Goal: Task Accomplishment & Management: Manage account settings

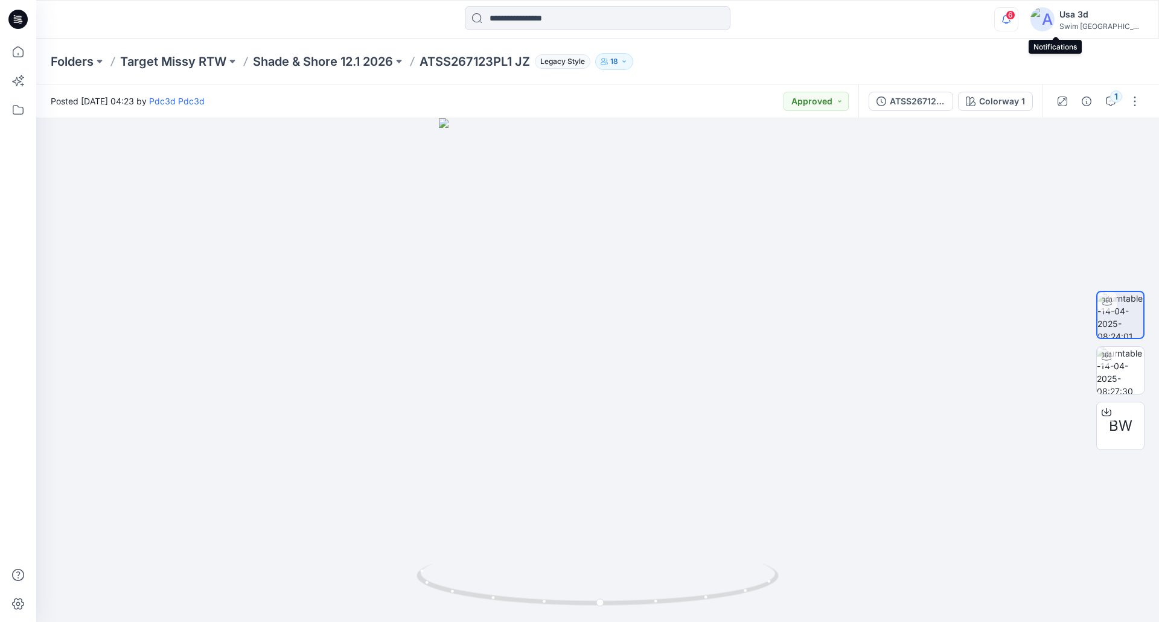
click at [1018, 21] on icon "button" at bounding box center [1006, 19] width 23 height 24
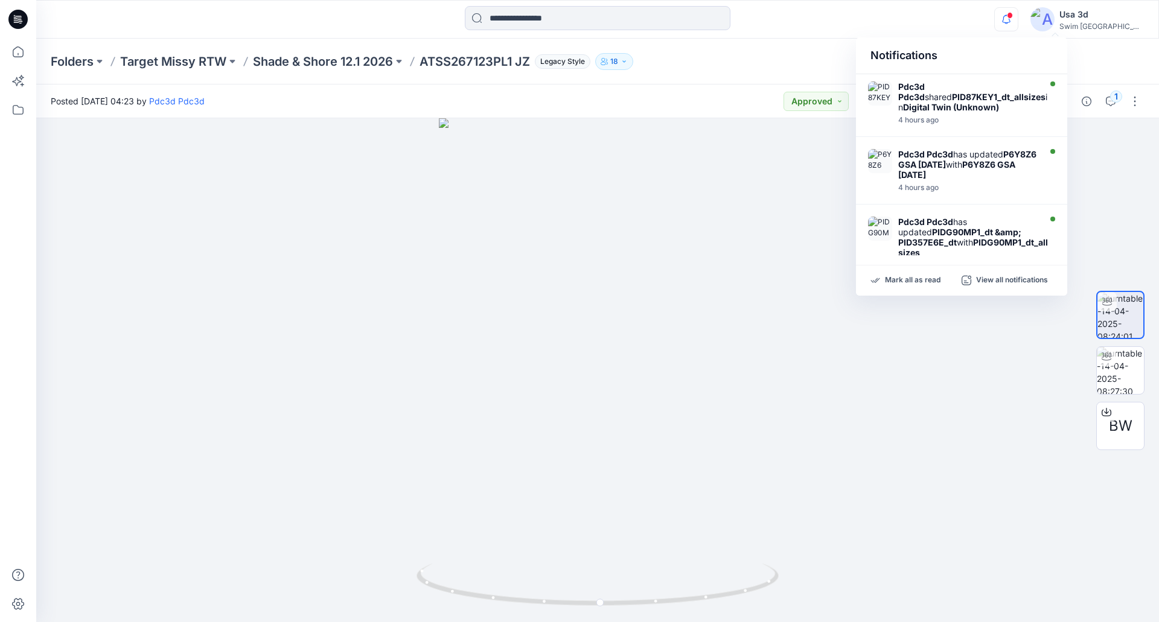
click at [1018, 18] on icon "button" at bounding box center [1006, 19] width 23 height 24
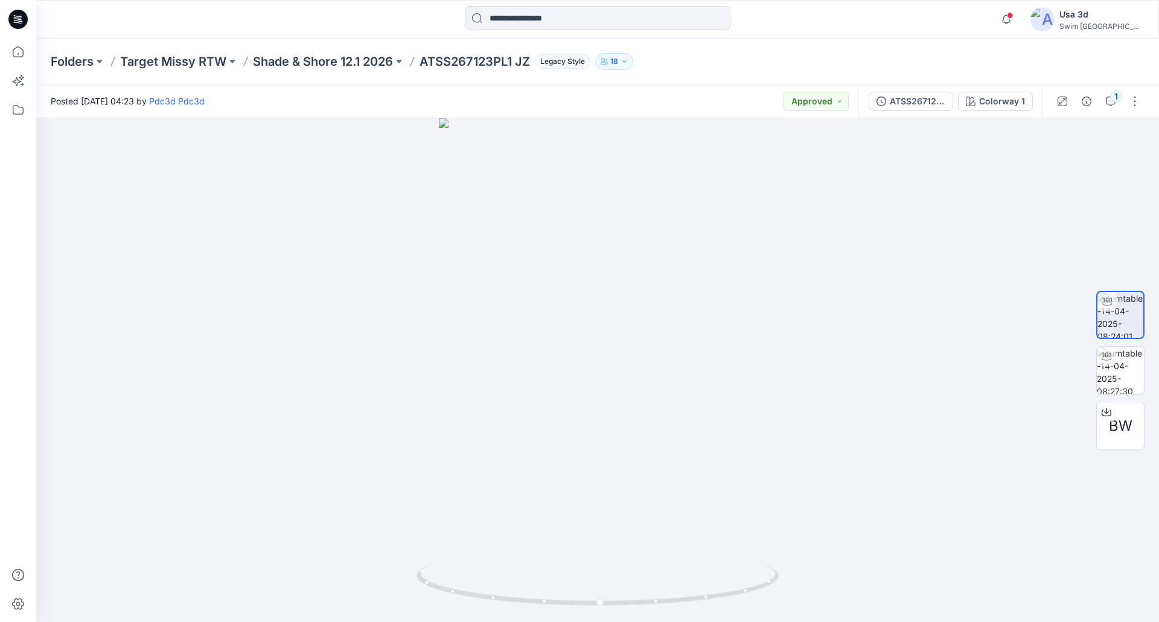
click at [7, 14] on div at bounding box center [18, 19] width 39 height 39
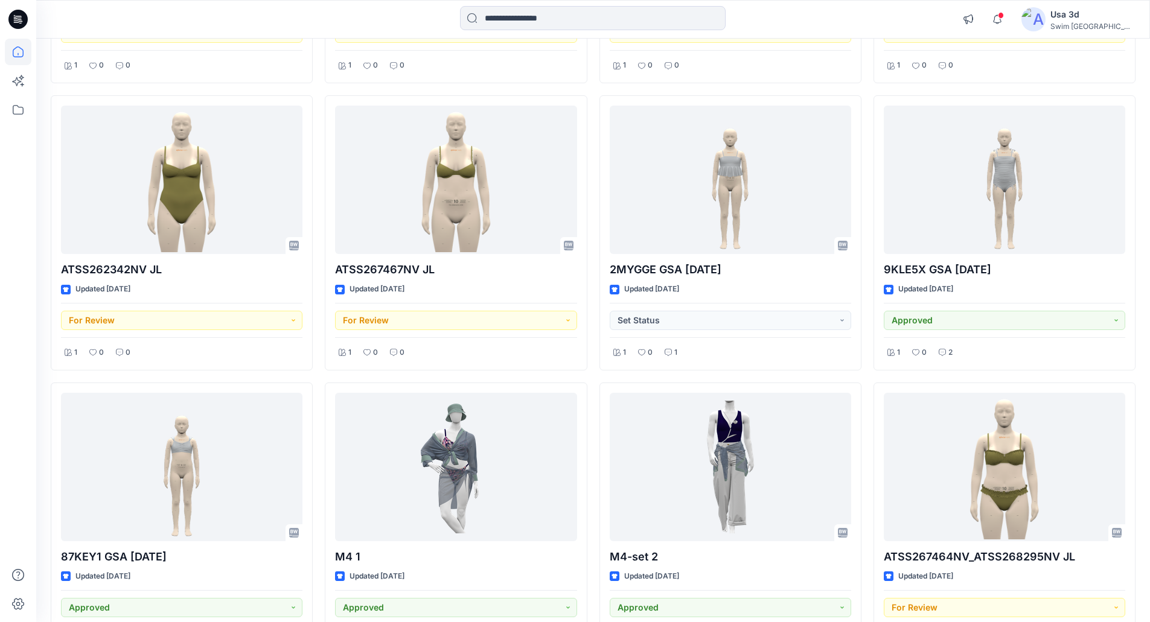
scroll to position [937, 0]
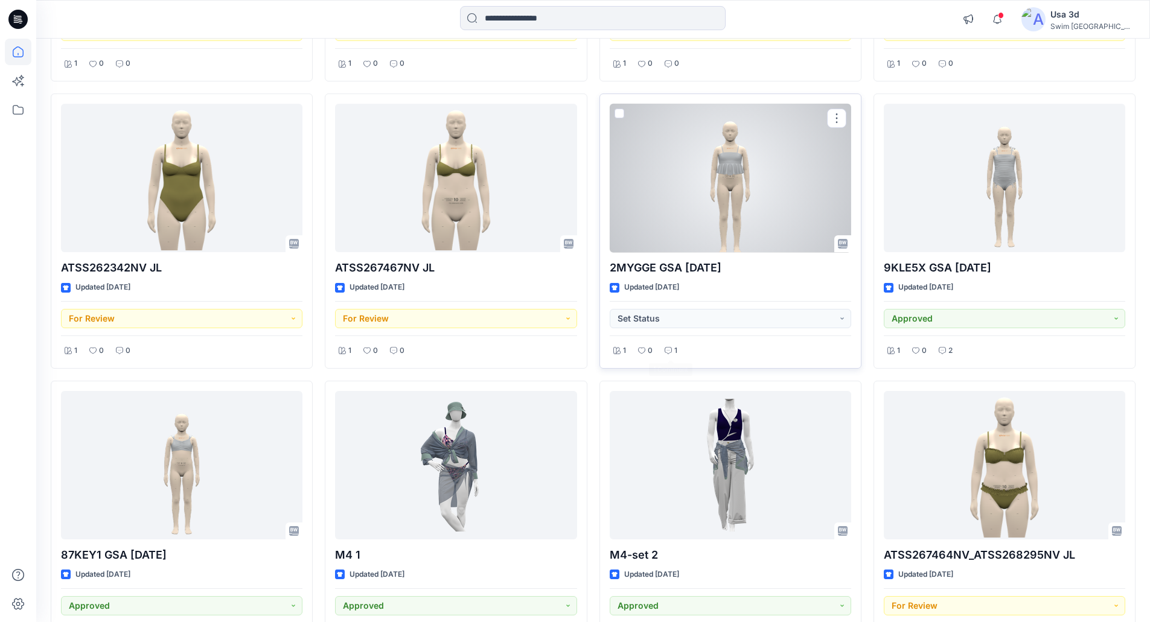
click at [669, 349] on icon at bounding box center [667, 350] width 7 height 7
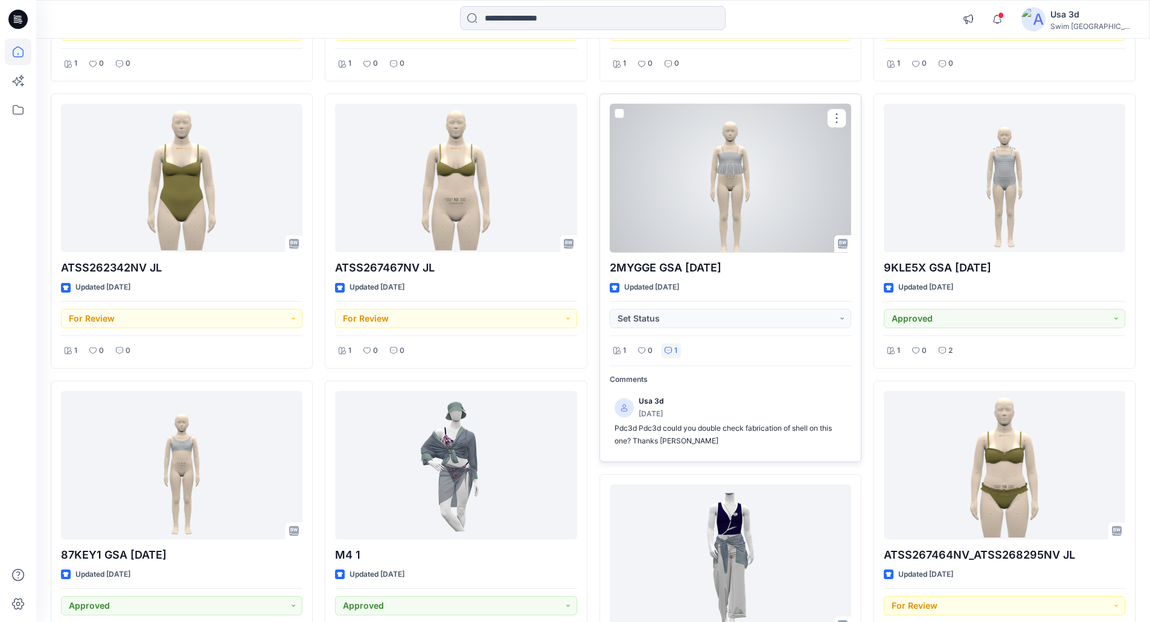
click at [669, 349] on icon at bounding box center [667, 350] width 7 height 7
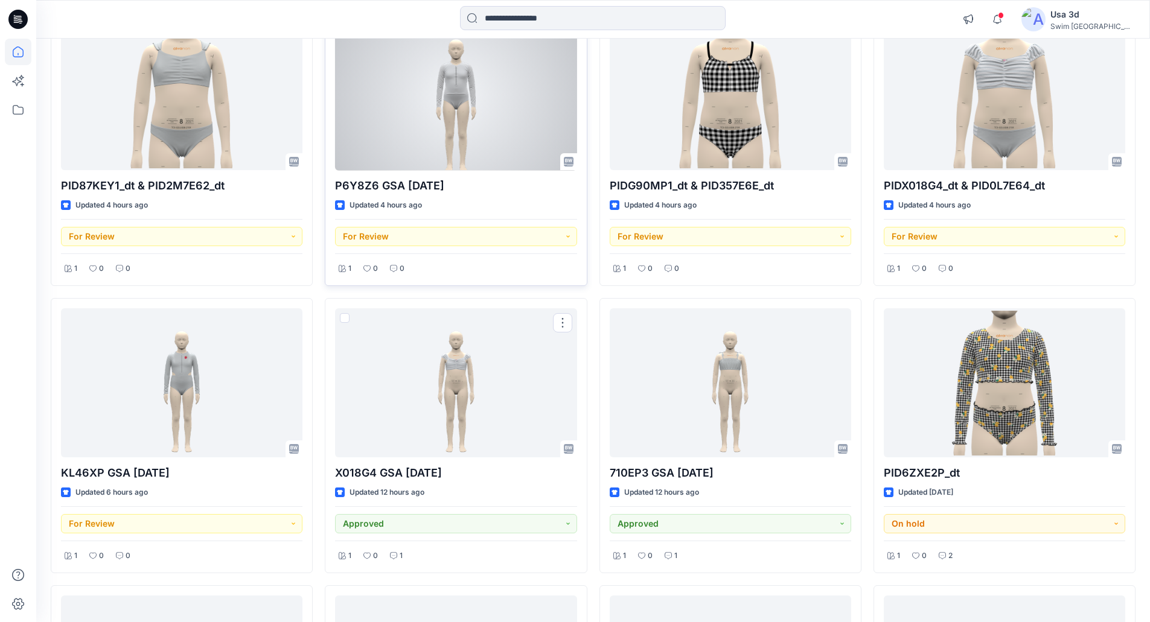
scroll to position [0, 0]
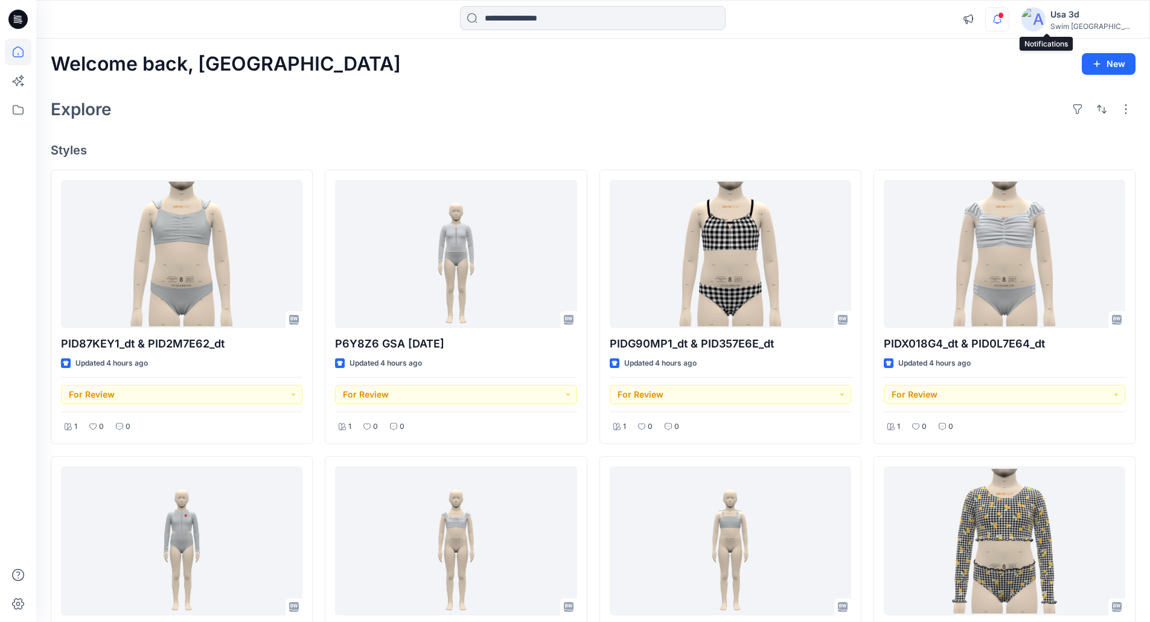
click at [1008, 24] on icon "button" at bounding box center [997, 19] width 23 height 24
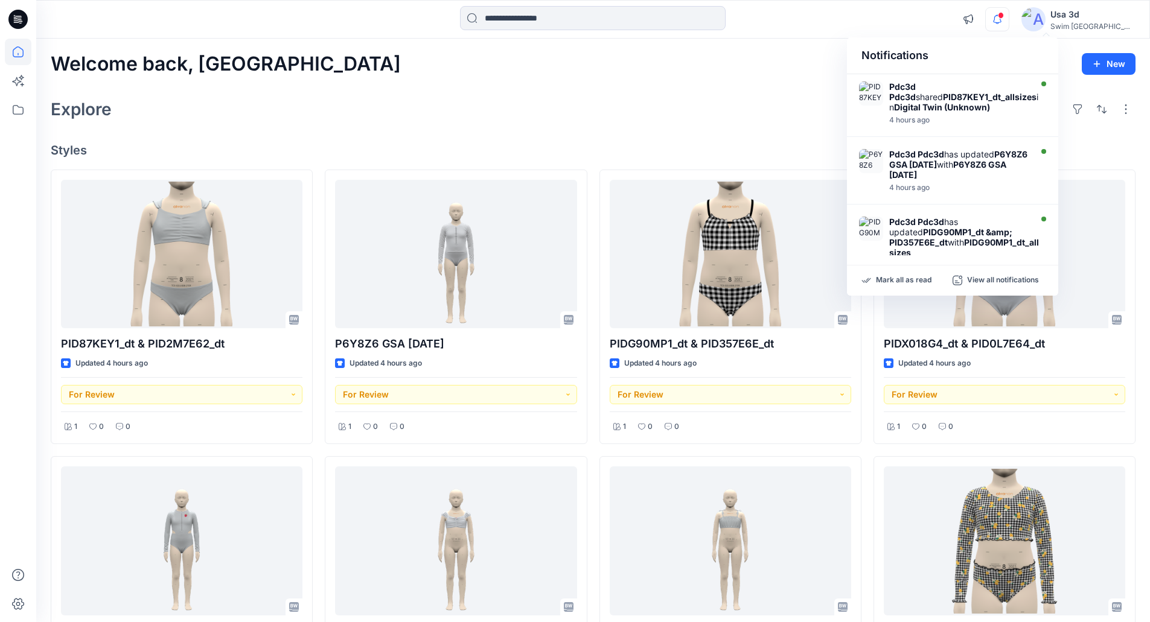
click at [1008, 24] on icon "button" at bounding box center [997, 19] width 23 height 24
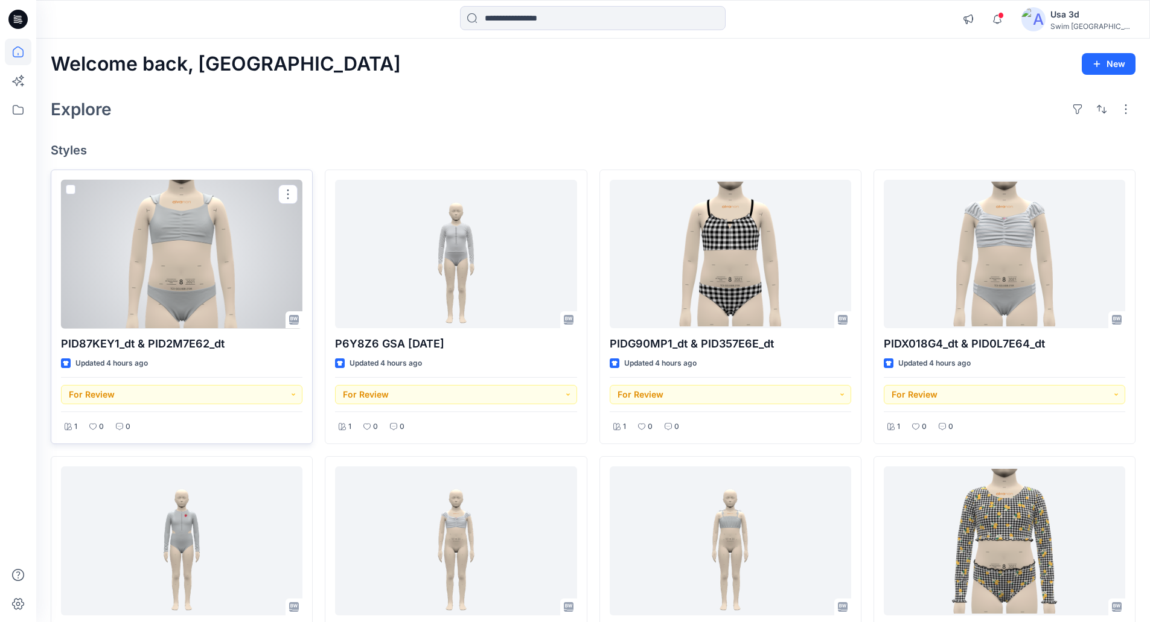
click at [208, 266] on div at bounding box center [181, 254] width 241 height 149
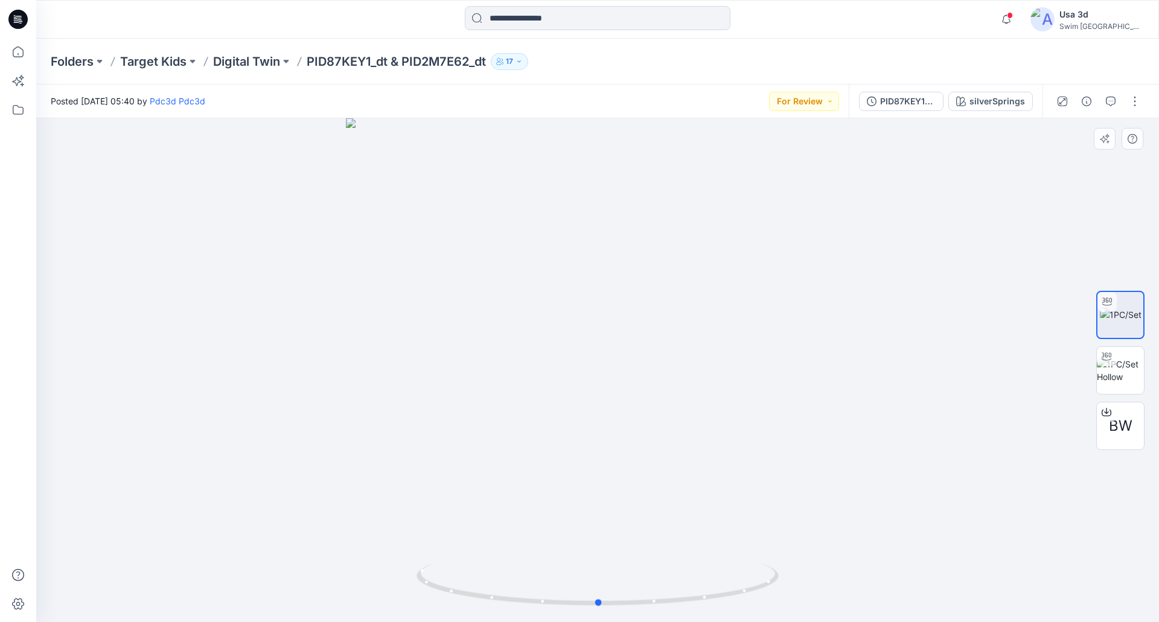
drag, startPoint x: 636, startPoint y: 328, endPoint x: 637, endPoint y: 319, distance: 9.1
click at [637, 319] on div at bounding box center [597, 370] width 1123 height 504
click at [267, 63] on p "Digital Twin" at bounding box center [246, 61] width 67 height 17
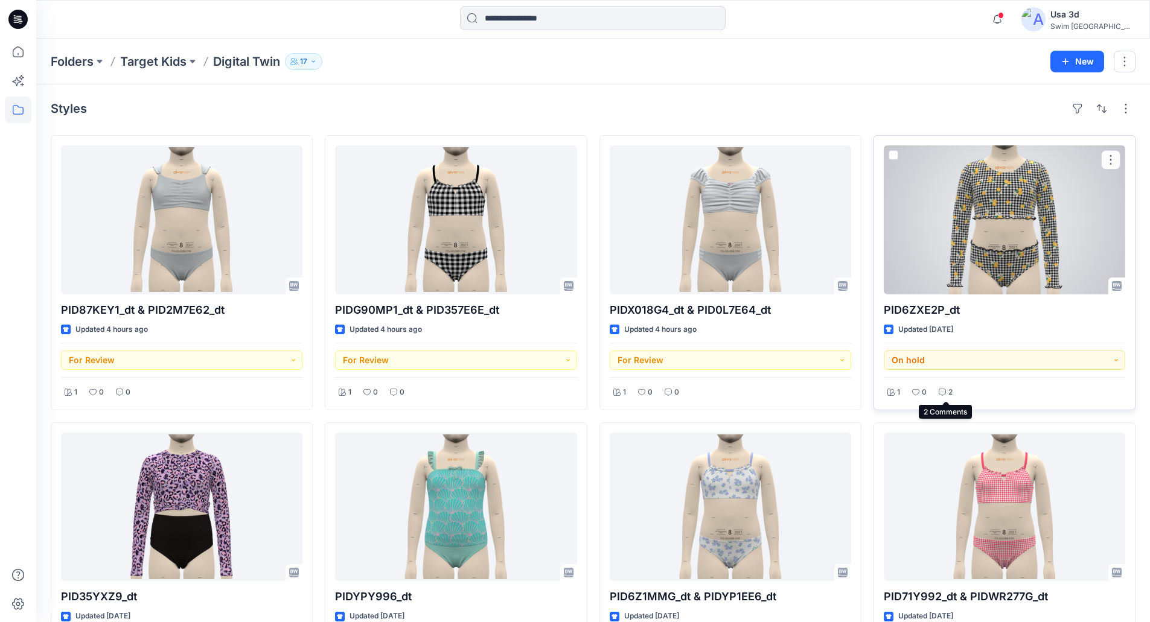
click at [944, 393] on icon at bounding box center [941, 392] width 7 height 7
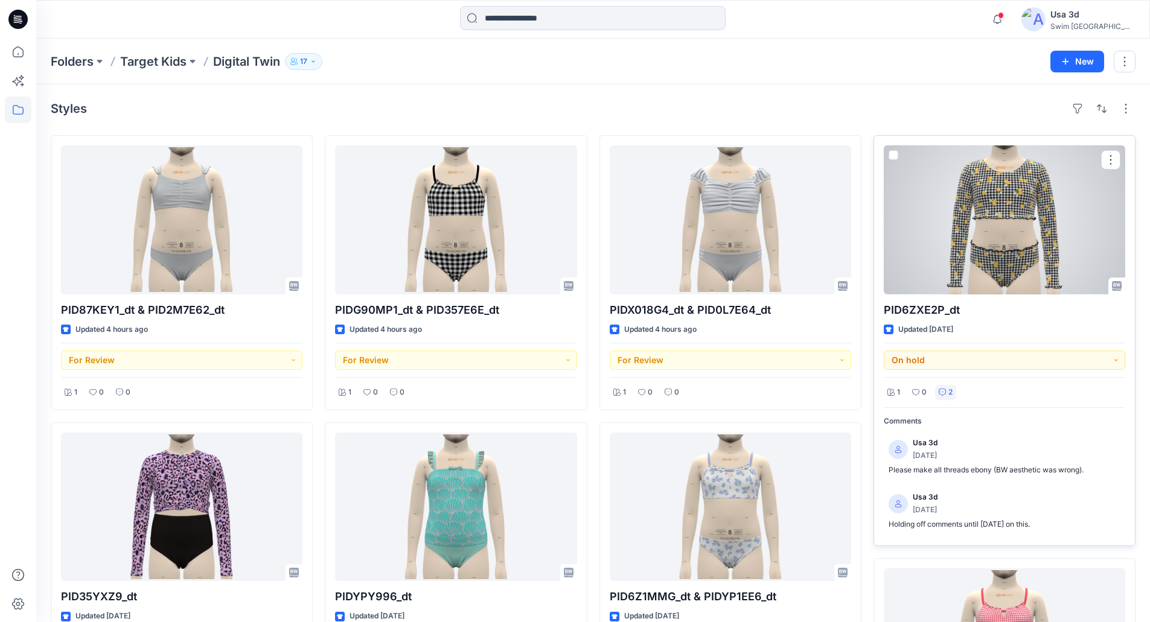
click at [944, 393] on icon at bounding box center [941, 392] width 7 height 7
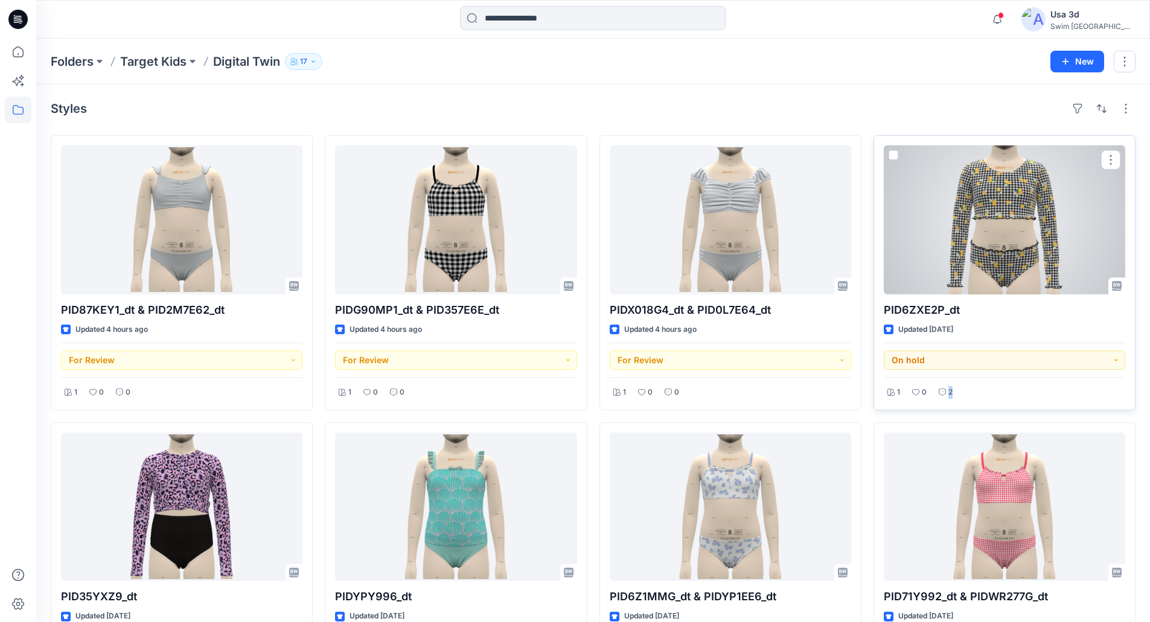
click at [944, 392] on icon at bounding box center [941, 392] width 7 height 7
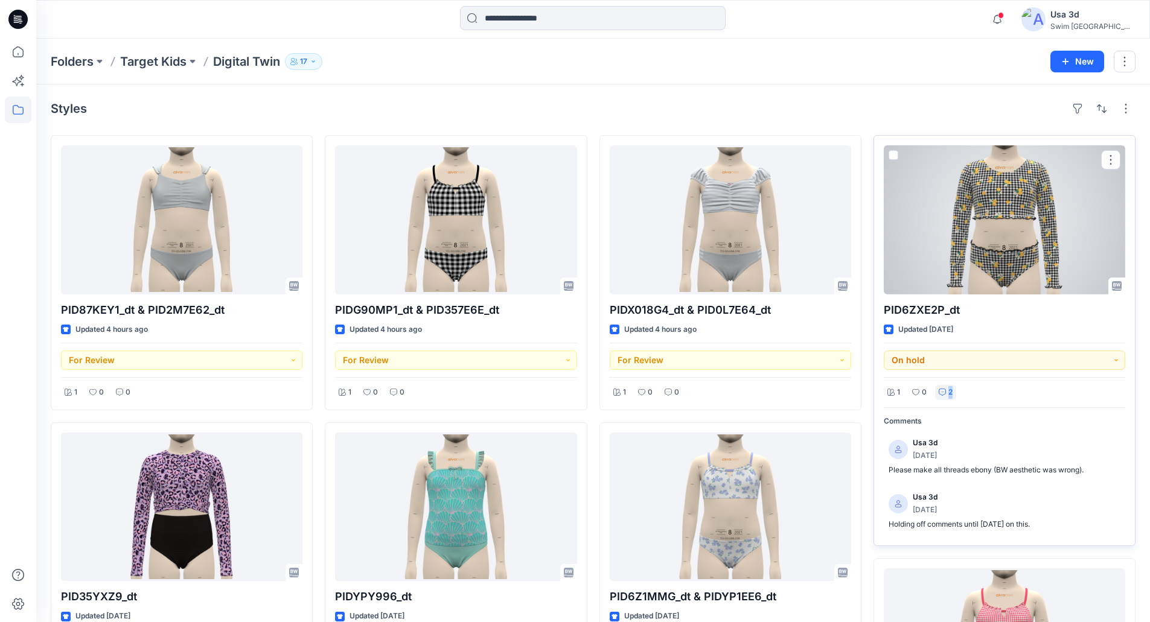
click at [946, 392] on div "2" at bounding box center [945, 392] width 21 height 15
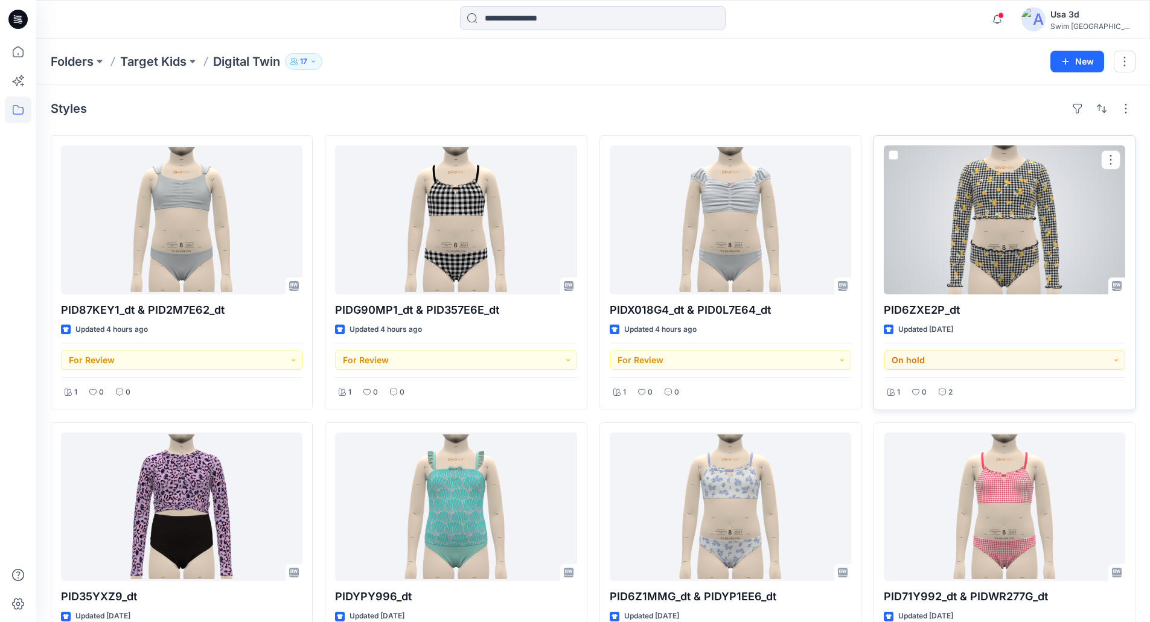
click at [993, 250] on div at bounding box center [1004, 219] width 241 height 149
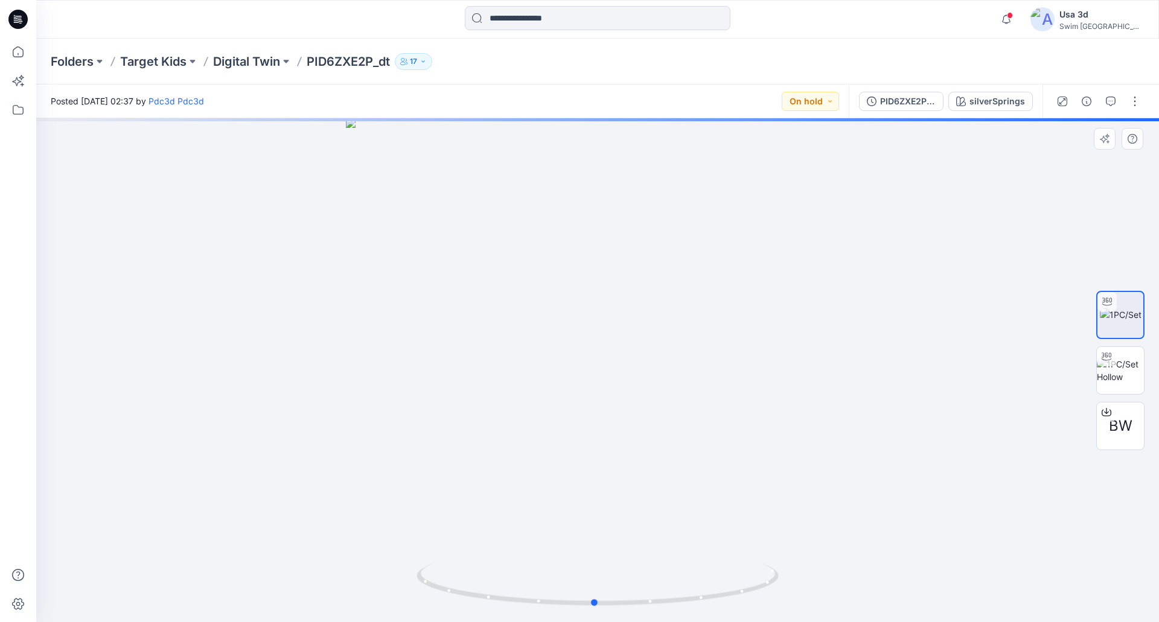
drag, startPoint x: 629, startPoint y: 288, endPoint x: 626, endPoint y: 273, distance: 15.4
click at [626, 273] on div at bounding box center [597, 370] width 1123 height 504
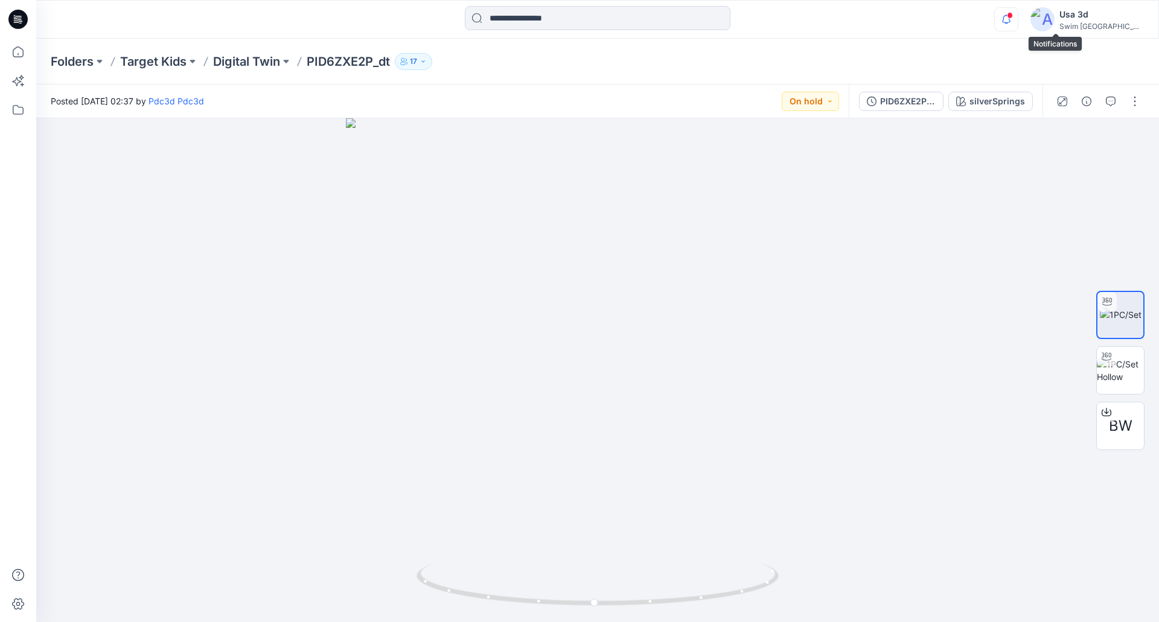
click at [1018, 24] on icon "button" at bounding box center [1006, 19] width 23 height 24
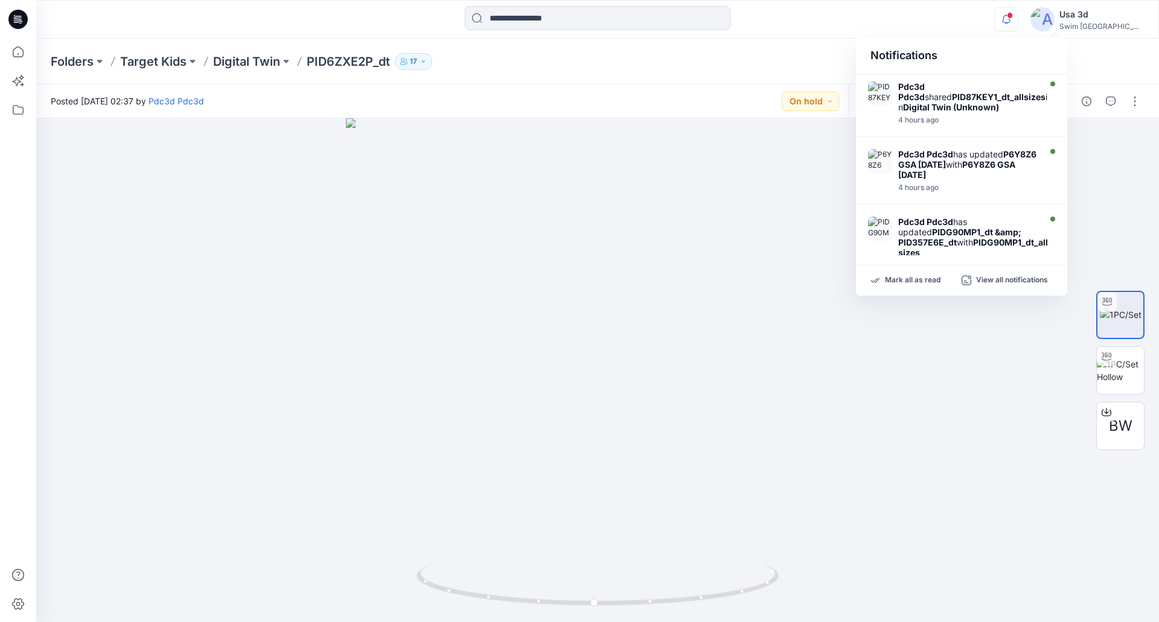
click at [1018, 24] on icon "button" at bounding box center [1006, 19] width 23 height 24
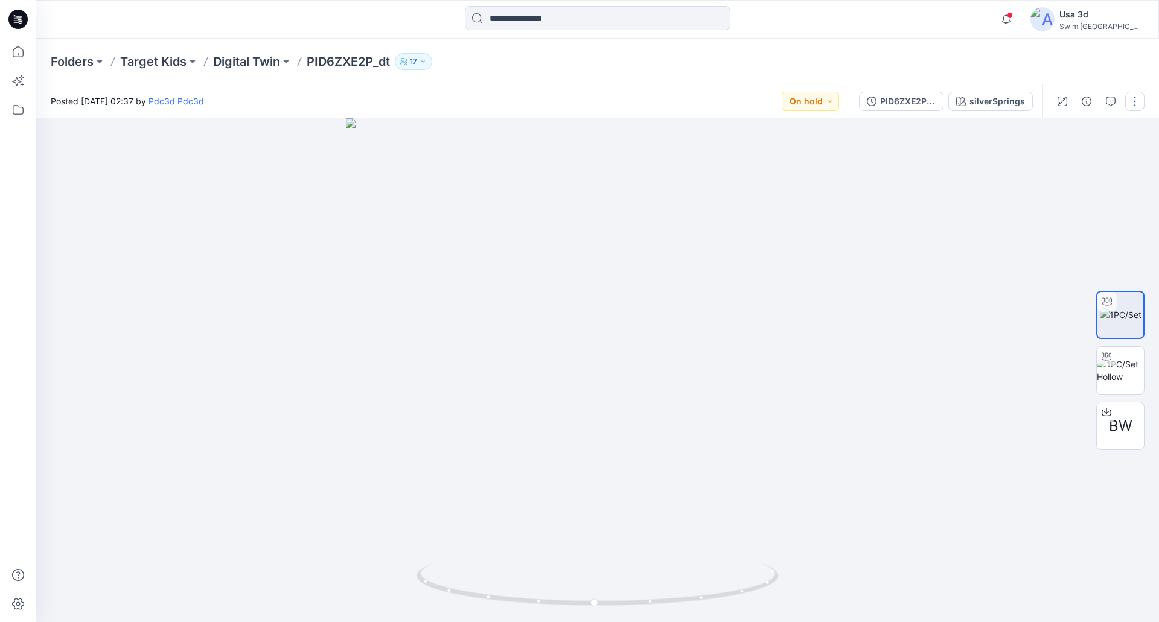
click at [1136, 95] on button "button" at bounding box center [1134, 101] width 19 height 19
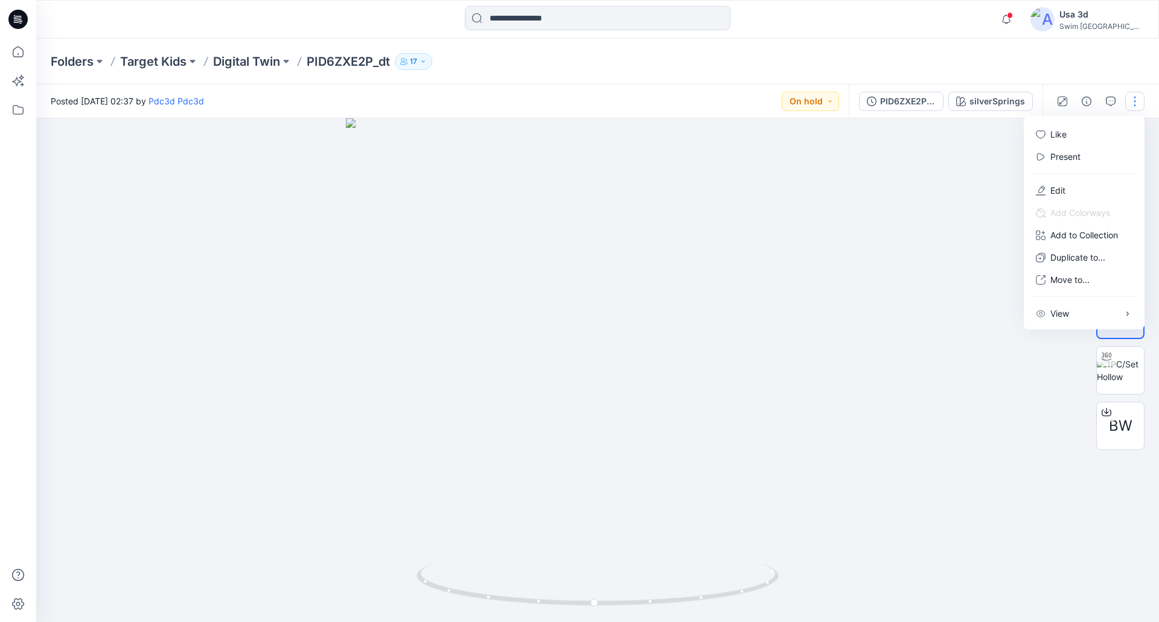
click at [1136, 95] on button "button" at bounding box center [1134, 101] width 19 height 19
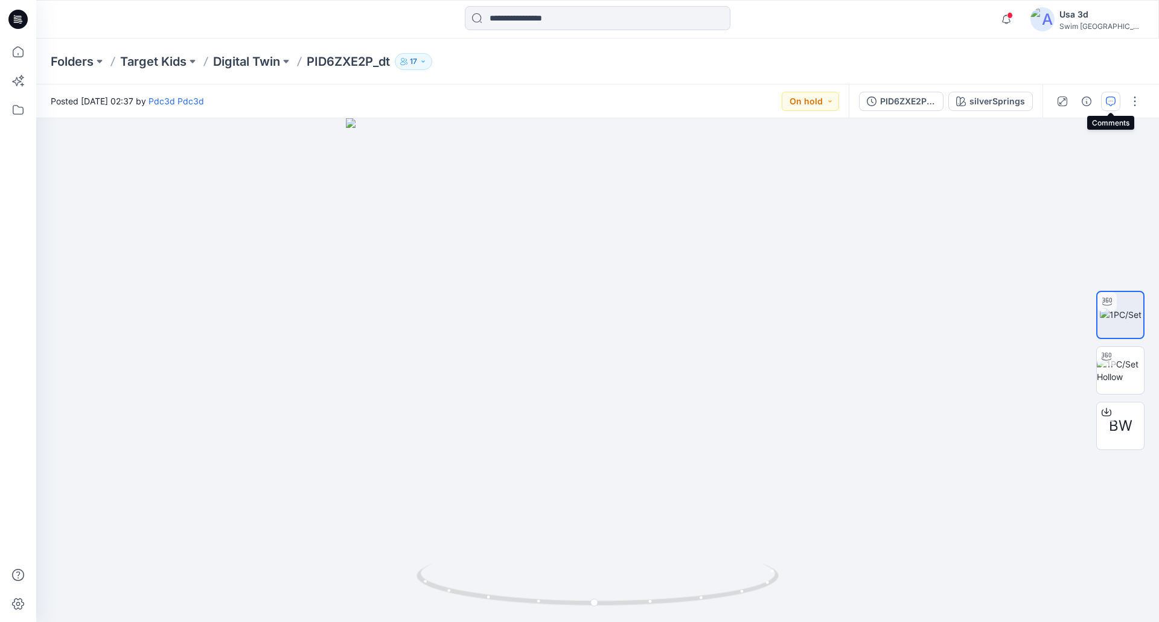
click at [1115, 104] on icon "button" at bounding box center [1111, 102] width 10 height 10
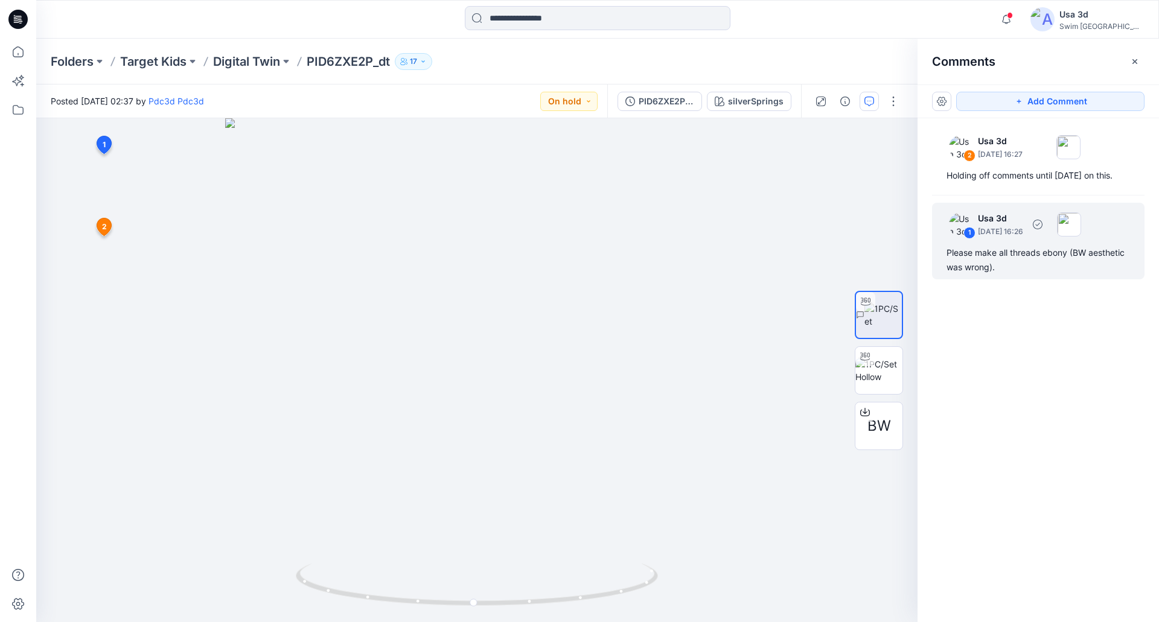
click at [1010, 252] on div "Please make all threads ebony (BW aesthetic was wrong)." at bounding box center [1037, 260] width 183 height 29
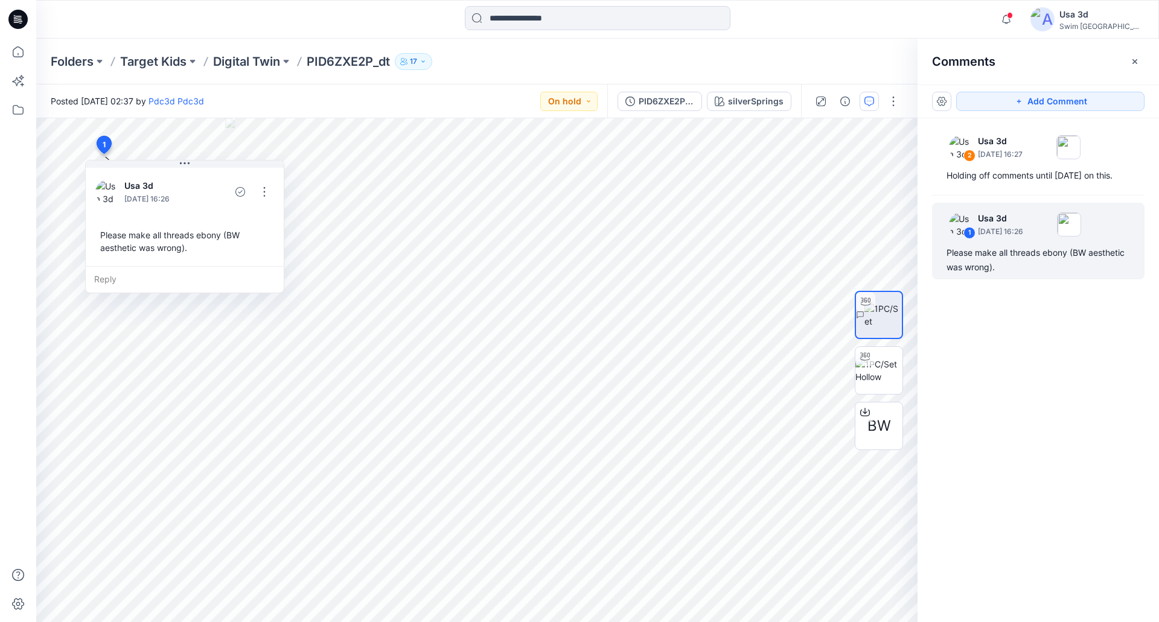
click at [21, 24] on icon at bounding box center [20, 23] width 3 height 1
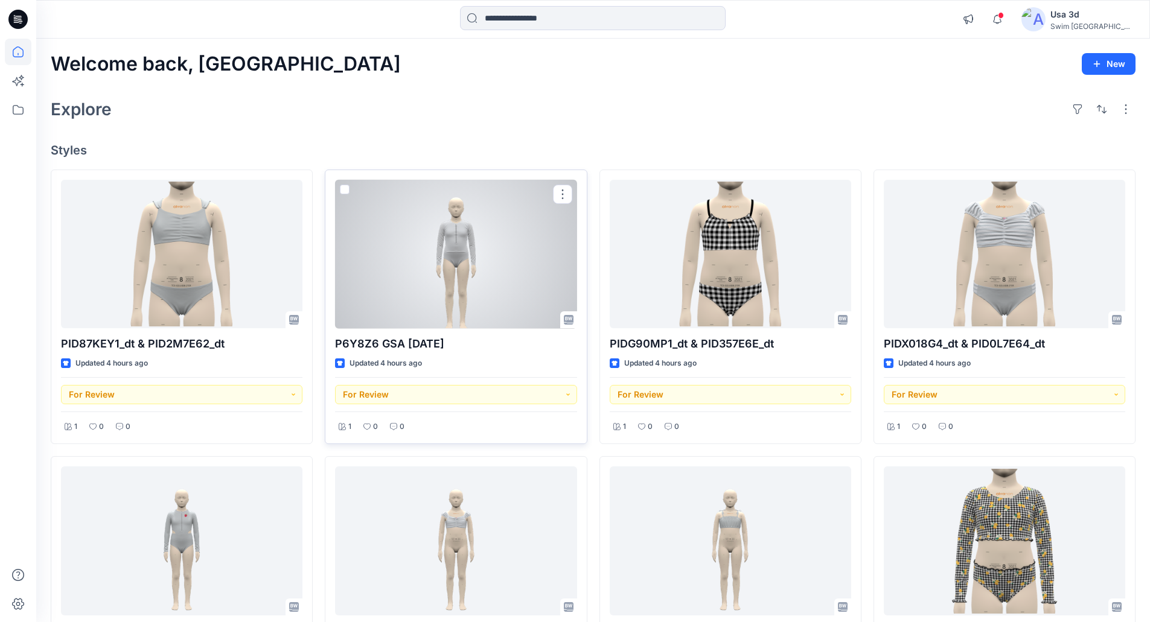
click at [454, 279] on div at bounding box center [455, 254] width 241 height 149
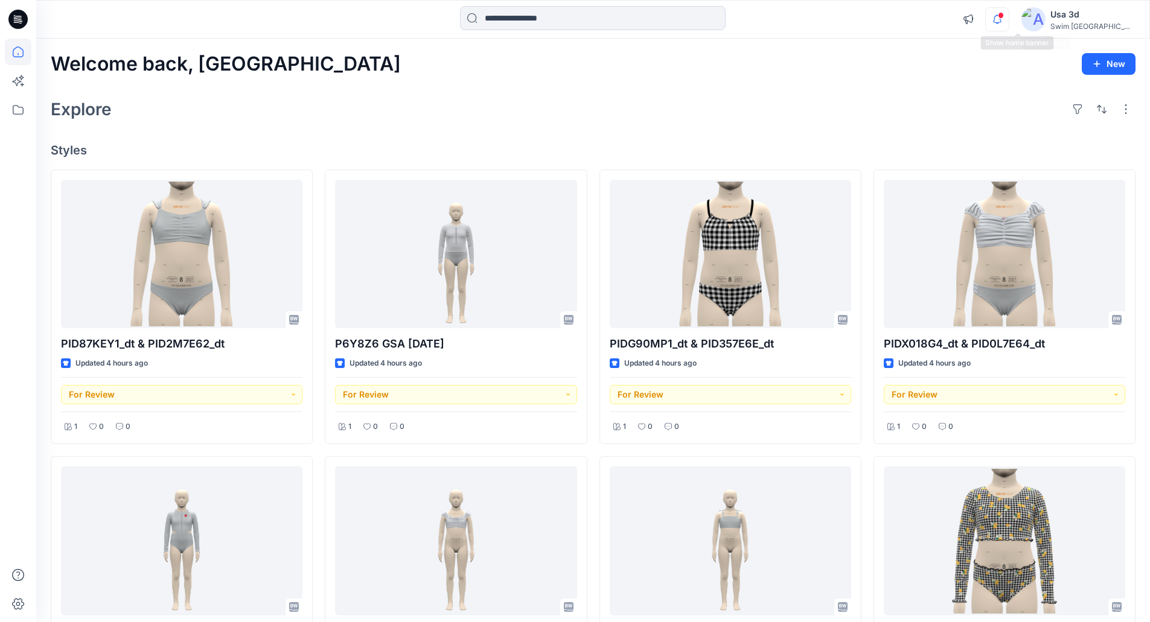
click at [1008, 22] on icon "button" at bounding box center [997, 19] width 23 height 24
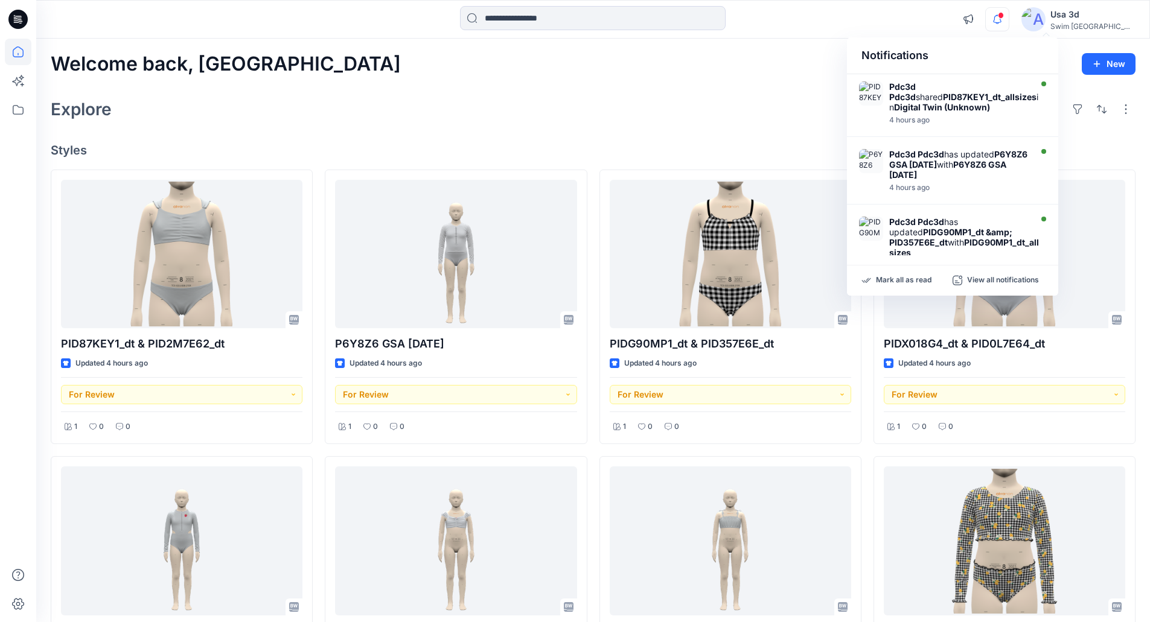
click at [1008, 21] on icon "button" at bounding box center [997, 19] width 23 height 24
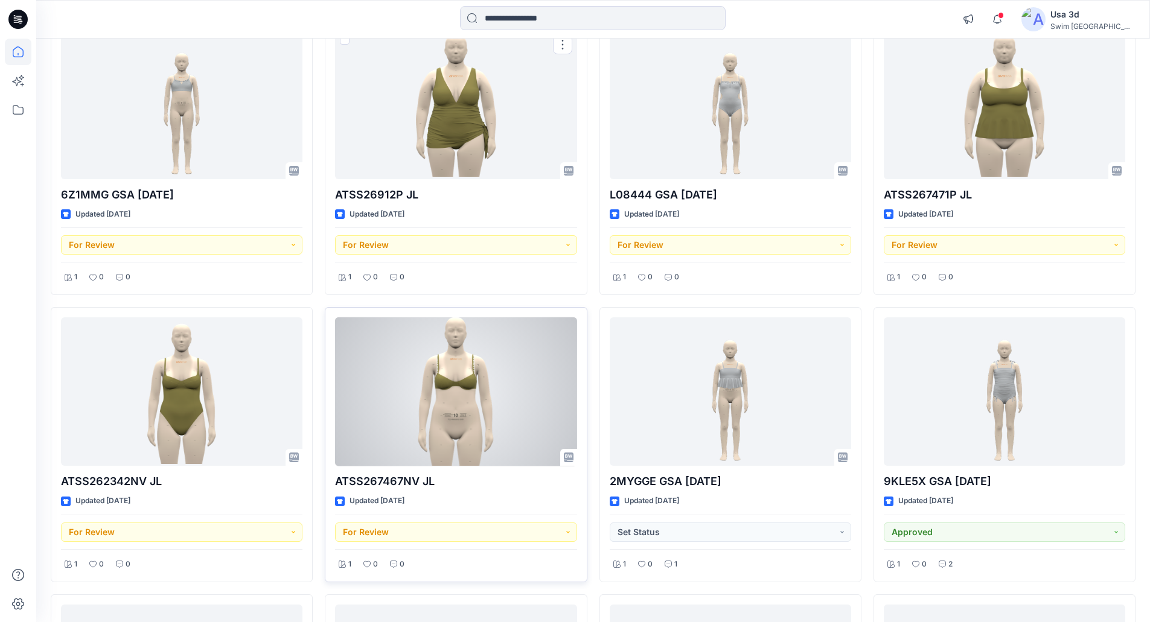
scroll to position [724, 0]
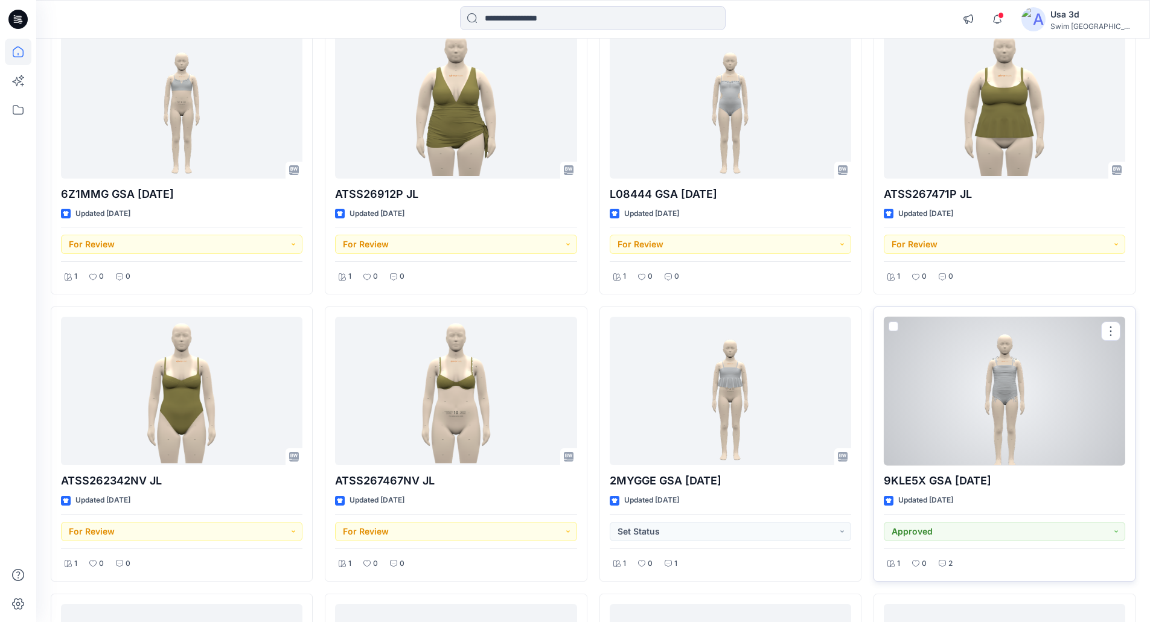
click at [1034, 393] on div at bounding box center [1004, 391] width 241 height 149
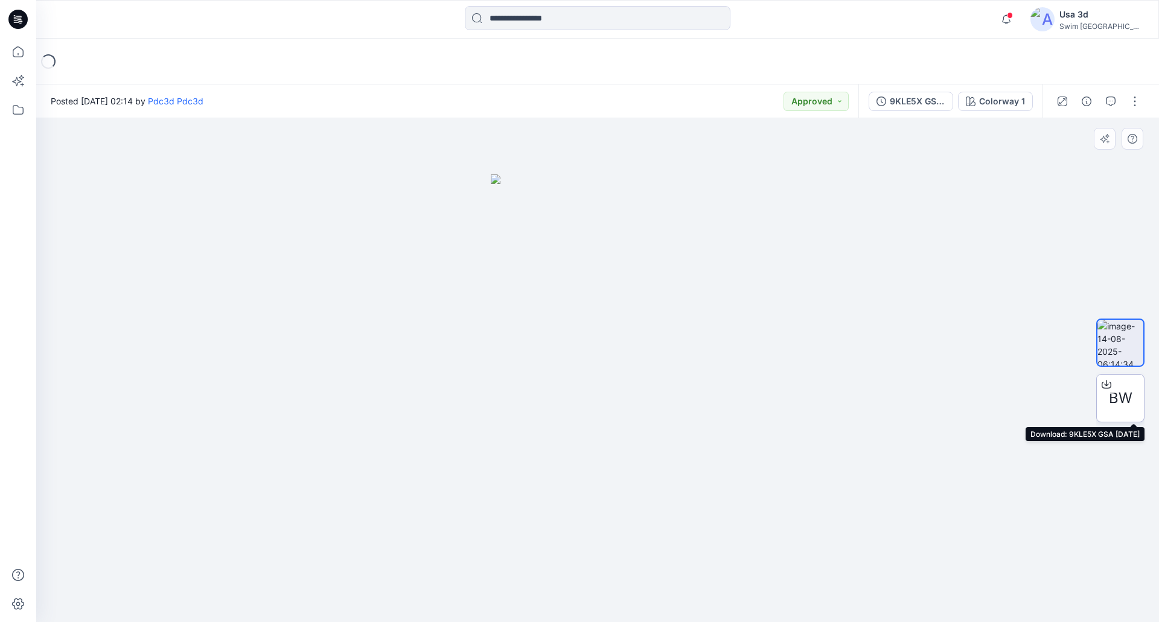
click at [1121, 402] on span "BW" at bounding box center [1121, 398] width 24 height 22
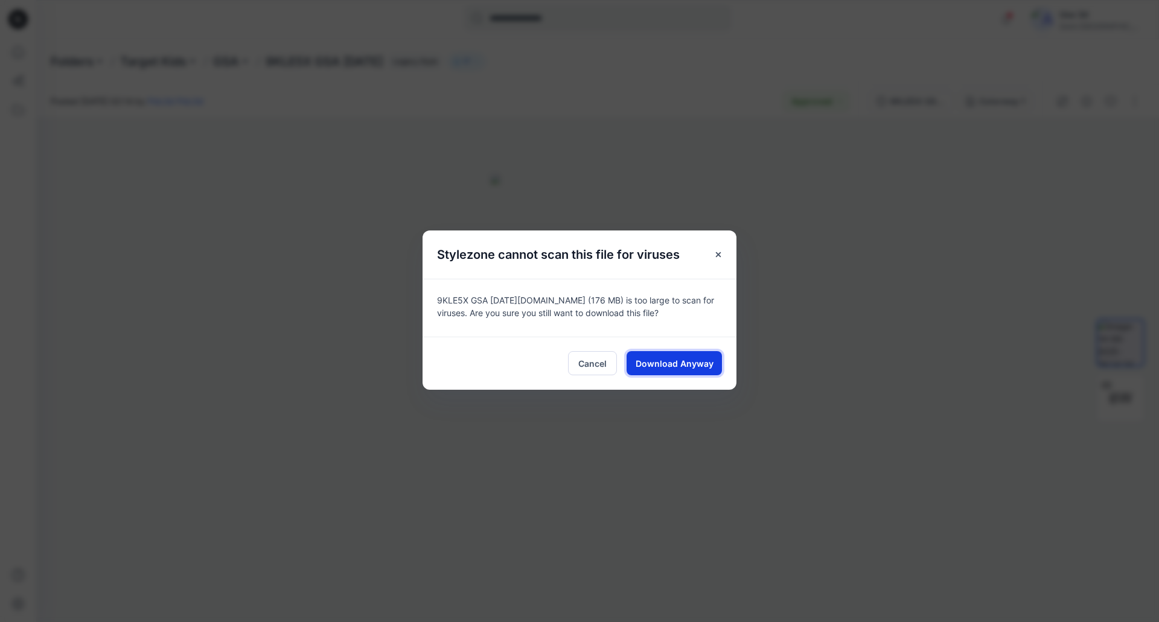
click at [679, 356] on button "Download Anyway" at bounding box center [673, 363] width 95 height 24
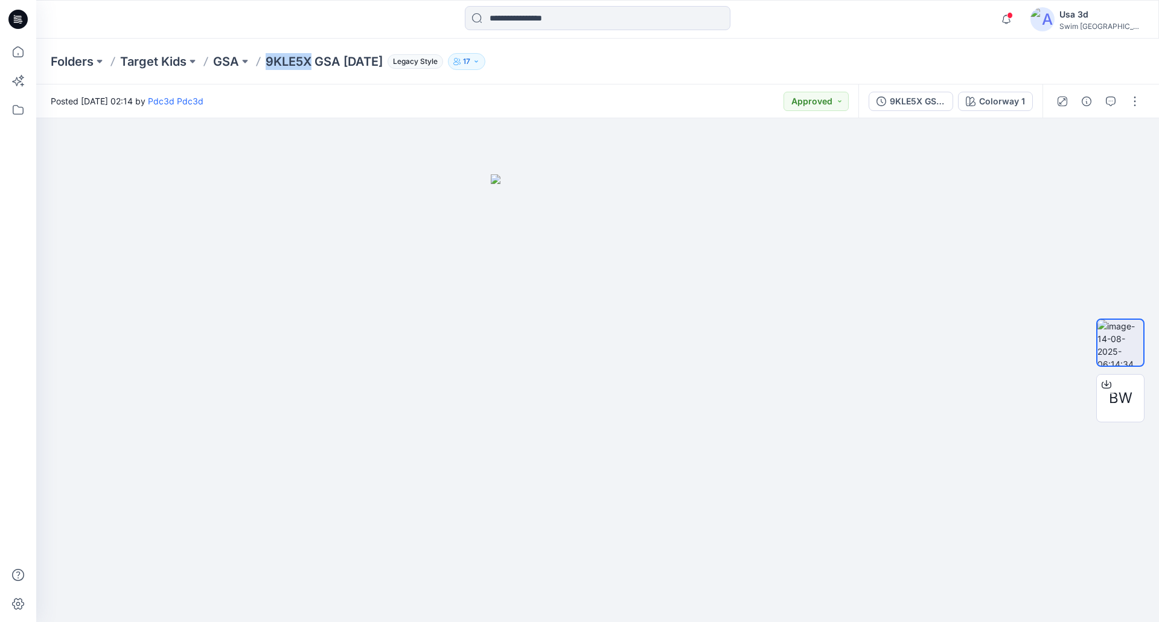
drag, startPoint x: 267, startPoint y: 62, endPoint x: 313, endPoint y: 63, distance: 45.9
click at [313, 63] on p "9KLE5X GSA 2025.07.31" at bounding box center [324, 61] width 117 height 17
copy p "9KLE5X"
click at [1008, 167] on div at bounding box center [597, 370] width 1123 height 504
click at [1112, 100] on icon "button" at bounding box center [1111, 102] width 10 height 10
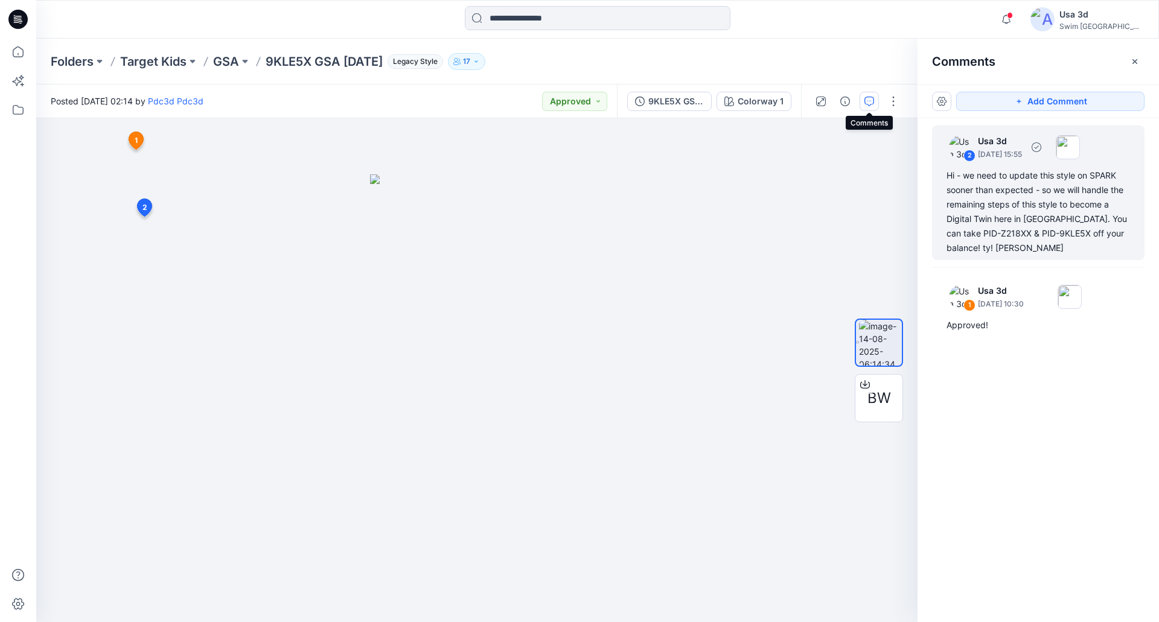
click at [1081, 220] on div "Hi - we need to update this style on SPARK sooner than expected - so we will ha…" at bounding box center [1037, 211] width 183 height 87
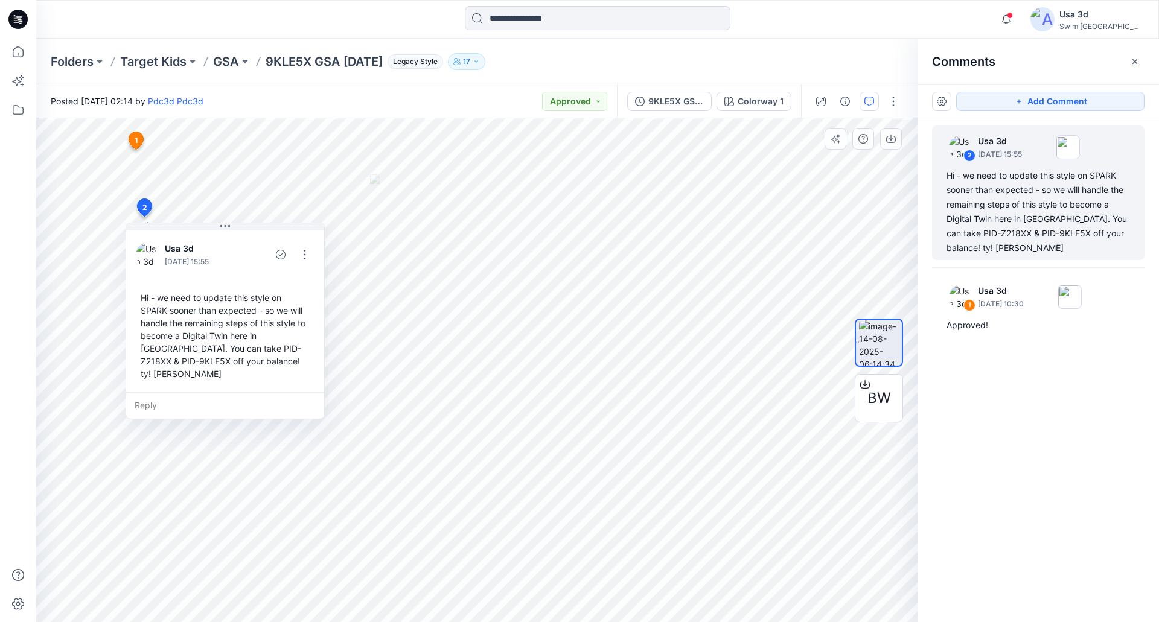
click at [189, 352] on div "Hi - we need to update this style on SPARK sooner than expected - so we will ha…" at bounding box center [225, 336] width 179 height 98
click at [226, 348] on div "Hi - we need to update this style on SPARK sooner than expected - so we will ha…" at bounding box center [225, 336] width 179 height 98
click at [175, 347] on div "Hi - we need to update this style on SPARK sooner than expected - so we will ha…" at bounding box center [225, 336] width 179 height 98
click at [177, 348] on div "Hi - we need to update this style on SPARK sooner than expected - so we will ha…" at bounding box center [225, 336] width 179 height 98
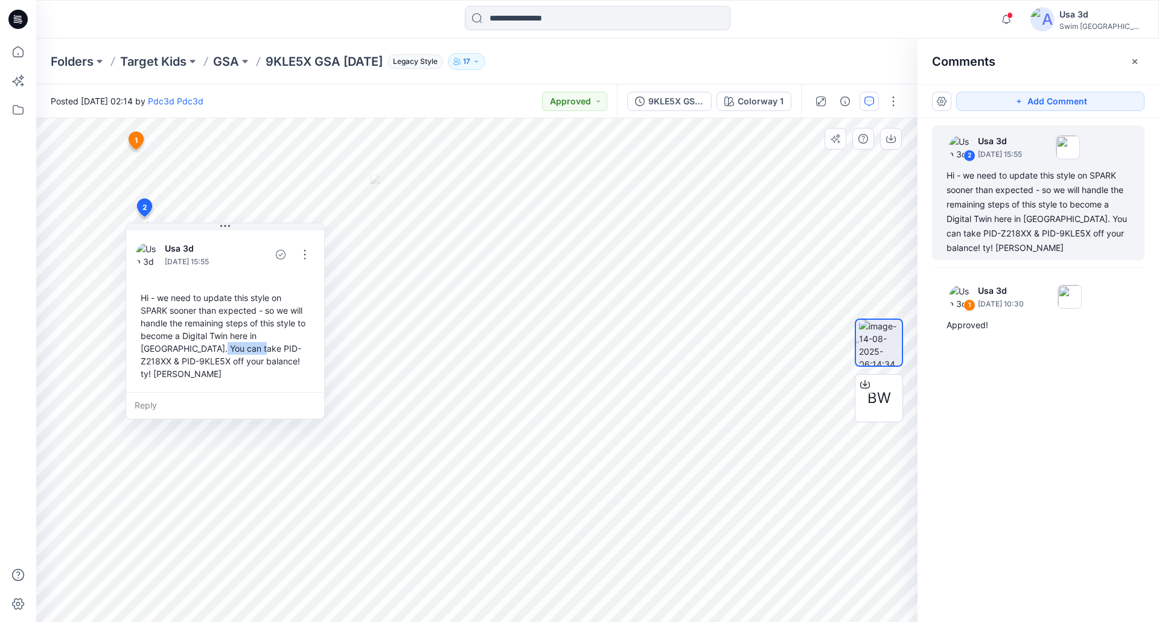
drag, startPoint x: 177, startPoint y: 348, endPoint x: 218, endPoint y: 349, distance: 40.4
click at [218, 349] on div "Hi - we need to update this style on SPARK sooner than expected - so we will ha…" at bounding box center [225, 336] width 179 height 98
copy div "PID-Z218XX"
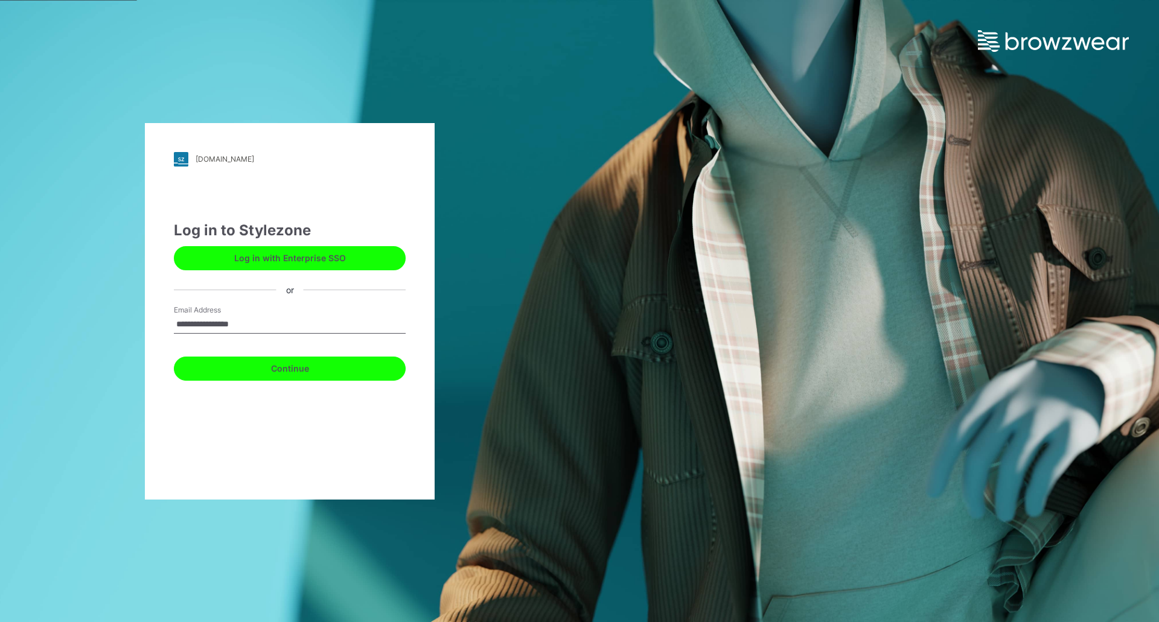
click at [254, 370] on button "Continue" at bounding box center [290, 369] width 232 height 24
click at [307, 375] on button "Continue" at bounding box center [290, 369] width 232 height 24
click at [269, 362] on button "Continue" at bounding box center [290, 369] width 232 height 24
click at [403, 307] on div "**********" at bounding box center [290, 323] width 232 height 36
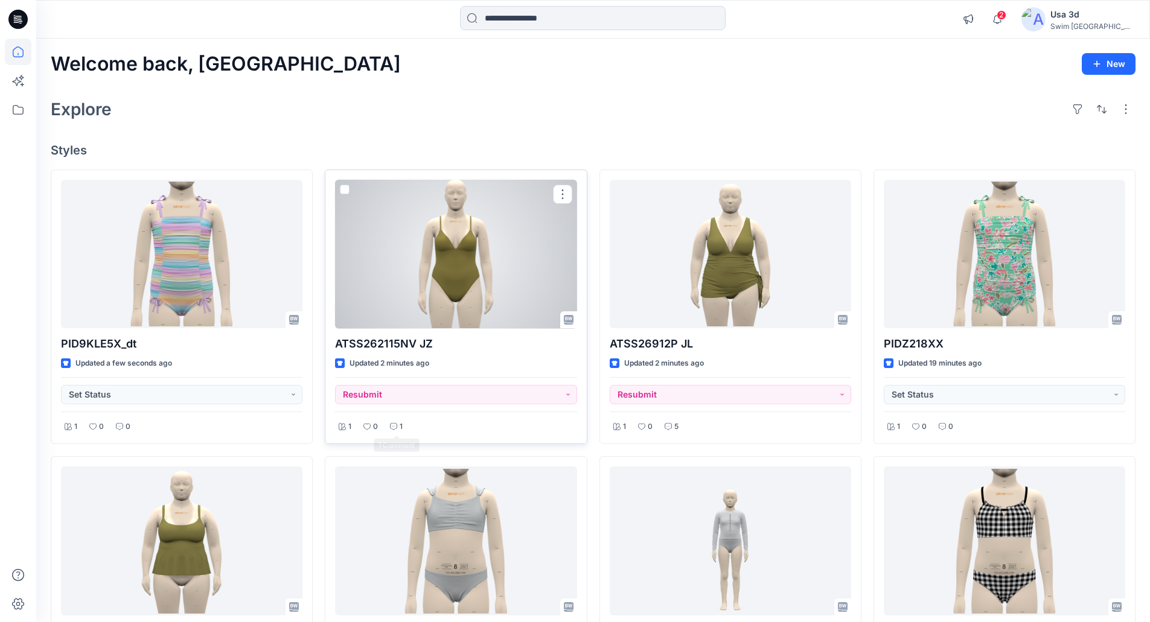
click at [401, 424] on p "1" at bounding box center [401, 427] width 3 height 13
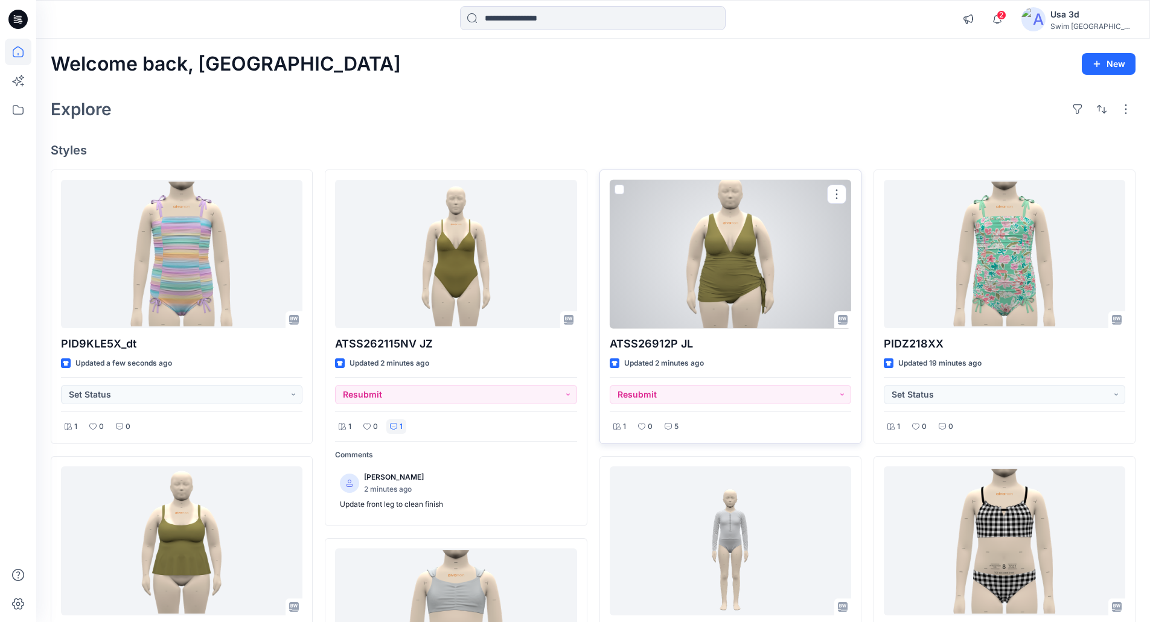
click at [685, 423] on div "1 0 5" at bounding box center [730, 423] width 241 height 23
click at [678, 427] on p "5" at bounding box center [676, 427] width 4 height 13
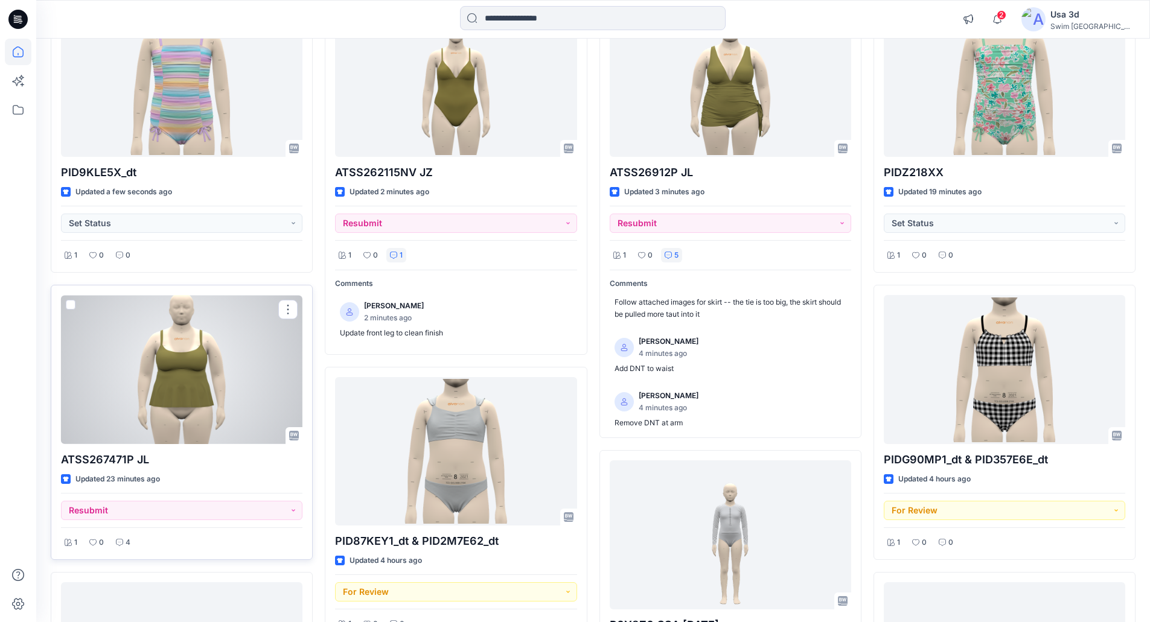
scroll to position [241, 0]
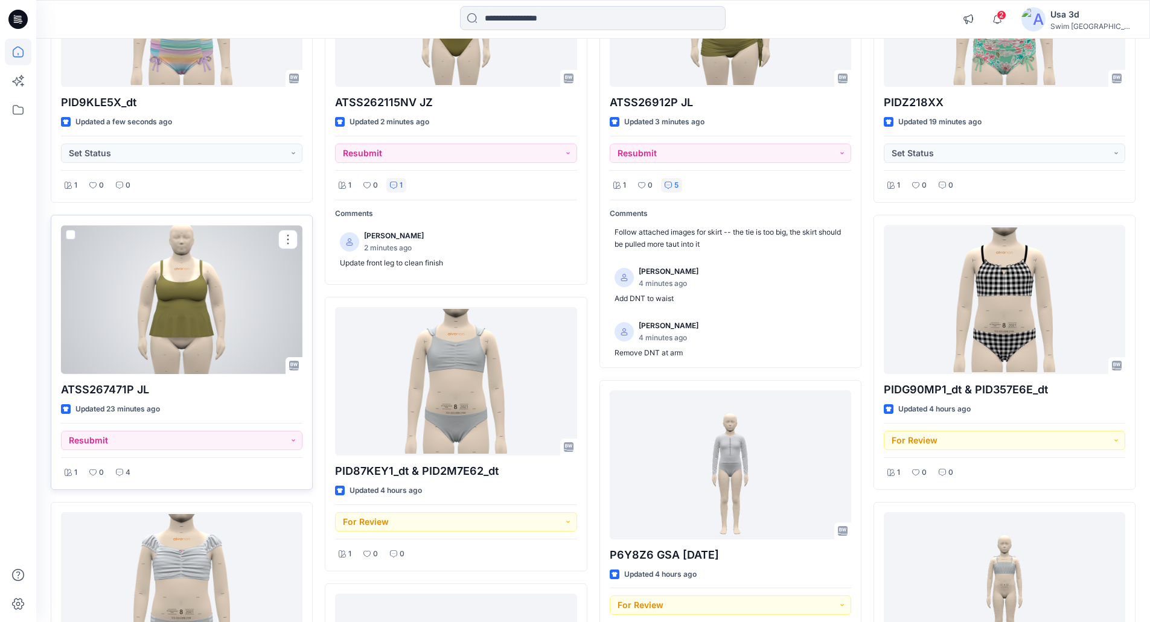
drag, startPoint x: 136, startPoint y: 473, endPoint x: 127, endPoint y: 473, distance: 9.1
click at [135, 473] on div "1 0 4" at bounding box center [181, 468] width 241 height 23
click at [126, 473] on p "4" at bounding box center [128, 473] width 5 height 13
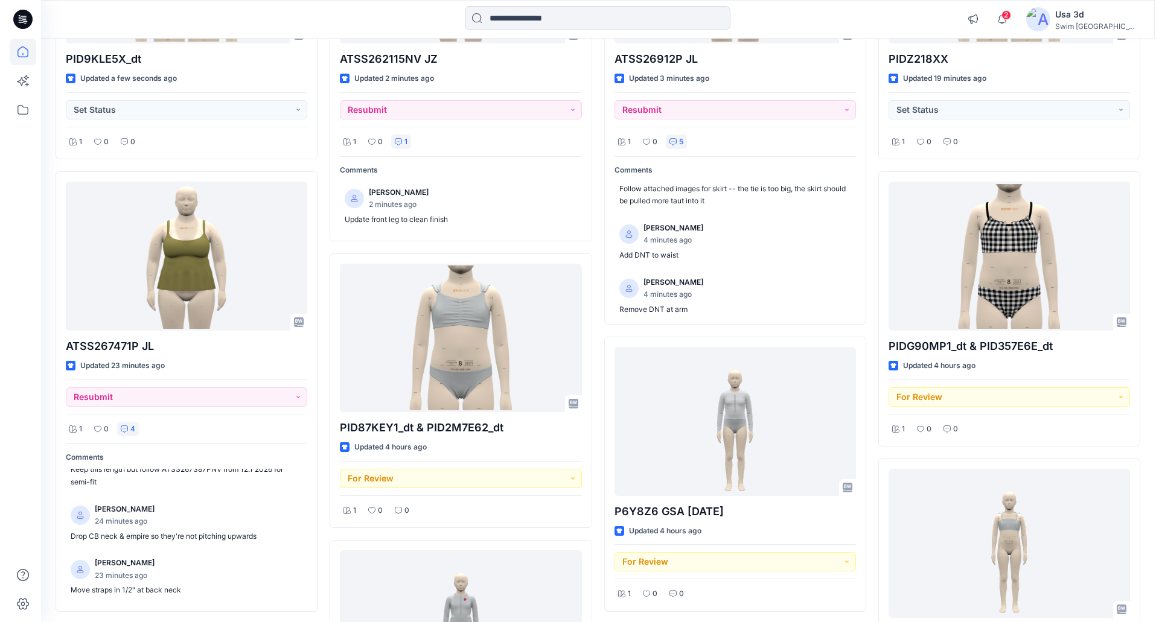
scroll to position [0, 0]
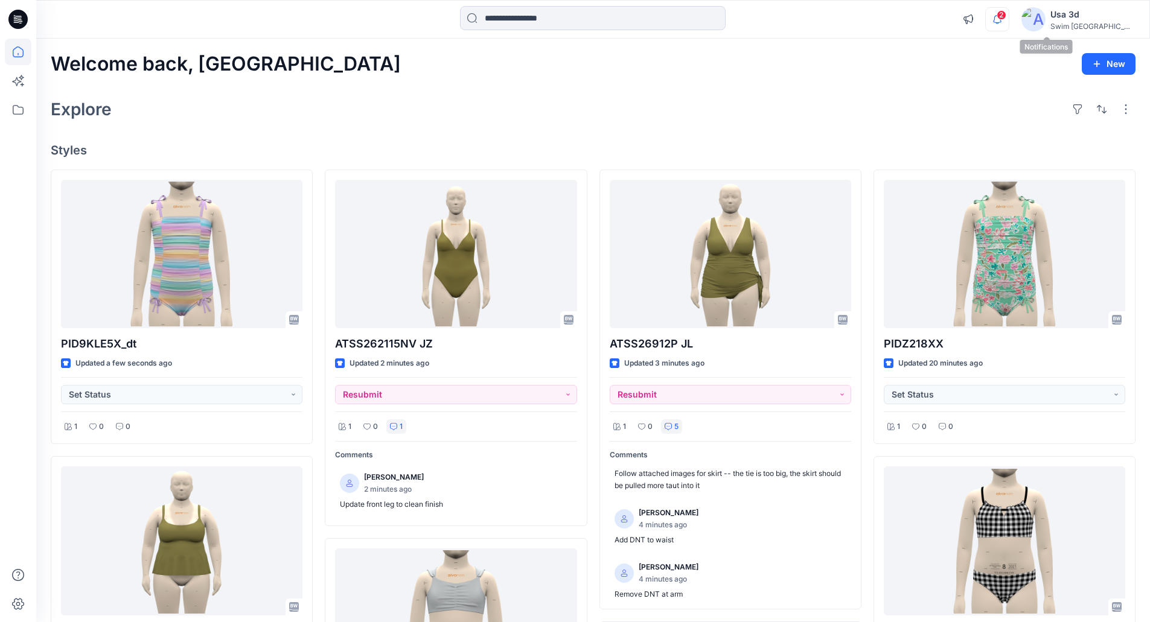
click at [1008, 19] on icon "button" at bounding box center [997, 19] width 23 height 24
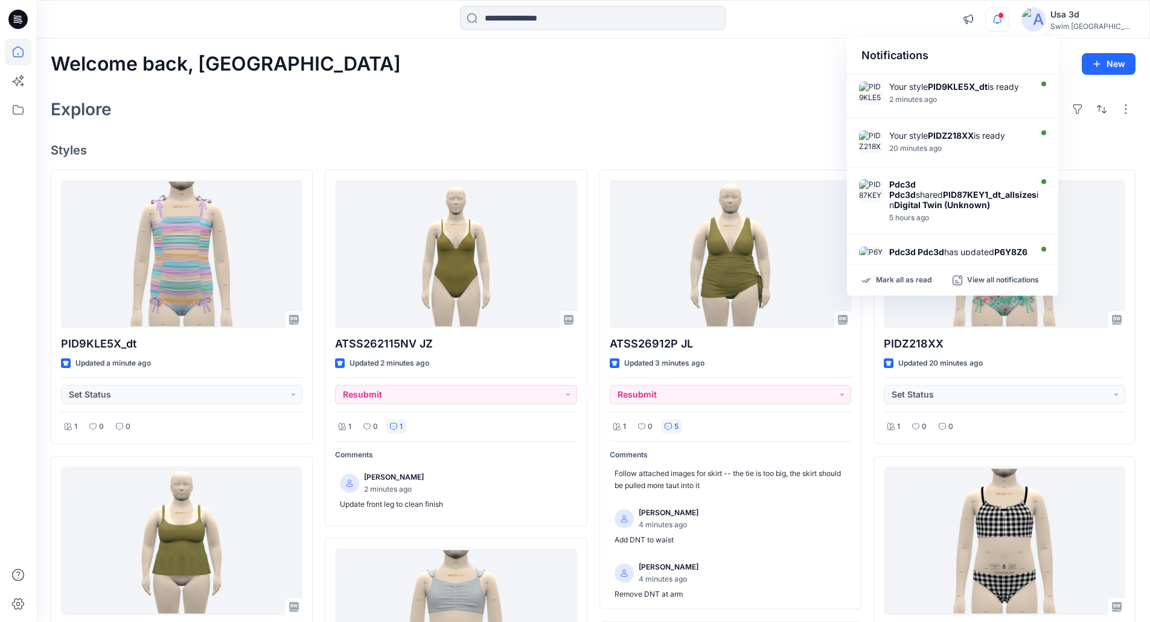
click at [1008, 19] on icon "button" at bounding box center [997, 19] width 23 height 24
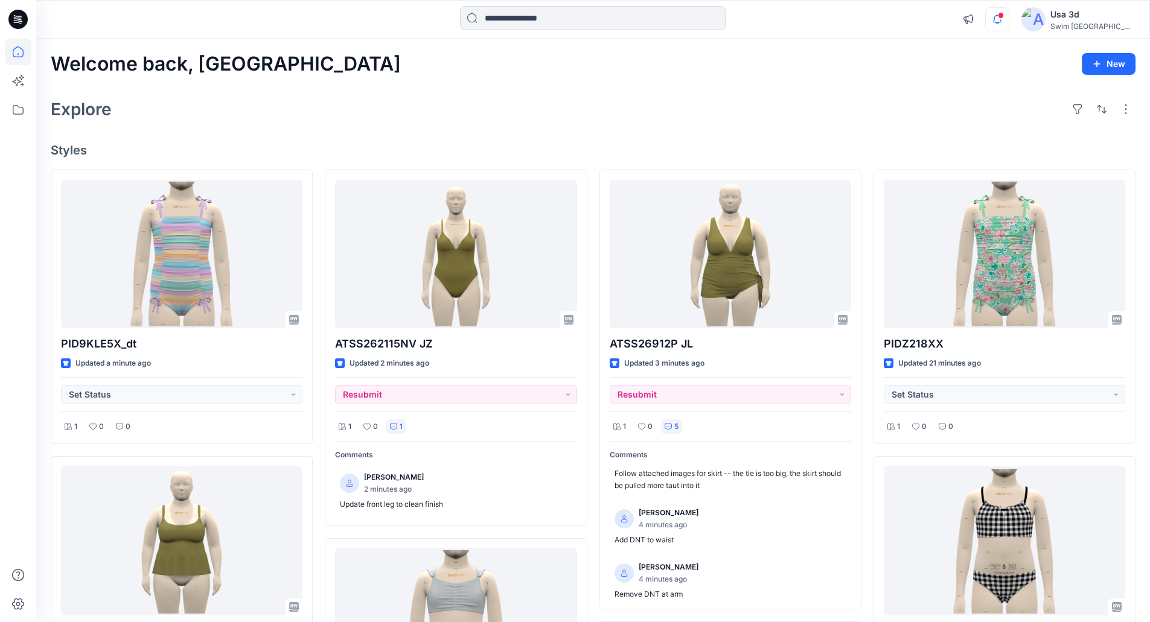
click at [1008, 18] on icon "button" at bounding box center [997, 19] width 23 height 24
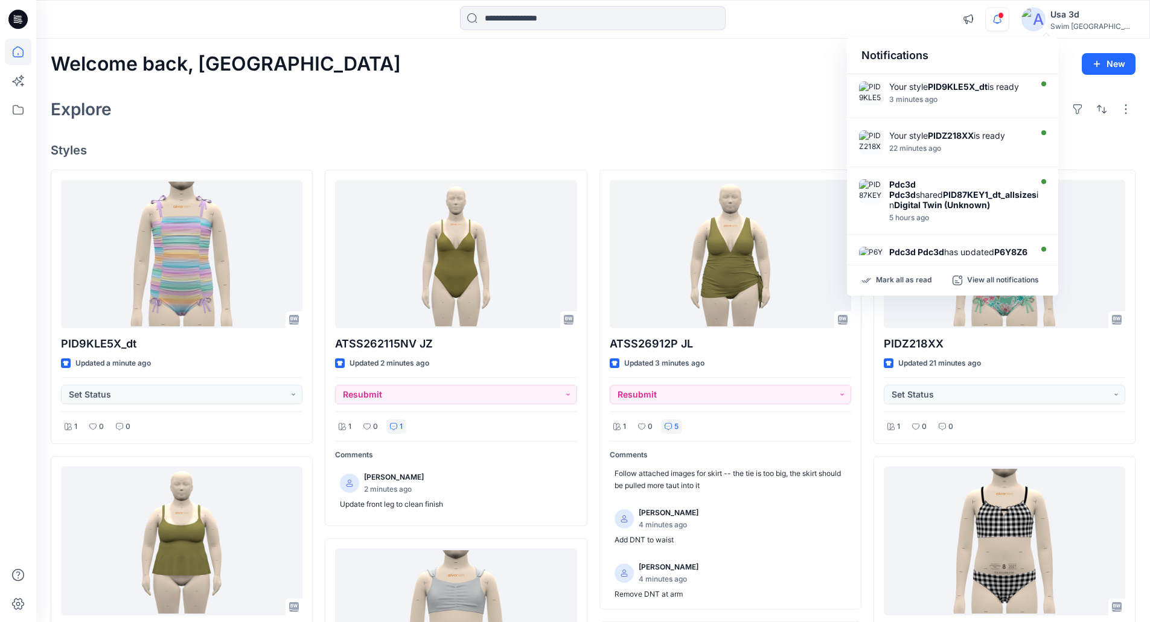
click at [1008, 18] on icon "button" at bounding box center [997, 19] width 23 height 24
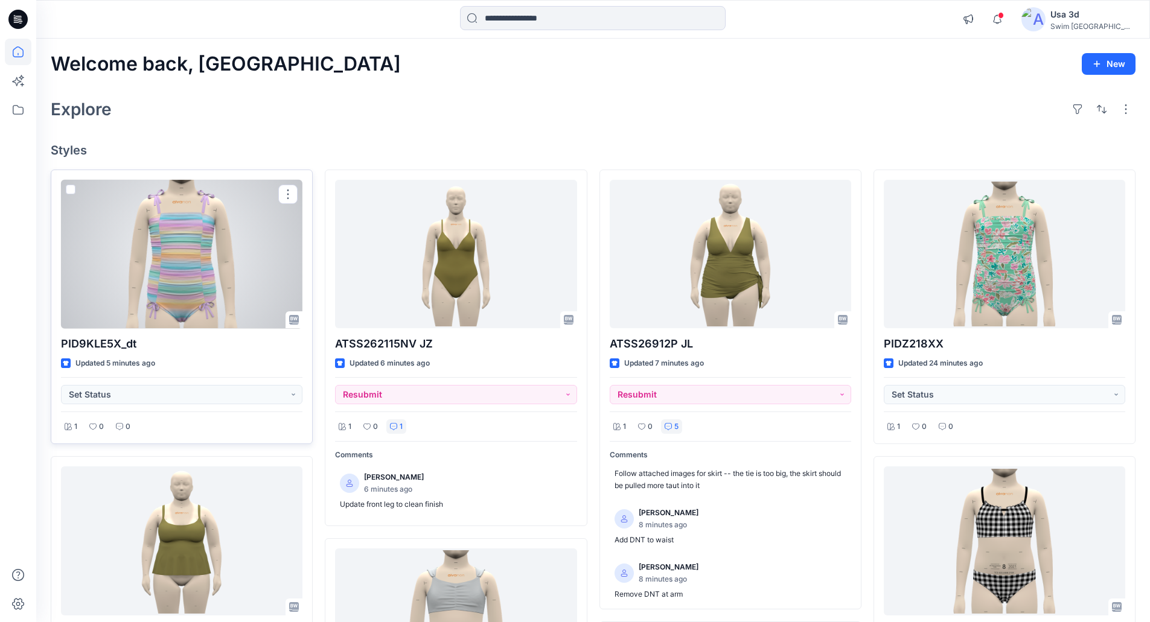
click at [218, 258] on div at bounding box center [181, 254] width 241 height 149
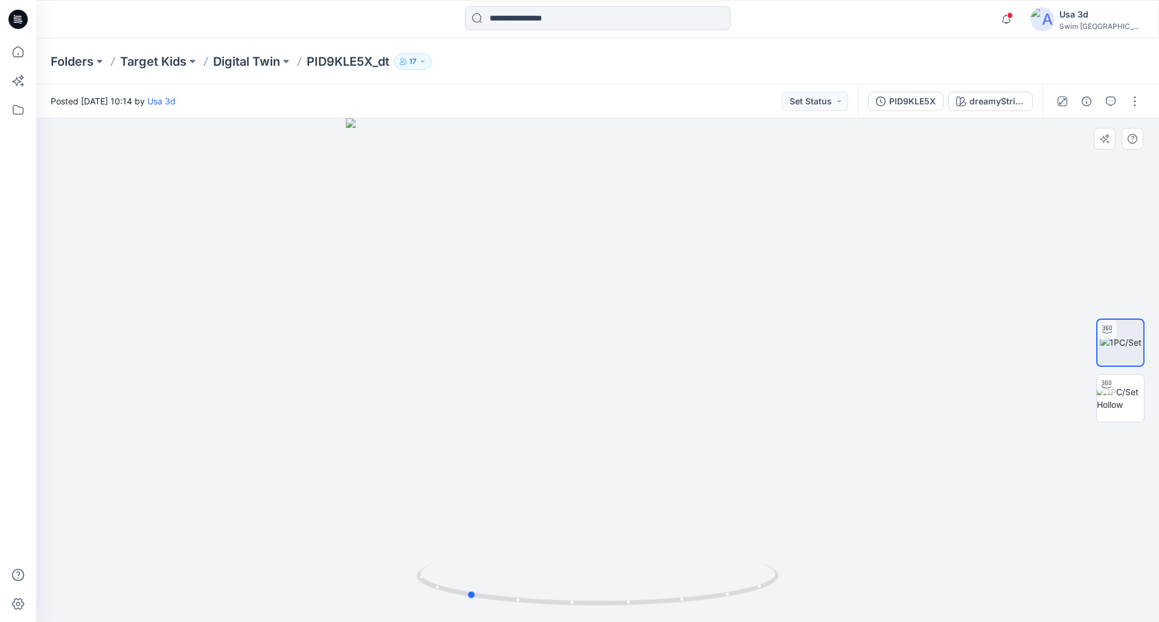
drag, startPoint x: 614, startPoint y: 365, endPoint x: 484, endPoint y: 330, distance: 135.0
click at [484, 330] on div at bounding box center [597, 370] width 1123 height 504
click at [675, 333] on div at bounding box center [597, 370] width 1123 height 504
click at [880, 332] on div at bounding box center [597, 370] width 1123 height 504
drag, startPoint x: 616, startPoint y: 316, endPoint x: 687, endPoint y: 317, distance: 70.6
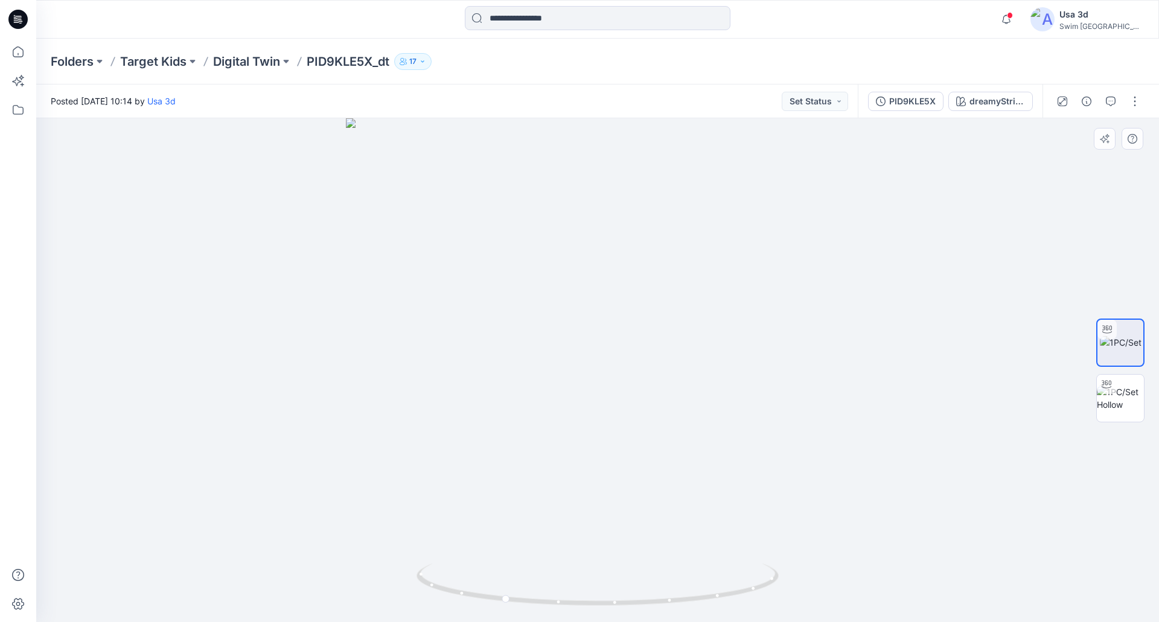
click at [622, 316] on div at bounding box center [597, 370] width 1123 height 504
drag, startPoint x: 687, startPoint y: 317, endPoint x: 737, endPoint y: 317, distance: 50.1
click at [737, 317] on div at bounding box center [597, 370] width 1123 height 504
drag, startPoint x: 737, startPoint y: 317, endPoint x: 794, endPoint y: 314, distance: 57.4
click at [794, 314] on div at bounding box center [597, 370] width 1123 height 504
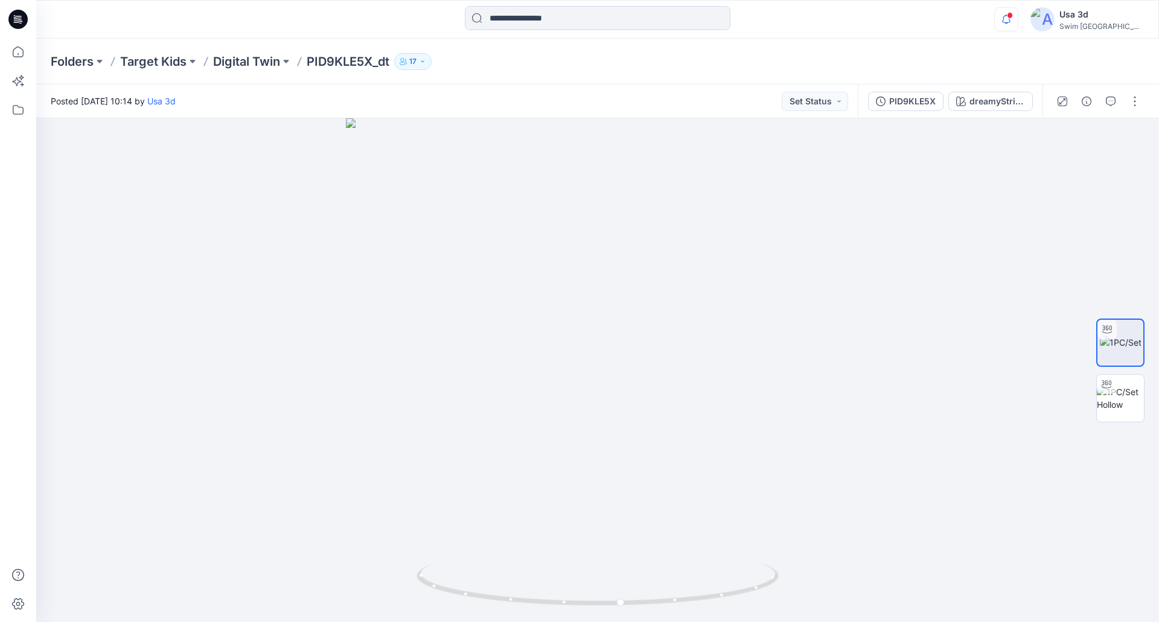
click at [1018, 21] on icon "button" at bounding box center [1006, 19] width 23 height 24
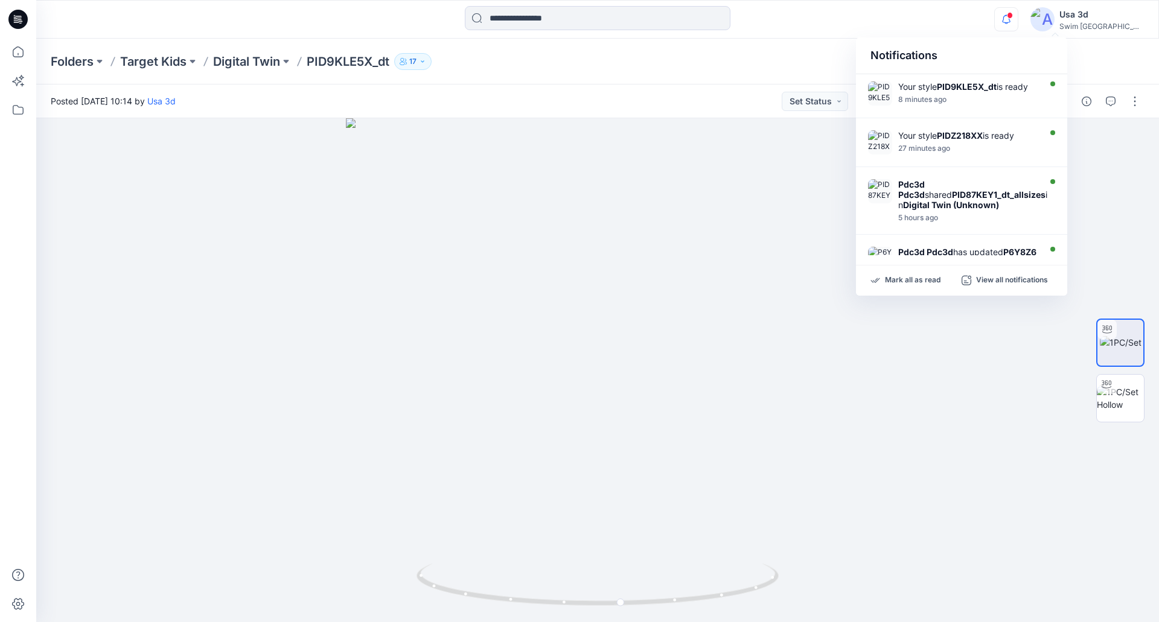
click at [1018, 21] on icon "button" at bounding box center [1006, 19] width 23 height 24
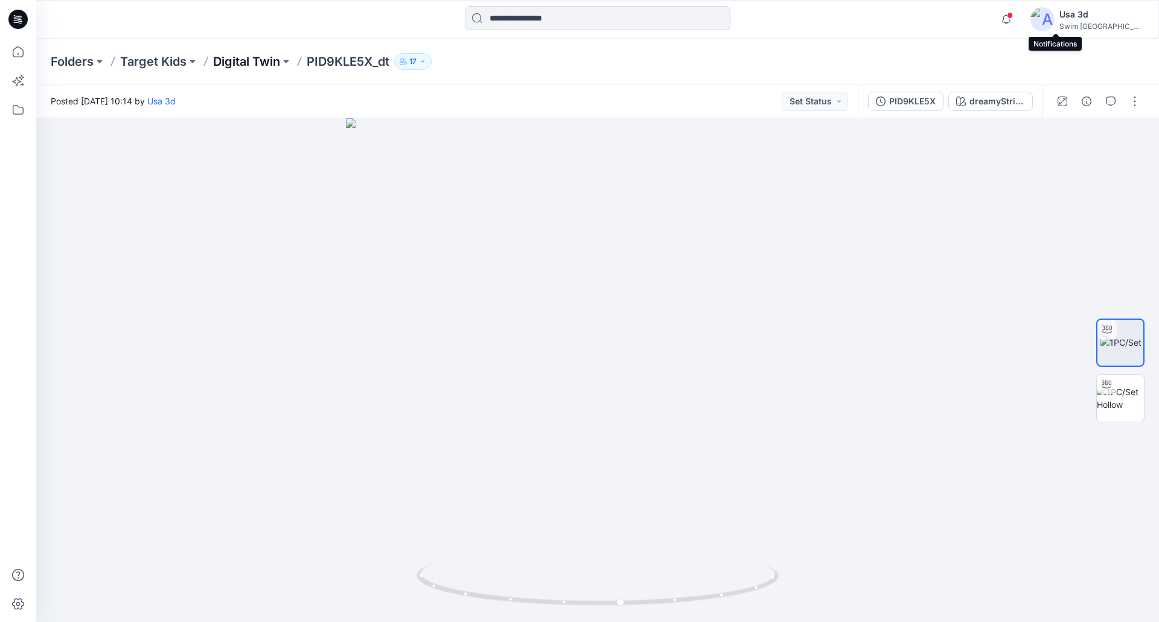
click at [239, 62] on p "Digital Twin" at bounding box center [246, 61] width 67 height 17
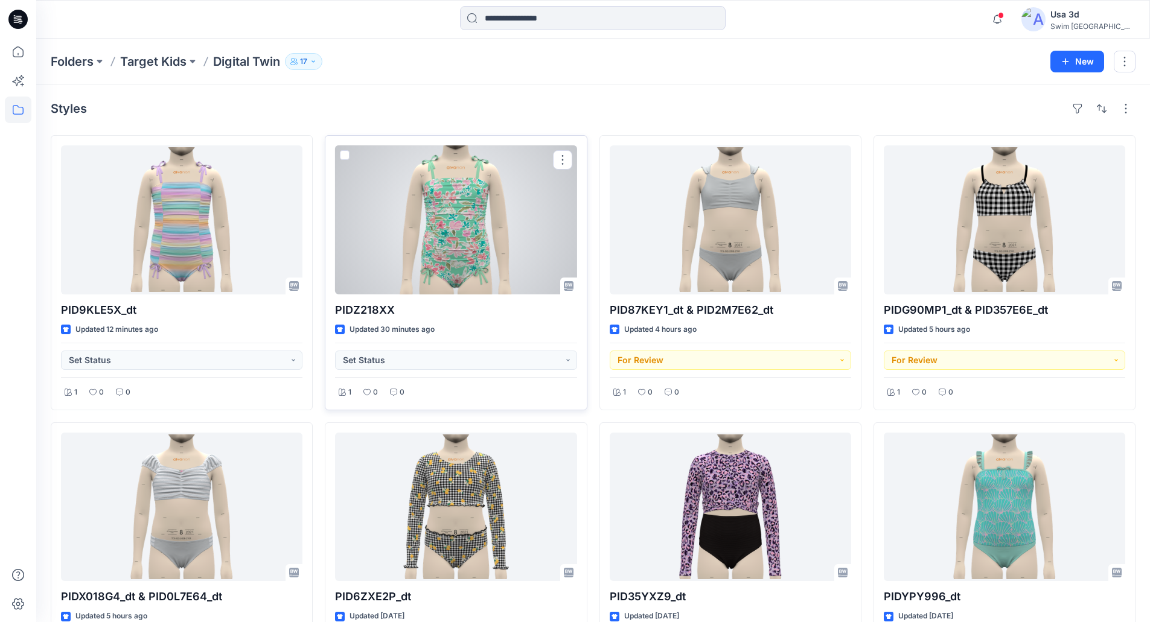
click at [470, 257] on div at bounding box center [455, 219] width 241 height 149
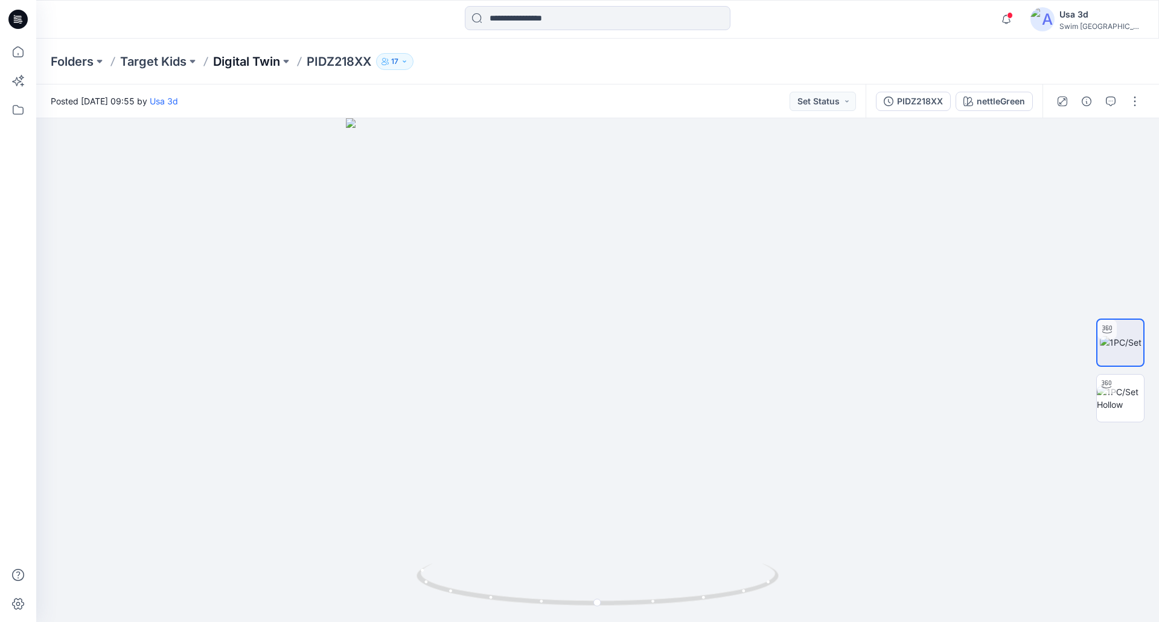
click at [260, 61] on p "Digital Twin" at bounding box center [246, 61] width 67 height 17
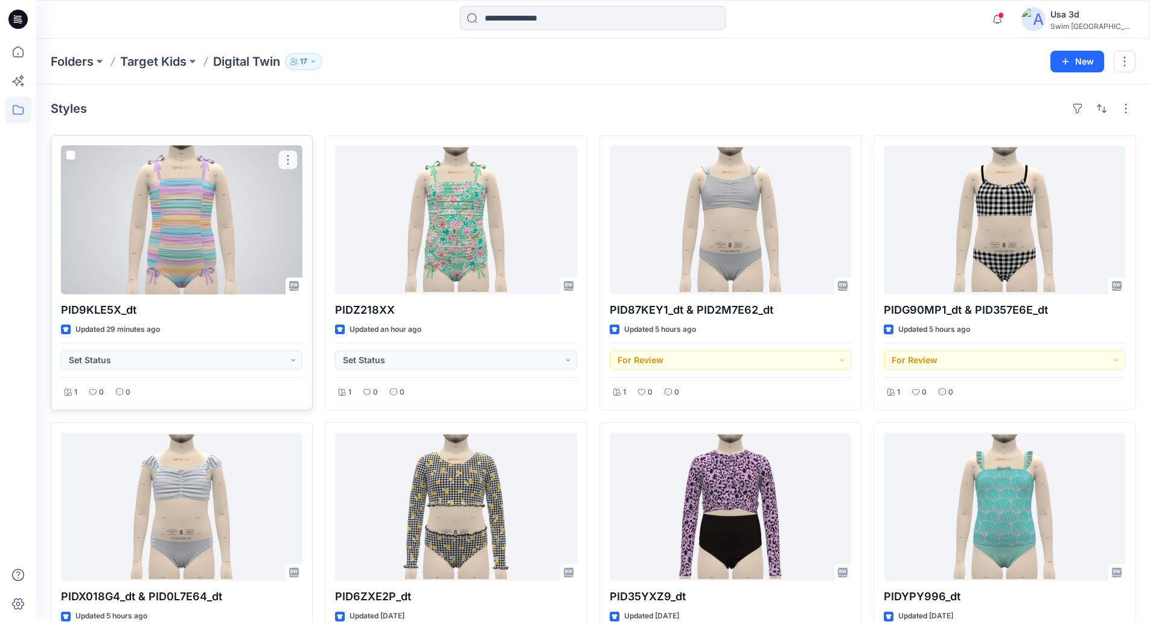
click at [288, 155] on button "button" at bounding box center [287, 159] width 19 height 19
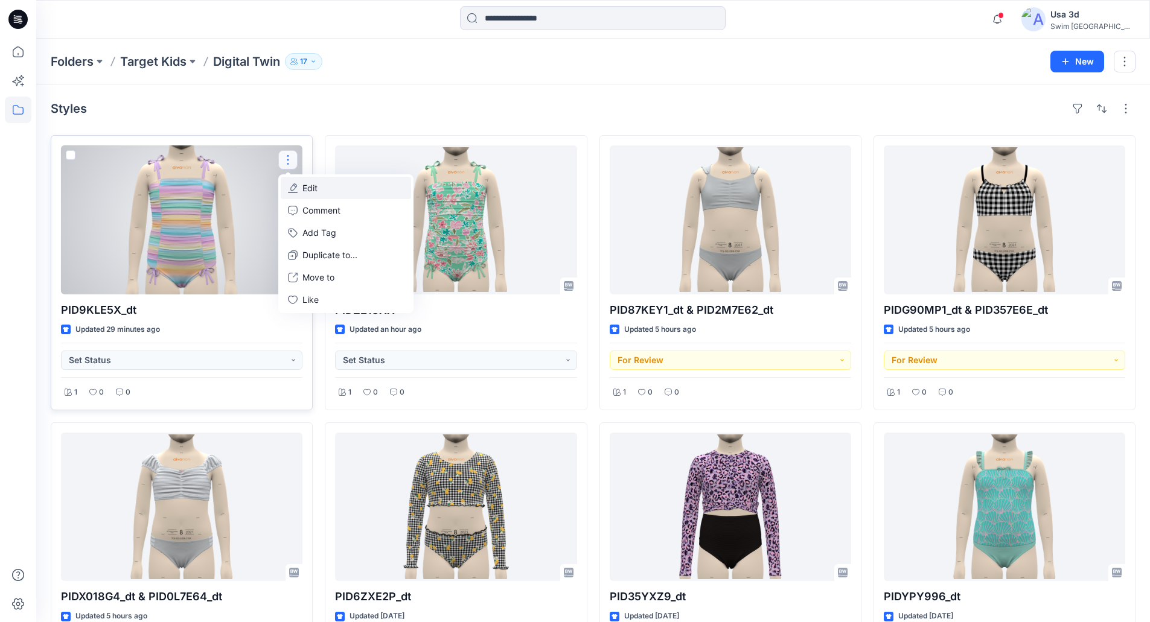
click at [331, 194] on button "Edit" at bounding box center [346, 188] width 130 height 22
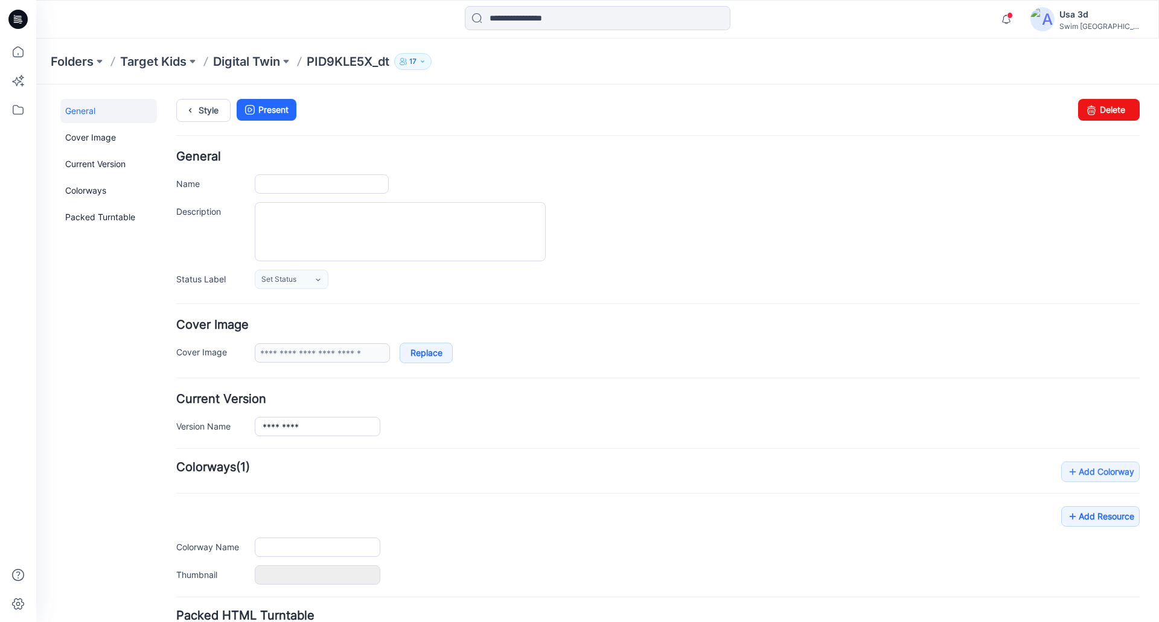
type input "**********"
type input "*******"
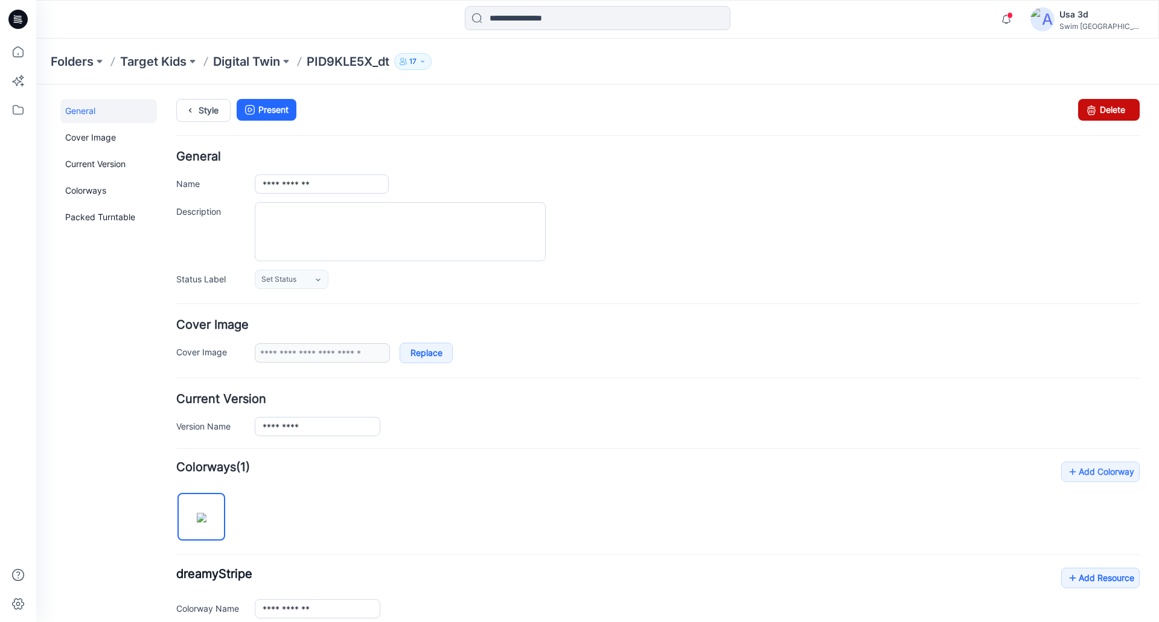
click at [1083, 103] on icon at bounding box center [1091, 110] width 17 height 22
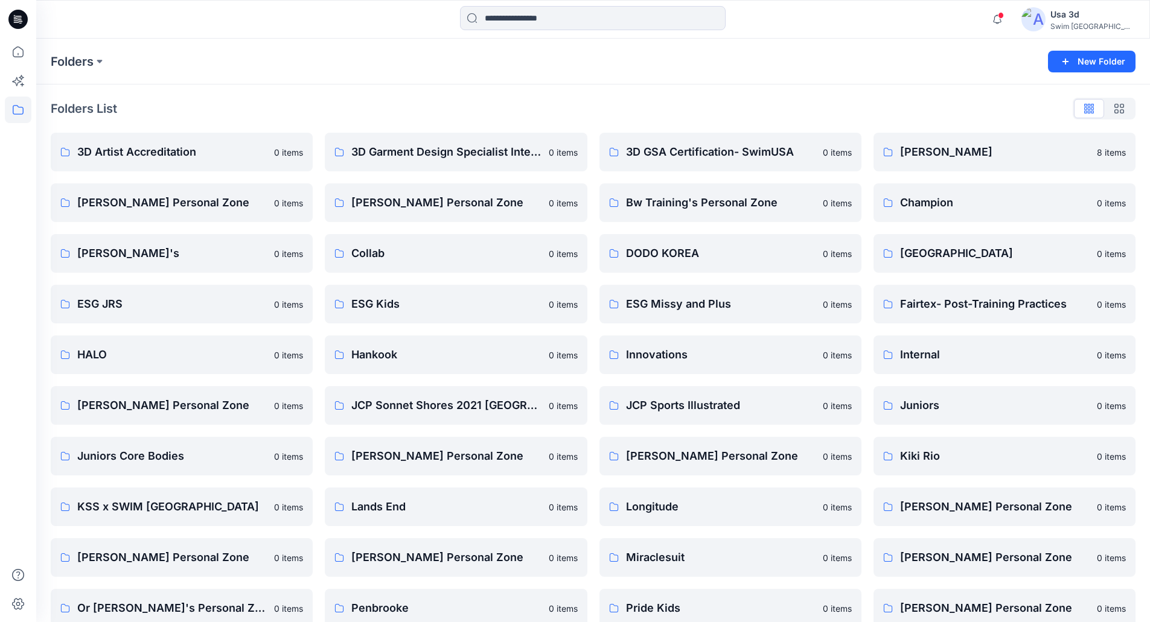
click at [10, 21] on icon at bounding box center [17, 19] width 19 height 19
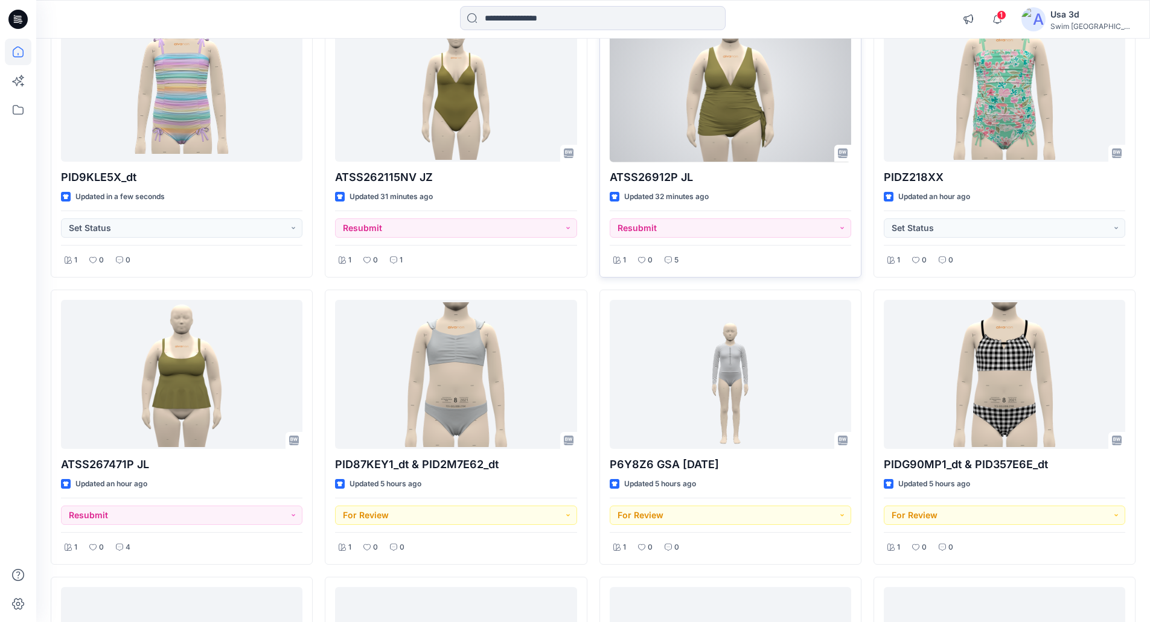
scroll to position [181, 0]
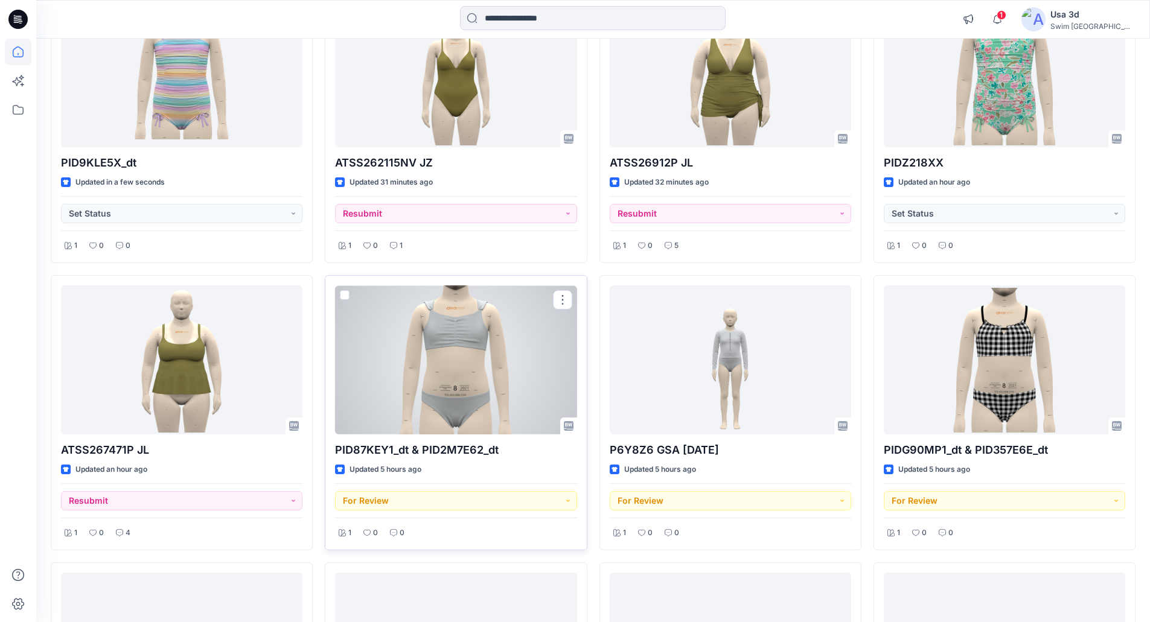
click at [470, 390] on div at bounding box center [455, 359] width 241 height 149
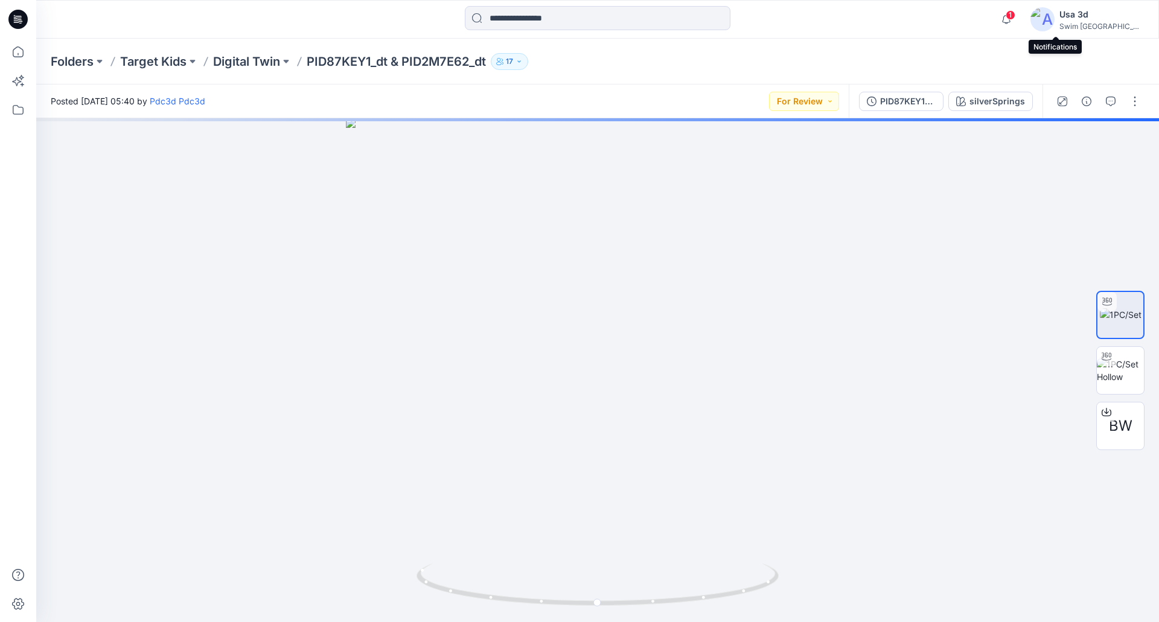
click at [1015, 18] on span "1" at bounding box center [1010, 15] width 10 height 10
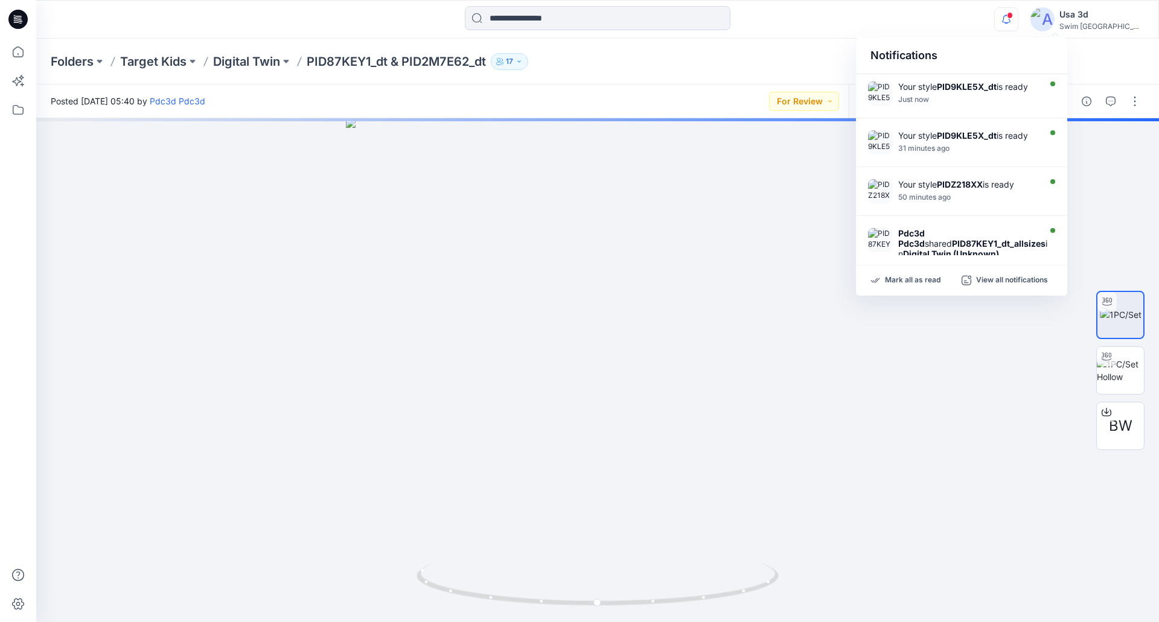
click at [1013, 18] on span at bounding box center [1010, 15] width 6 height 7
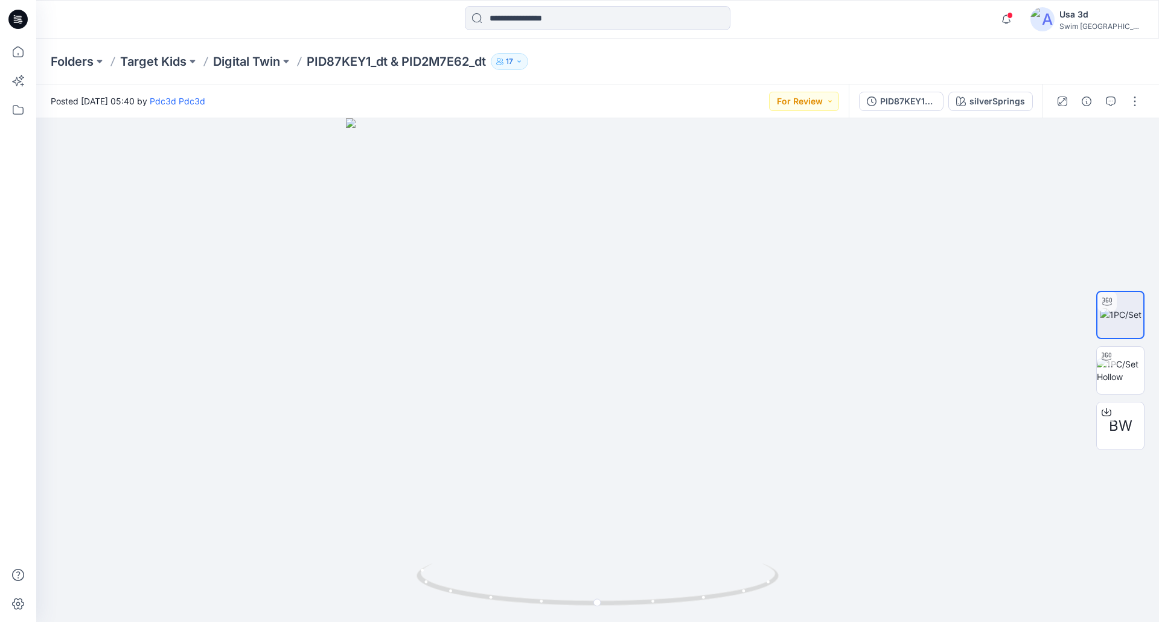
click at [28, 21] on div at bounding box center [18, 19] width 39 height 39
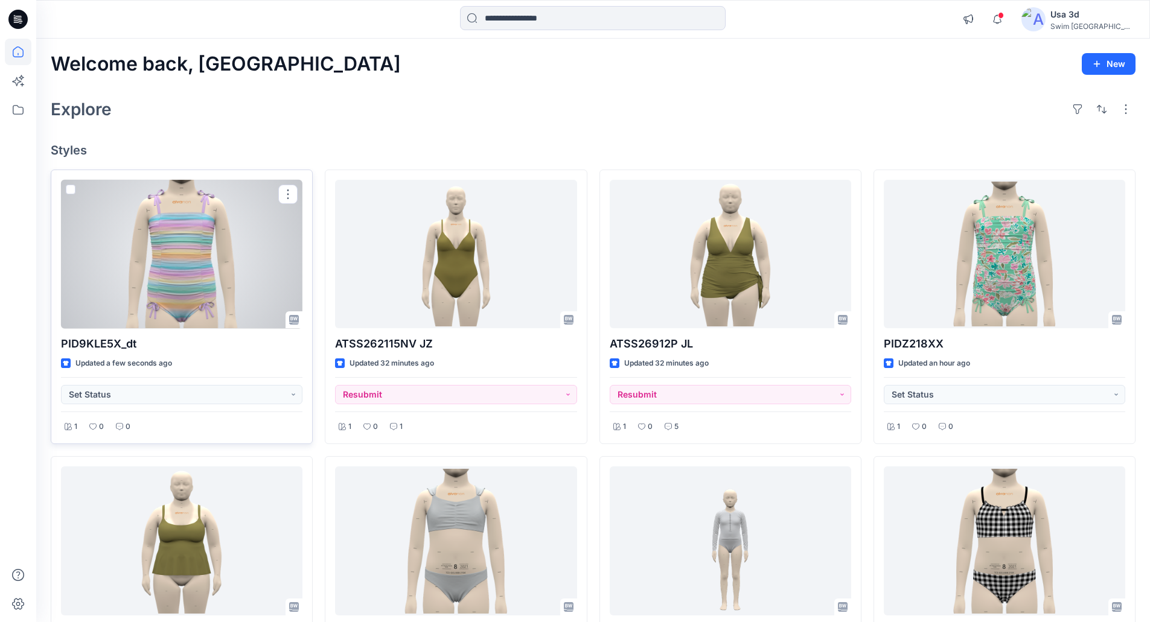
click at [228, 247] on div at bounding box center [181, 254] width 241 height 149
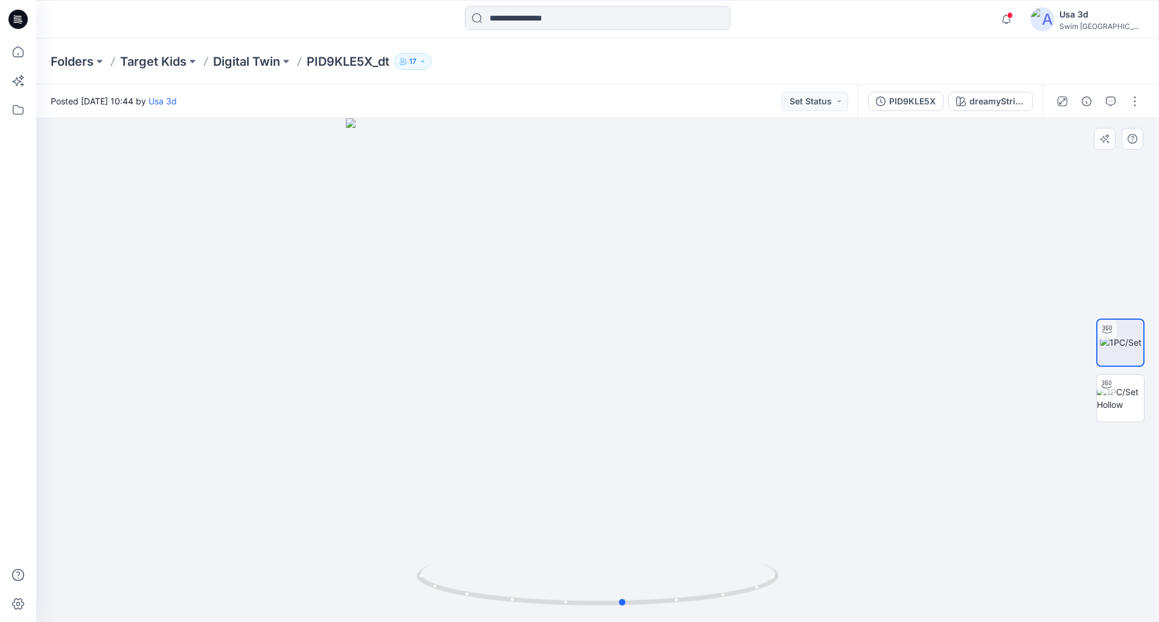
drag, startPoint x: 587, startPoint y: 344, endPoint x: 613, endPoint y: 352, distance: 27.1
click at [613, 352] on div at bounding box center [597, 370] width 1123 height 504
click at [1134, 99] on button "button" at bounding box center [1134, 101] width 19 height 19
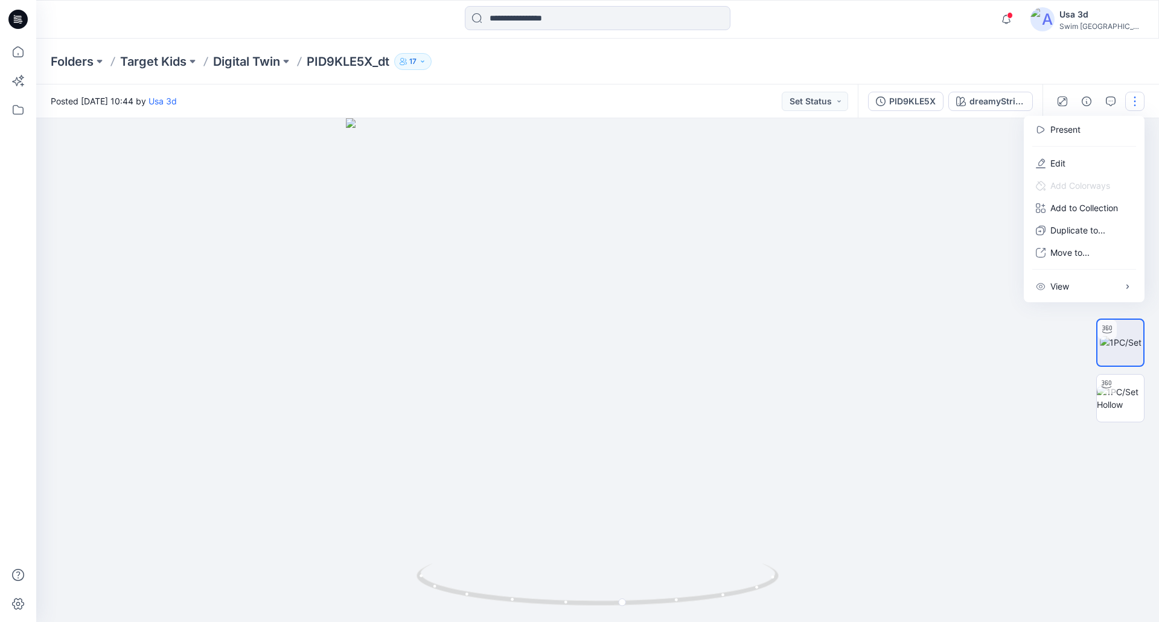
click at [563, 47] on div "Folders Target Kids Digital Twin PID9KLE5X_dt 17" at bounding box center [597, 62] width 1123 height 46
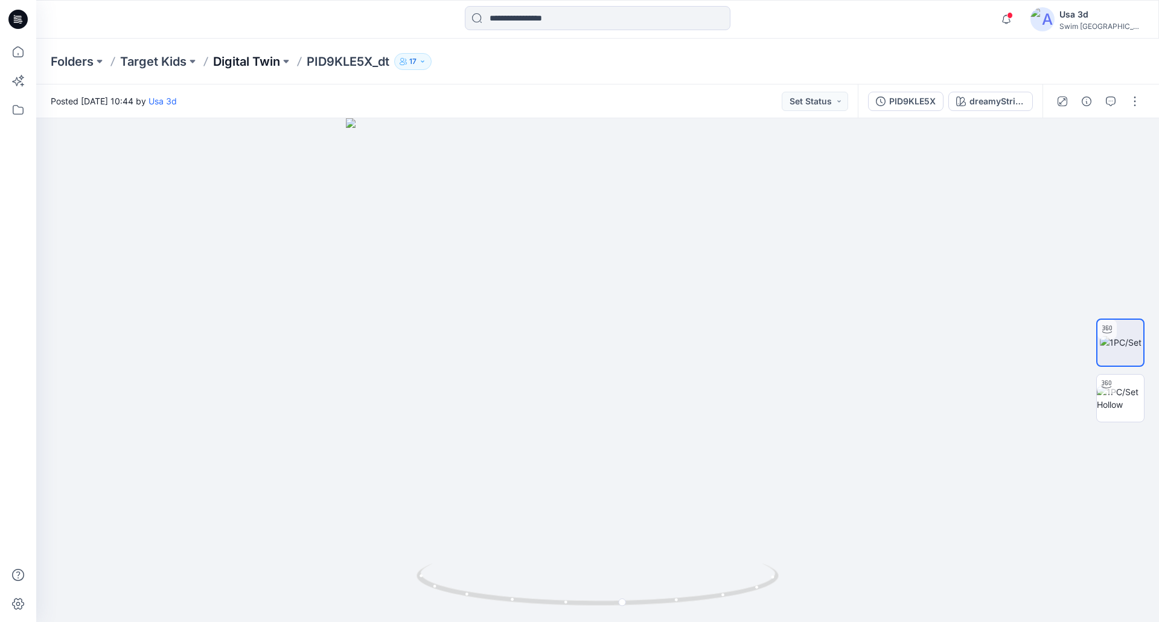
click at [264, 57] on p "Digital Twin" at bounding box center [246, 61] width 67 height 17
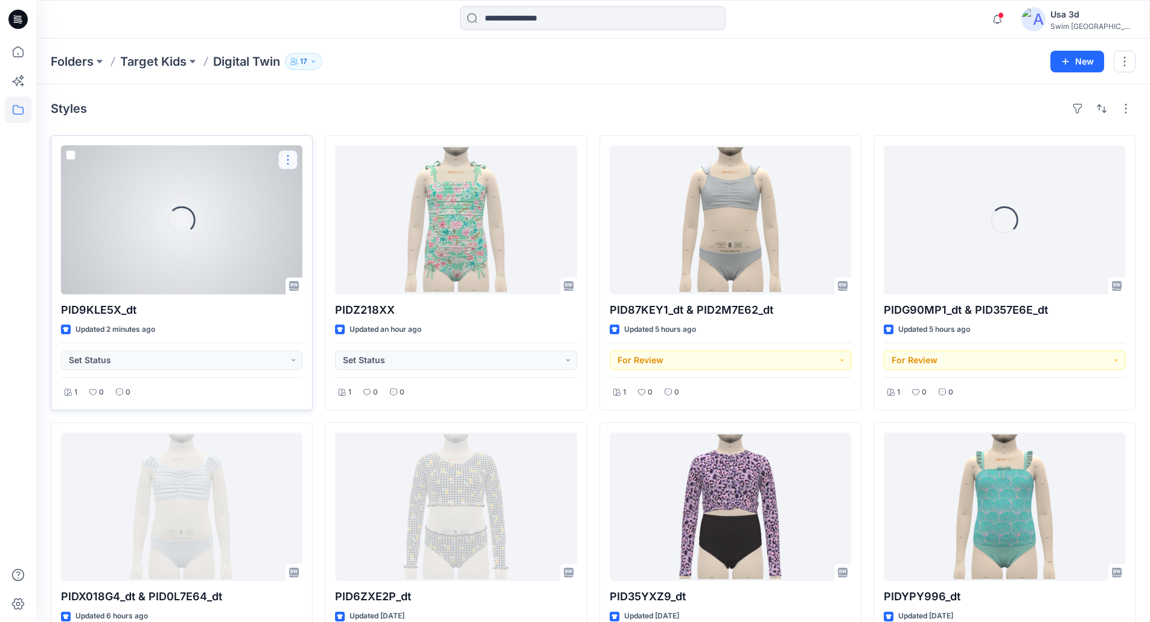
click at [289, 159] on button "button" at bounding box center [287, 159] width 19 height 19
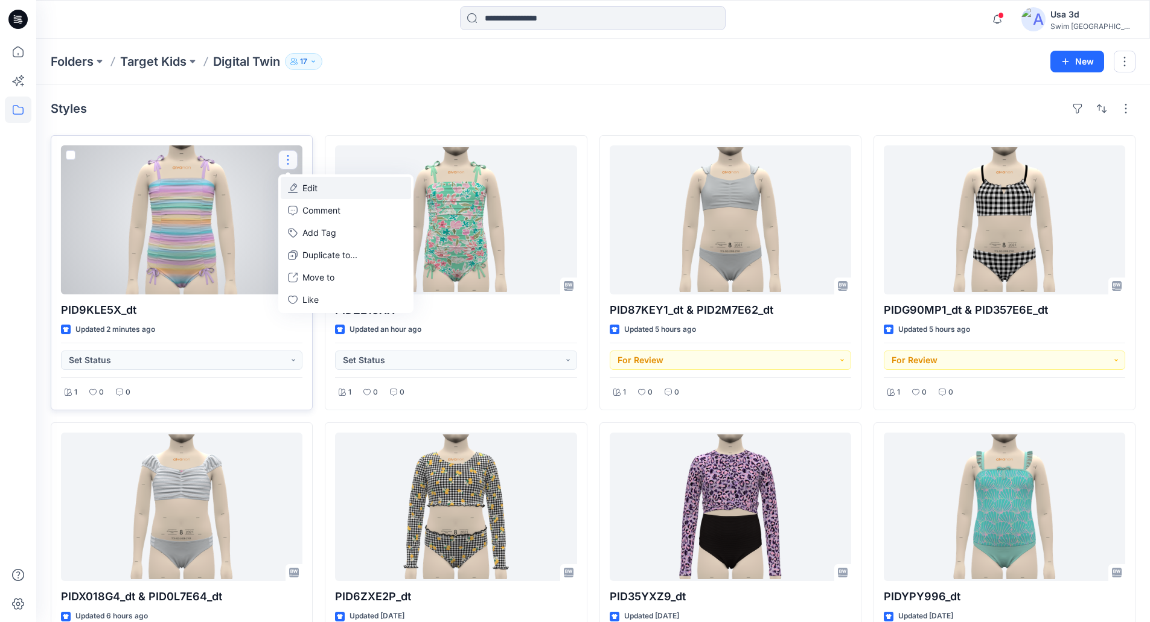
click at [341, 187] on button "Edit" at bounding box center [346, 188] width 130 height 22
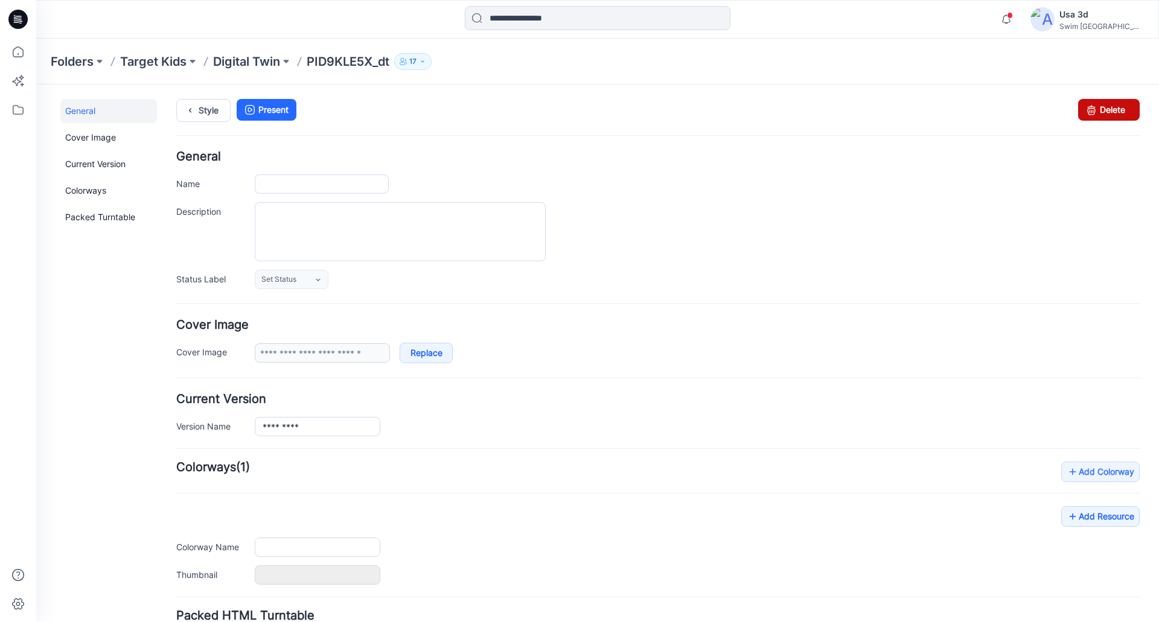
type input "**********"
type input "*******"
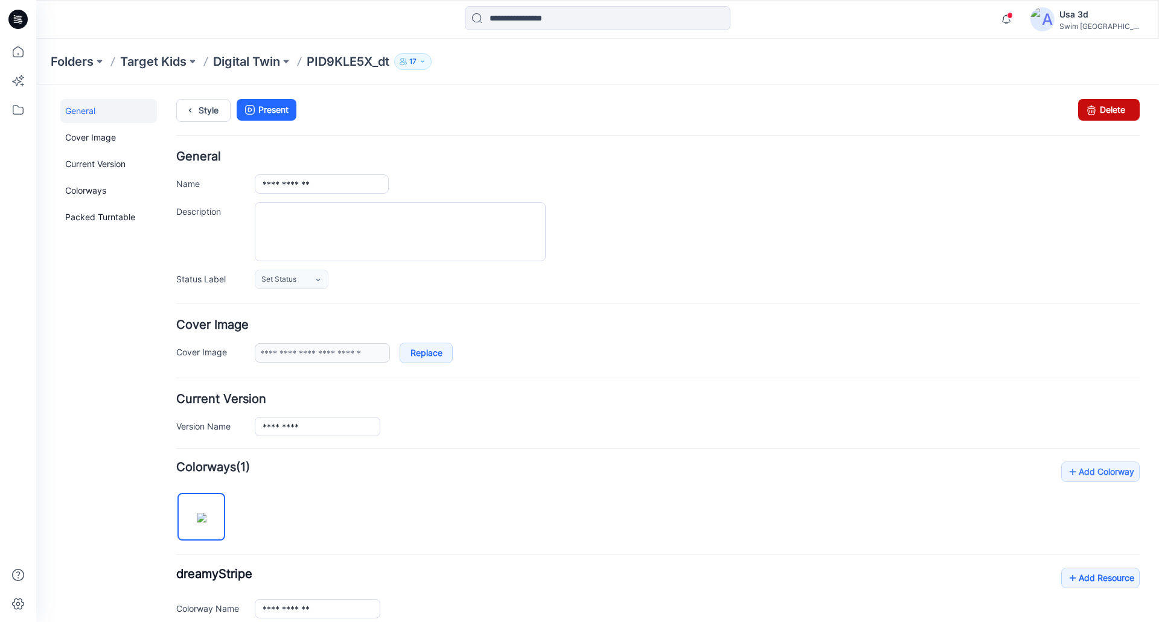
drag, startPoint x: 1123, startPoint y: 100, endPoint x: 689, endPoint y: 124, distance: 434.6
click at [1123, 100] on link "Delete" at bounding box center [1109, 110] width 62 height 22
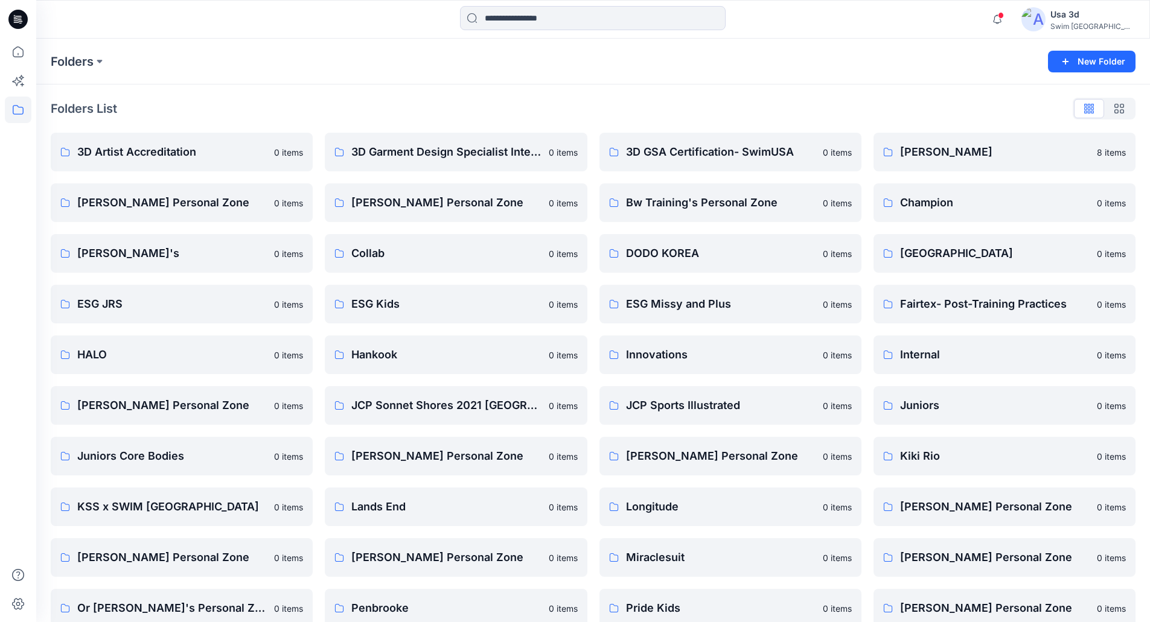
click at [18, 21] on icon at bounding box center [17, 19] width 19 height 19
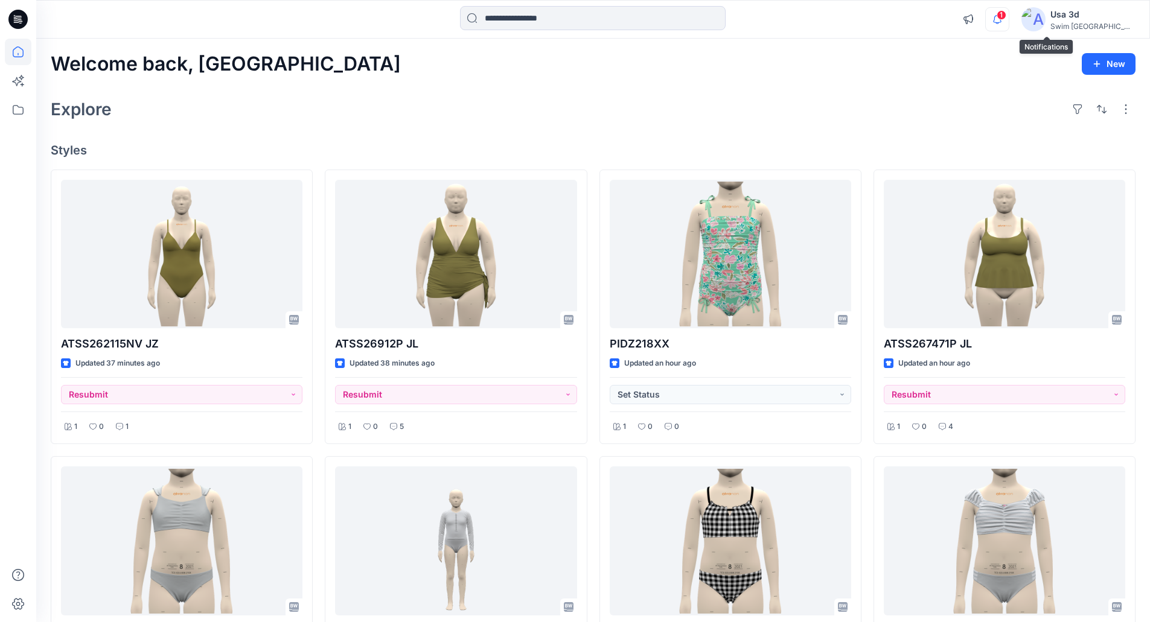
click at [1008, 22] on icon "button" at bounding box center [997, 19] width 23 height 24
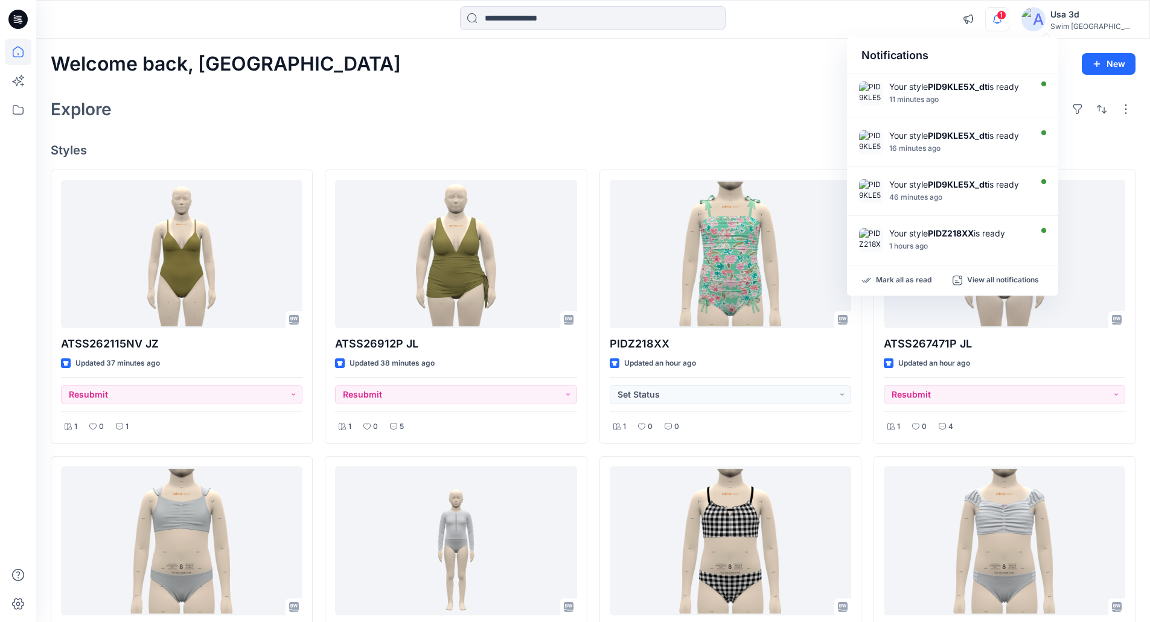
click at [1008, 20] on icon "button" at bounding box center [997, 19] width 23 height 24
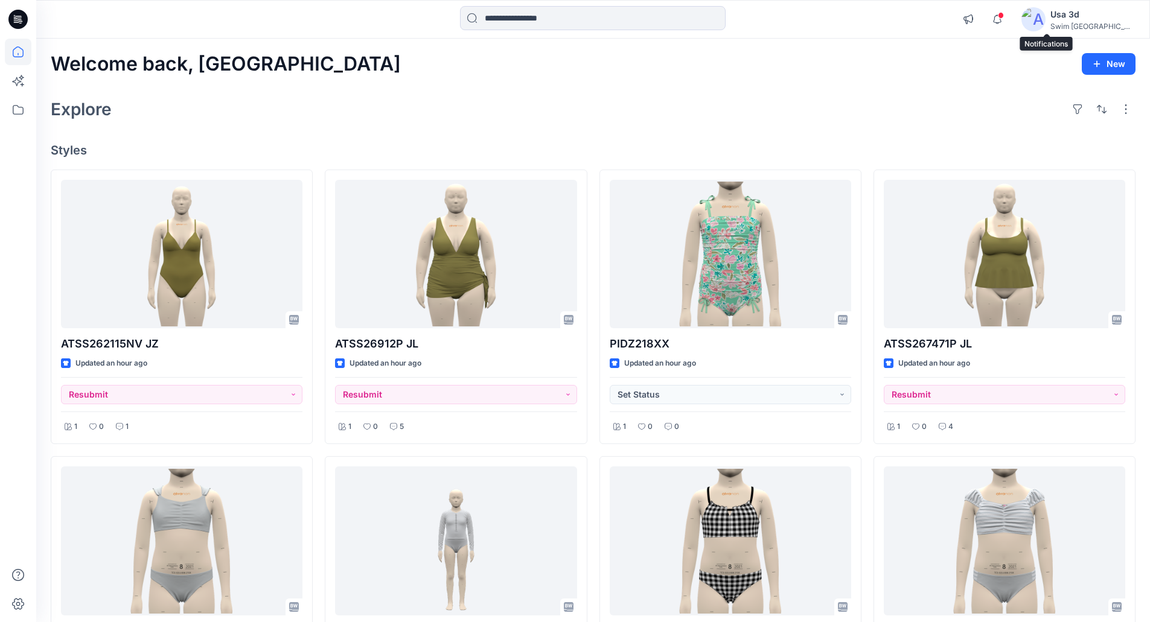
click at [470, 96] on div "Explore" at bounding box center [593, 109] width 1084 height 29
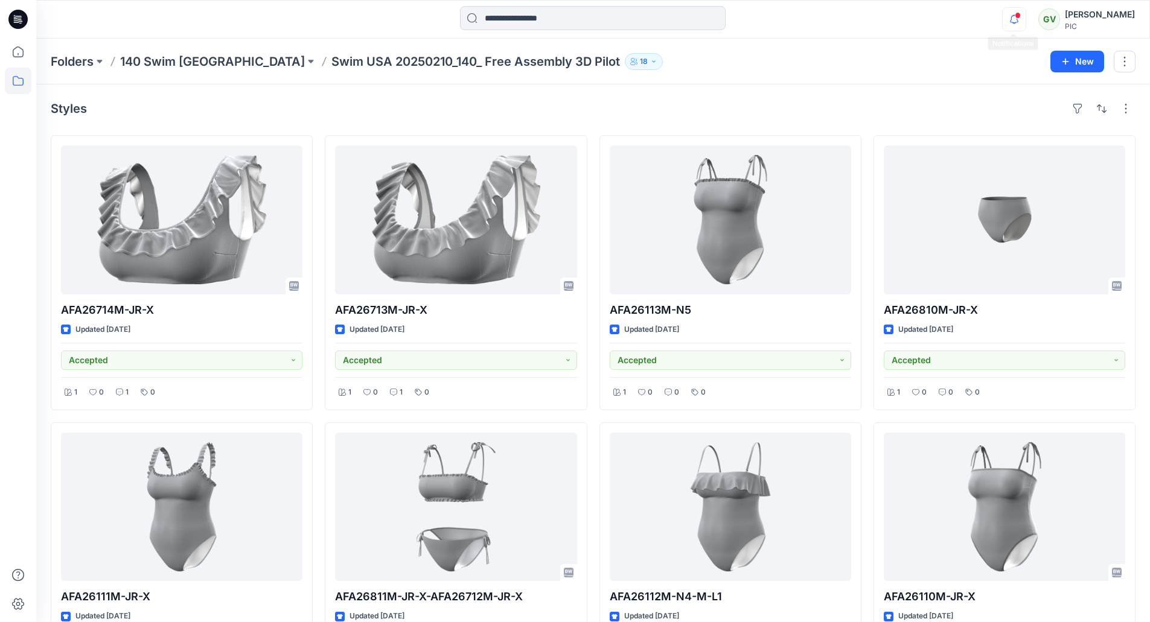
click at [1013, 16] on icon "button" at bounding box center [1013, 19] width 23 height 24
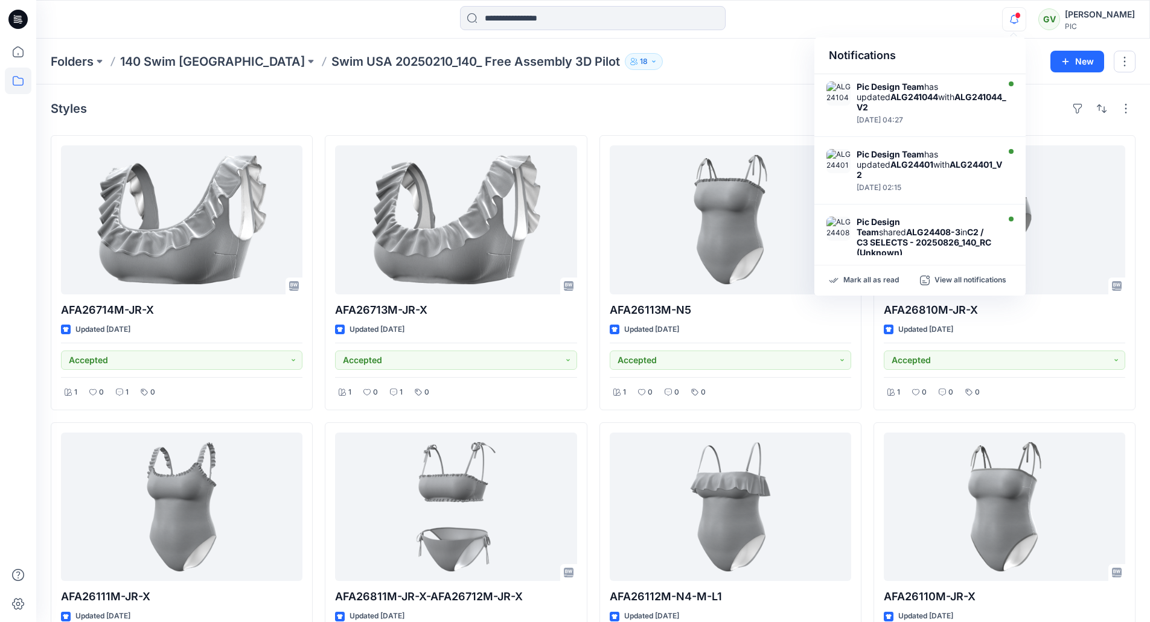
click at [28, 16] on div at bounding box center [18, 19] width 39 height 39
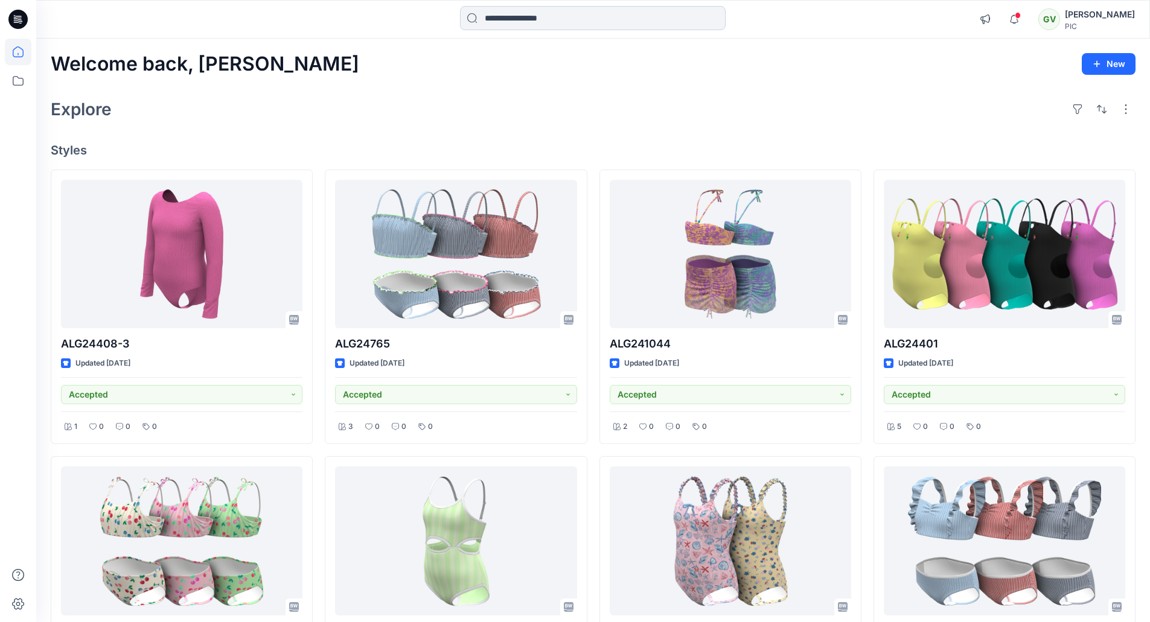
click at [578, 19] on input at bounding box center [593, 18] width 266 height 24
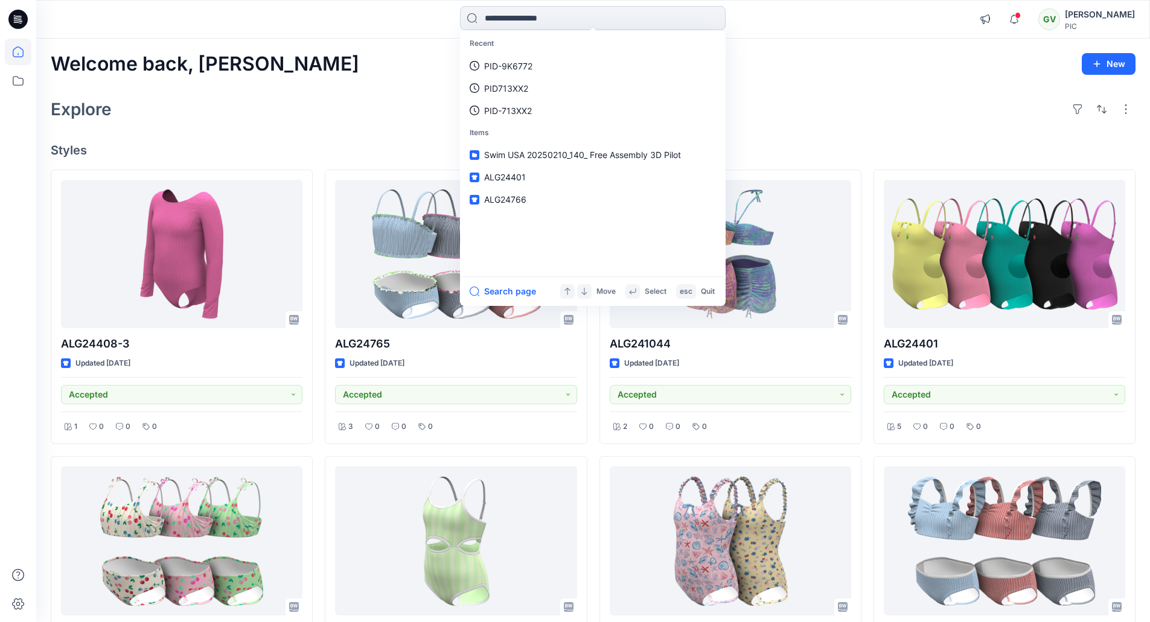
paste input "********"
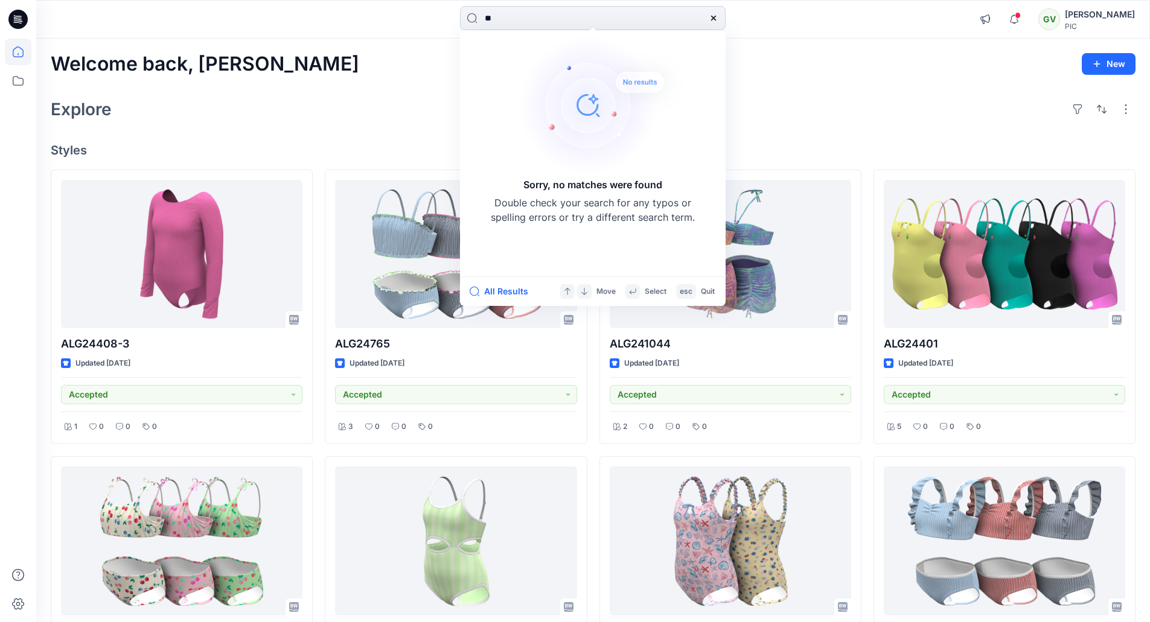
type input "*"
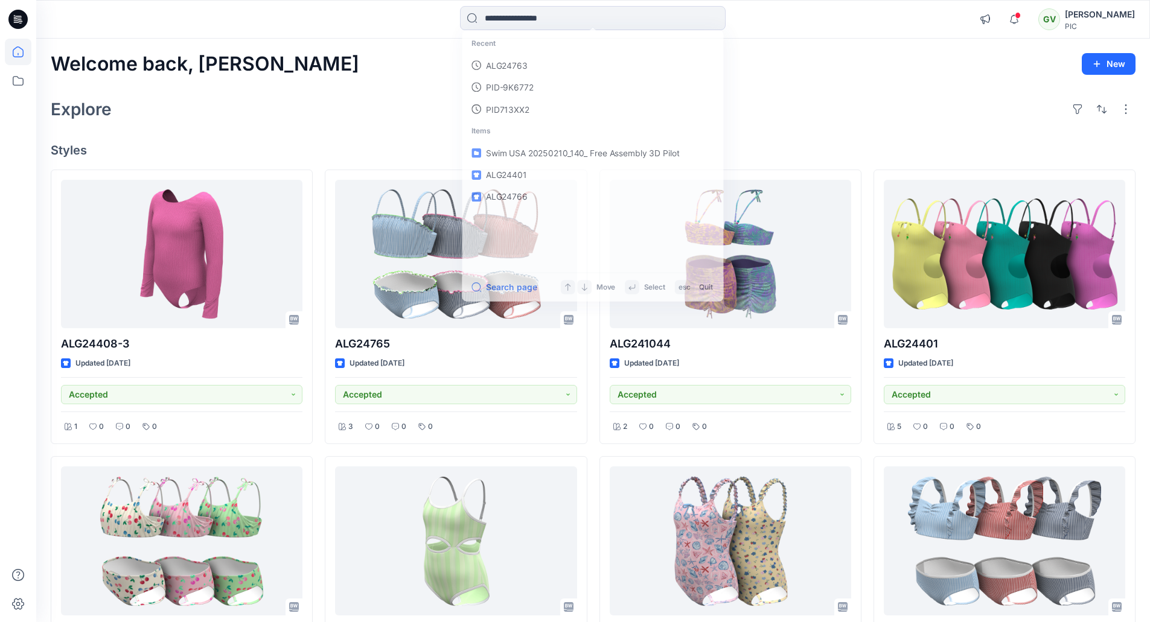
click at [842, 62] on div "Welcome back, [PERSON_NAME]" at bounding box center [593, 64] width 1084 height 22
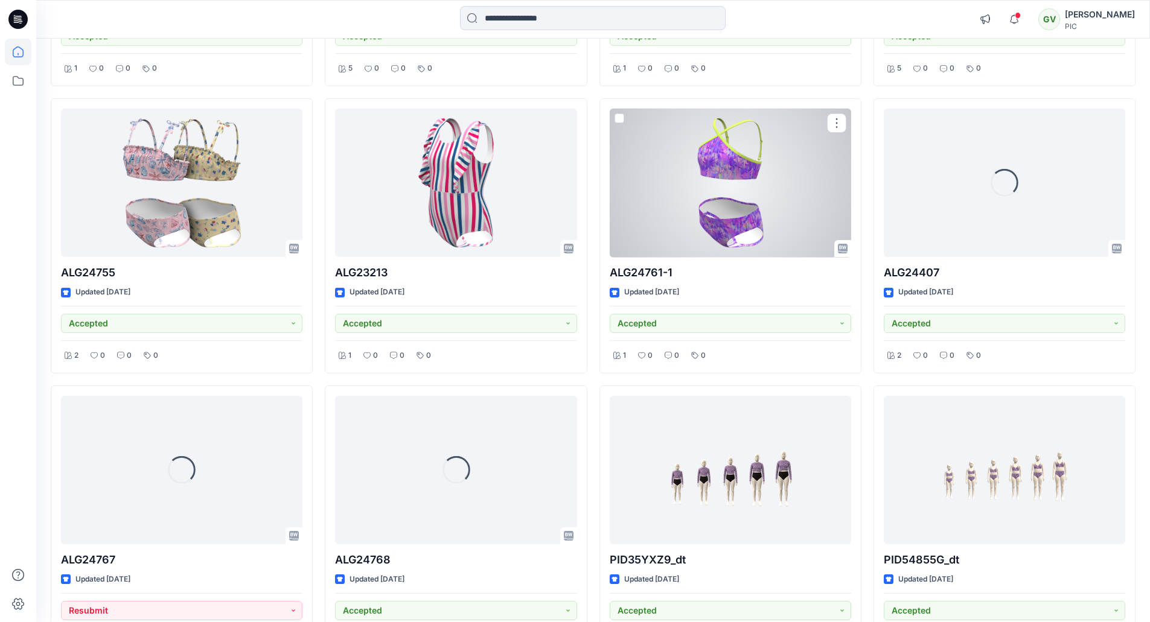
scroll to position [937, 0]
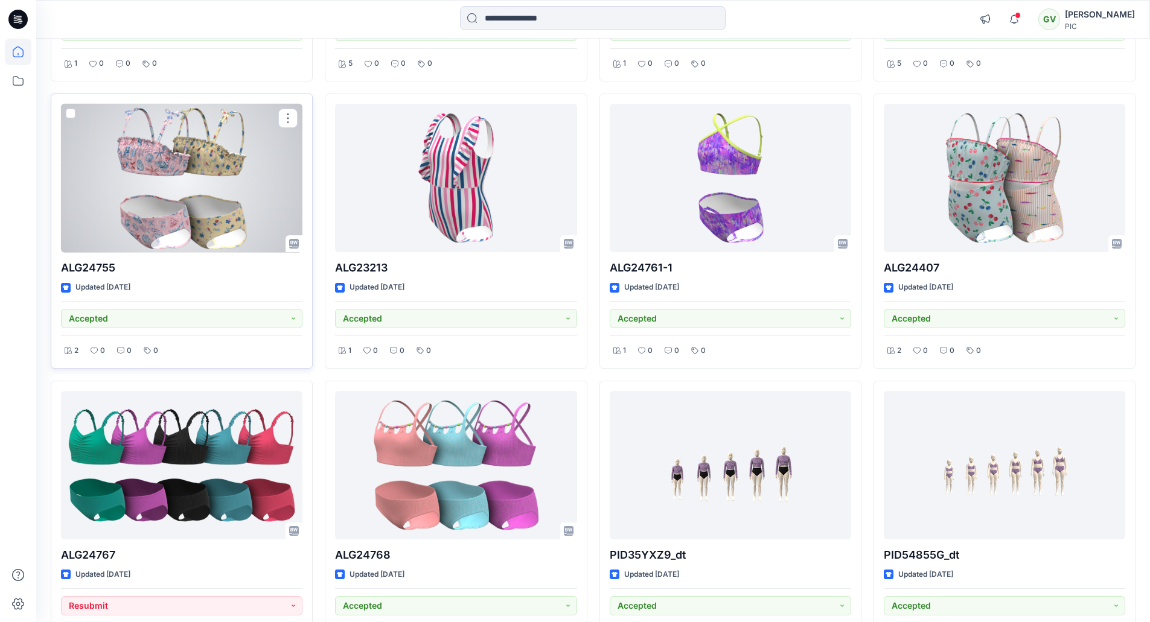
click at [161, 162] on div at bounding box center [181, 178] width 241 height 149
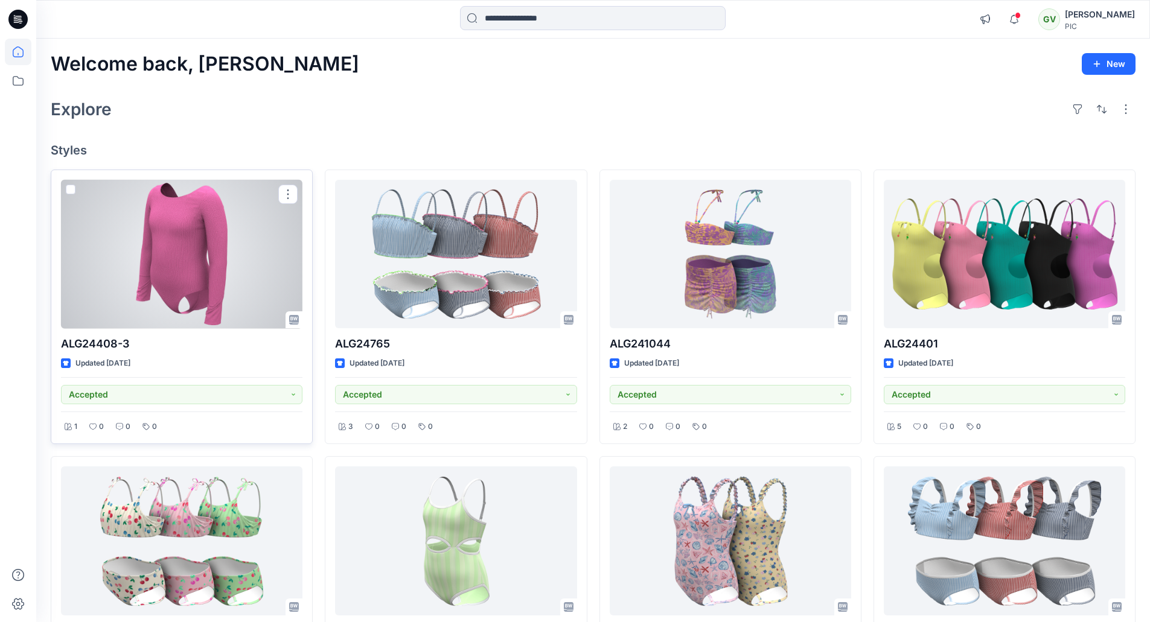
click at [231, 262] on div at bounding box center [181, 254] width 241 height 149
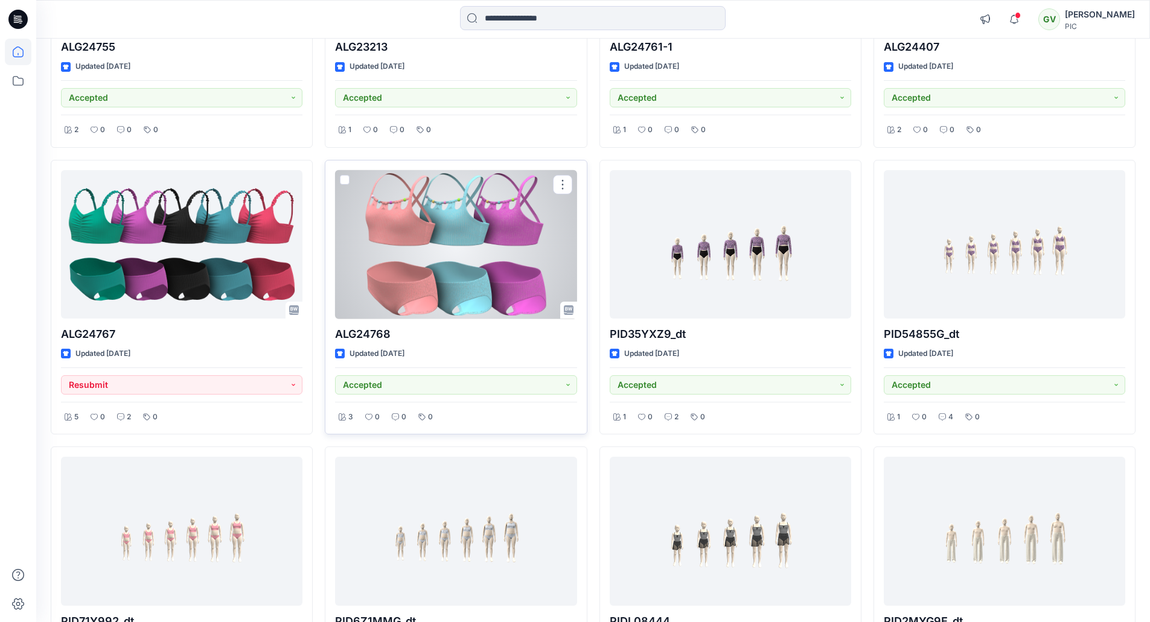
scroll to position [1267, 0]
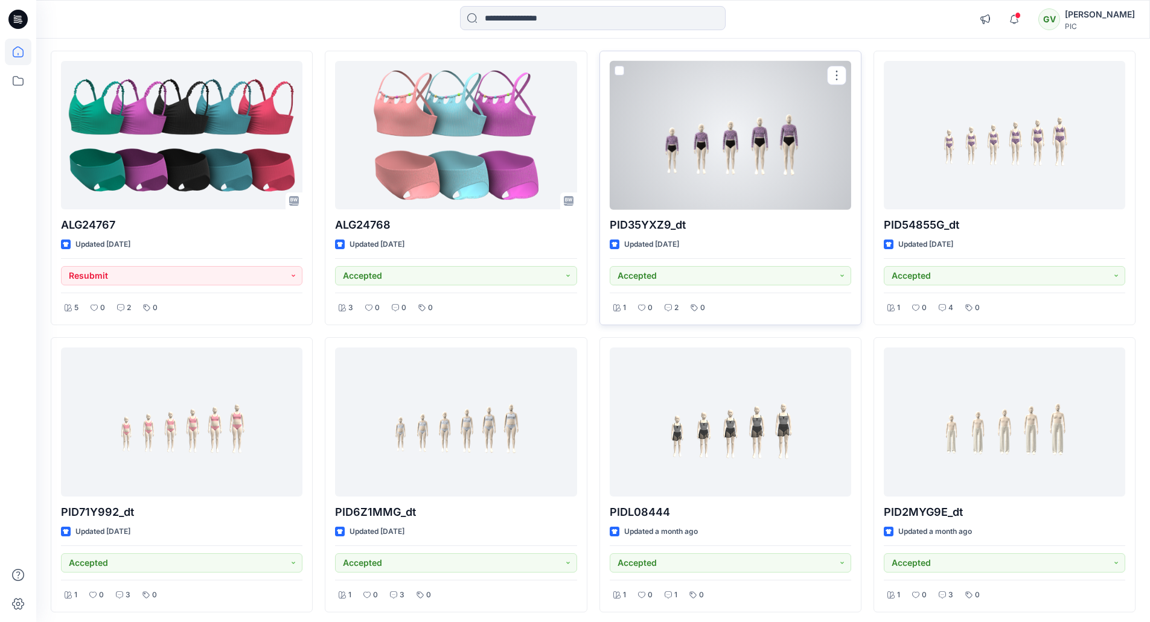
click at [713, 171] on div at bounding box center [730, 135] width 241 height 149
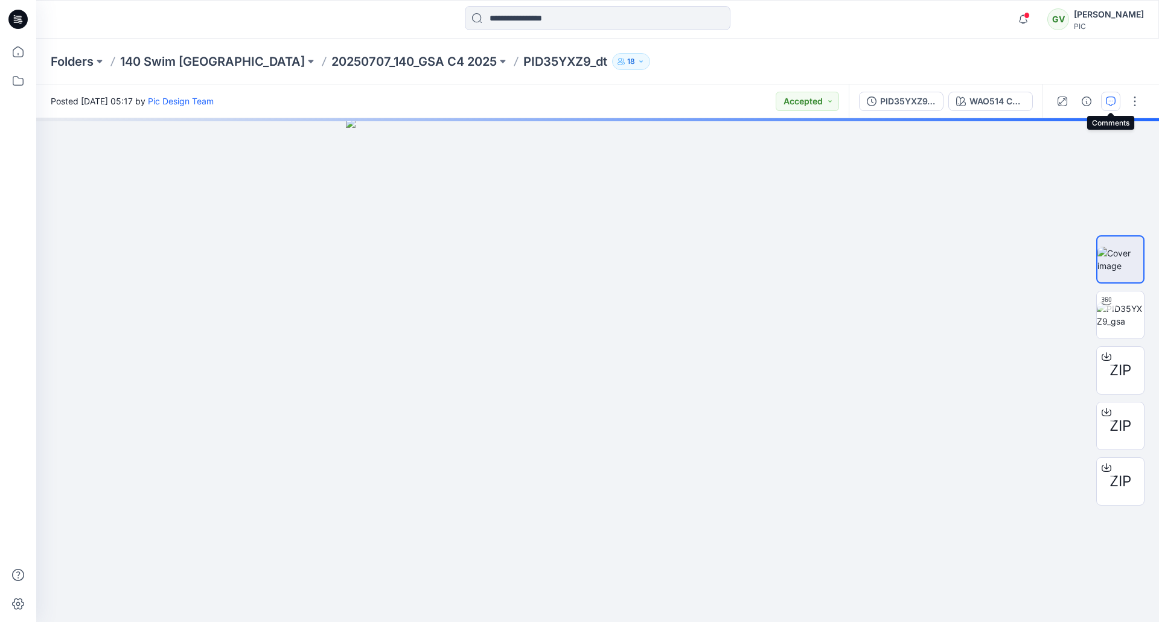
click at [1109, 100] on icon "button" at bounding box center [1111, 102] width 10 height 10
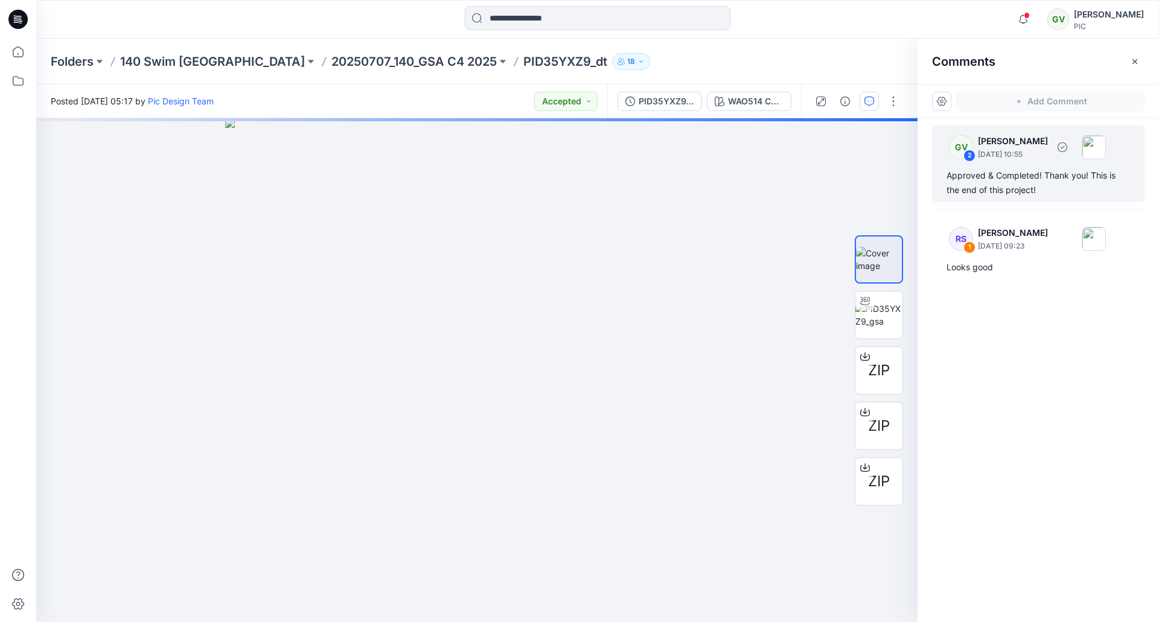
click at [1019, 166] on div "GV 2 [PERSON_NAME] [DATE] 10:55 Approved & Completed! Thank you! This is the en…" at bounding box center [1038, 164] width 212 height 77
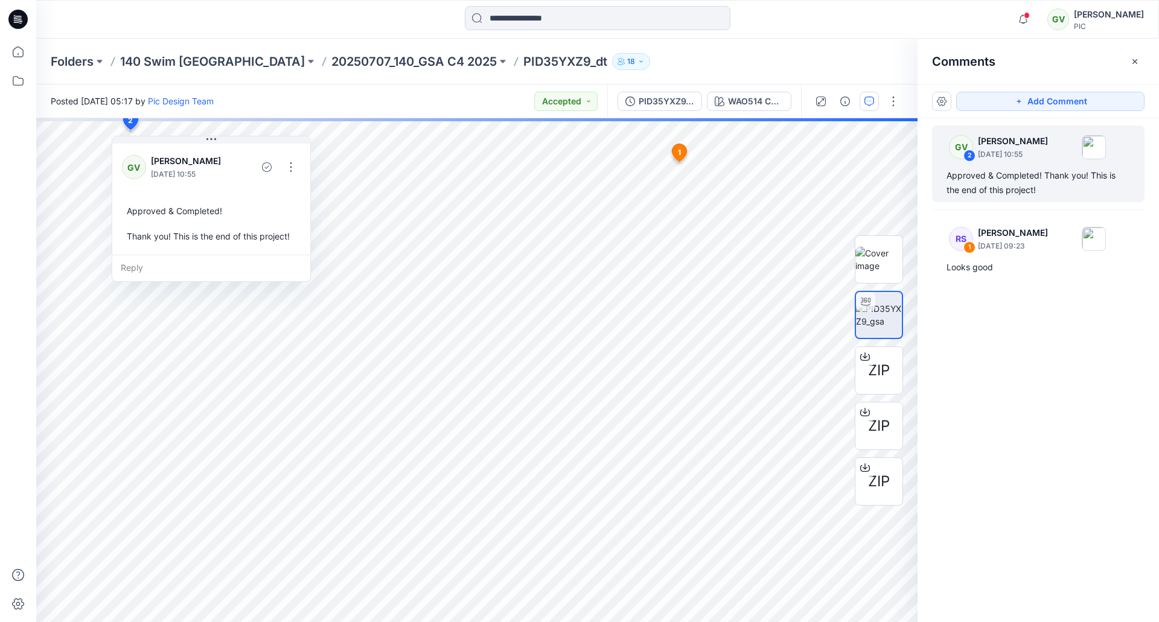
click at [20, 21] on icon at bounding box center [20, 21] width 4 height 1
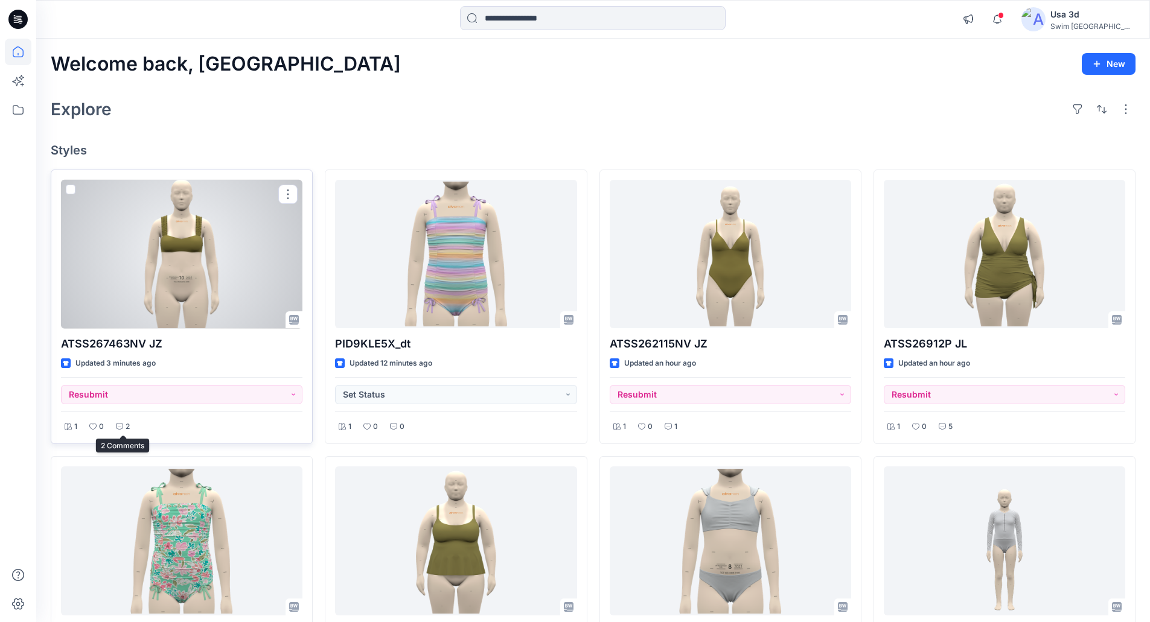
click at [120, 426] on icon at bounding box center [119, 426] width 7 height 7
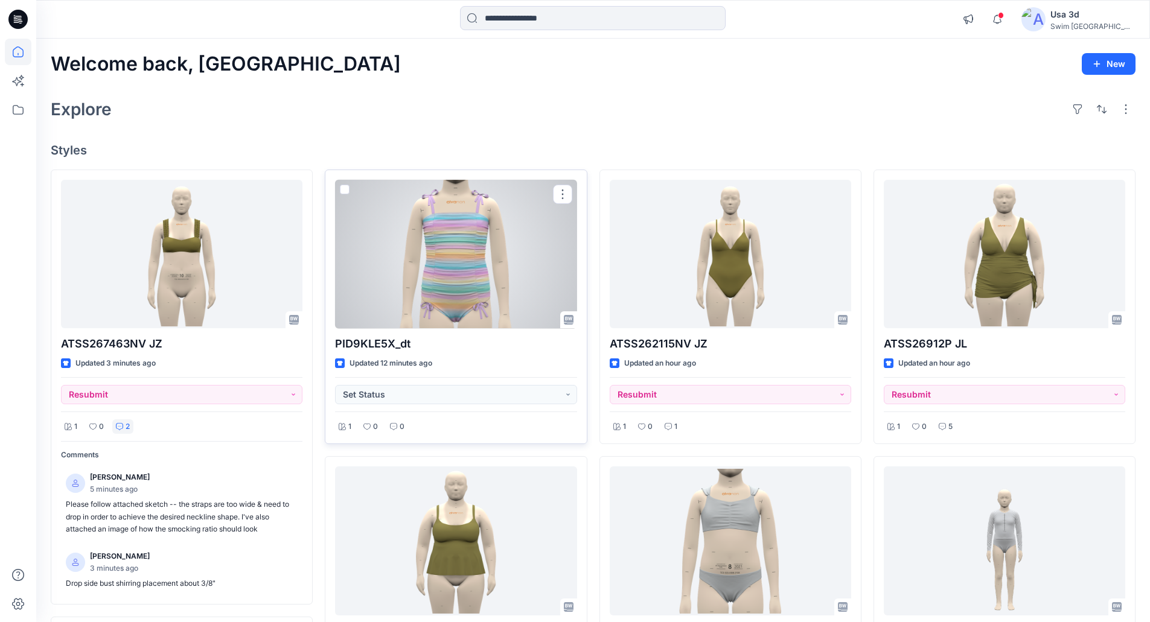
click at [412, 241] on div at bounding box center [455, 254] width 241 height 149
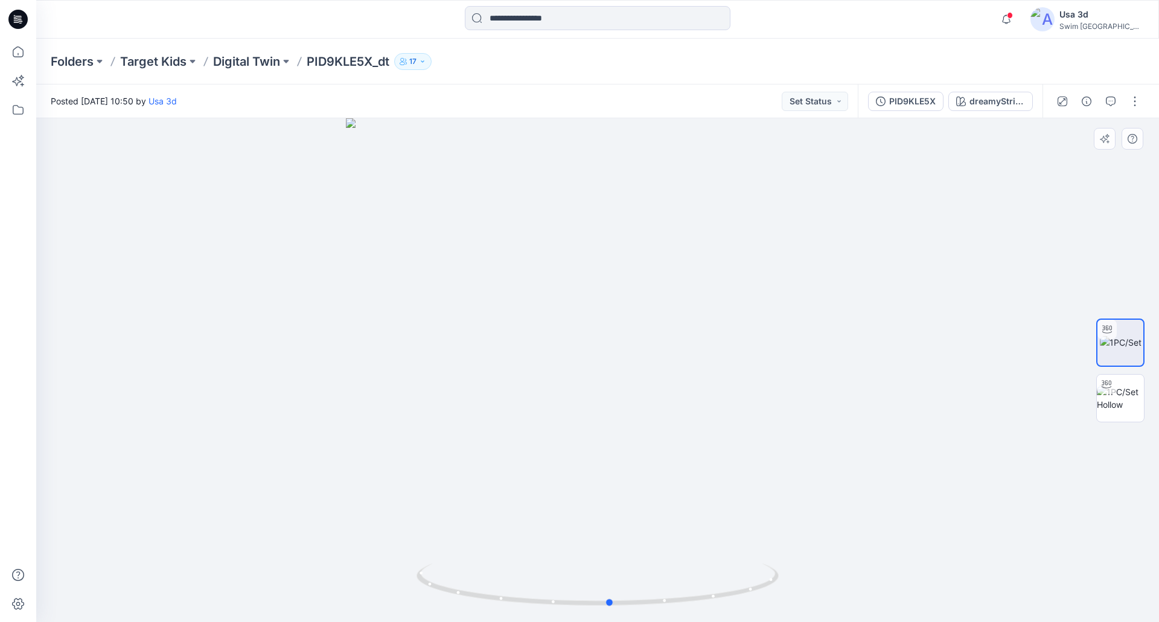
drag, startPoint x: 646, startPoint y: 260, endPoint x: 659, endPoint y: 247, distance: 18.4
click at [659, 247] on div at bounding box center [597, 370] width 1123 height 504
drag, startPoint x: 659, startPoint y: 247, endPoint x: 690, endPoint y: 213, distance: 45.7
click at [690, 213] on div at bounding box center [597, 370] width 1123 height 504
click at [1018, 14] on icon "button" at bounding box center [1006, 19] width 23 height 24
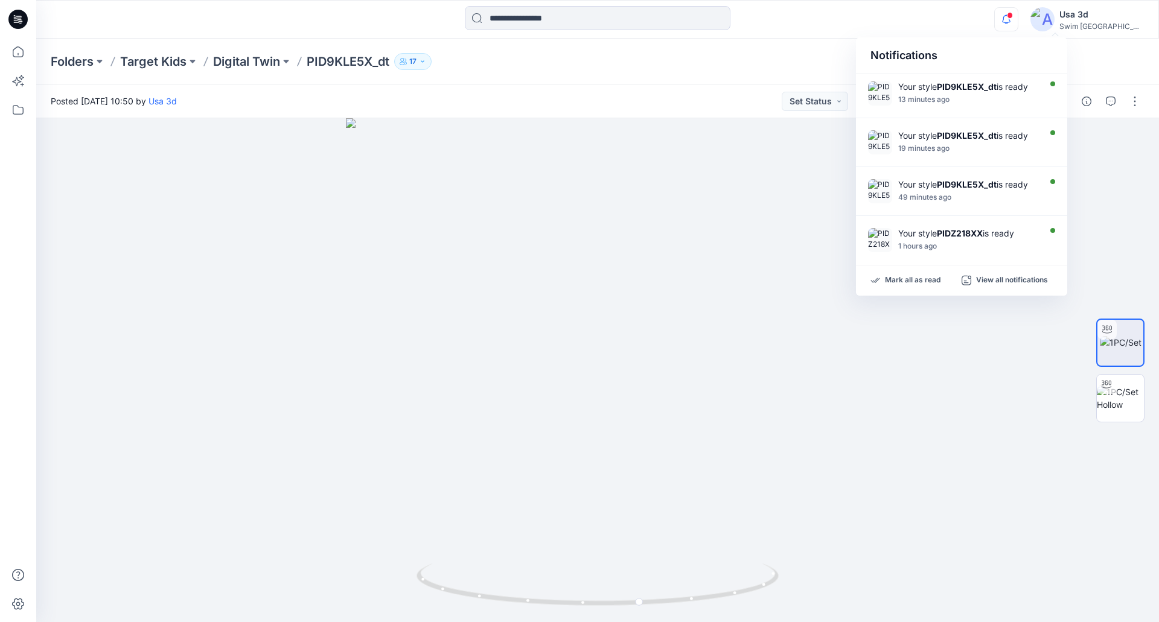
click at [1018, 15] on icon "button" at bounding box center [1006, 19] width 23 height 24
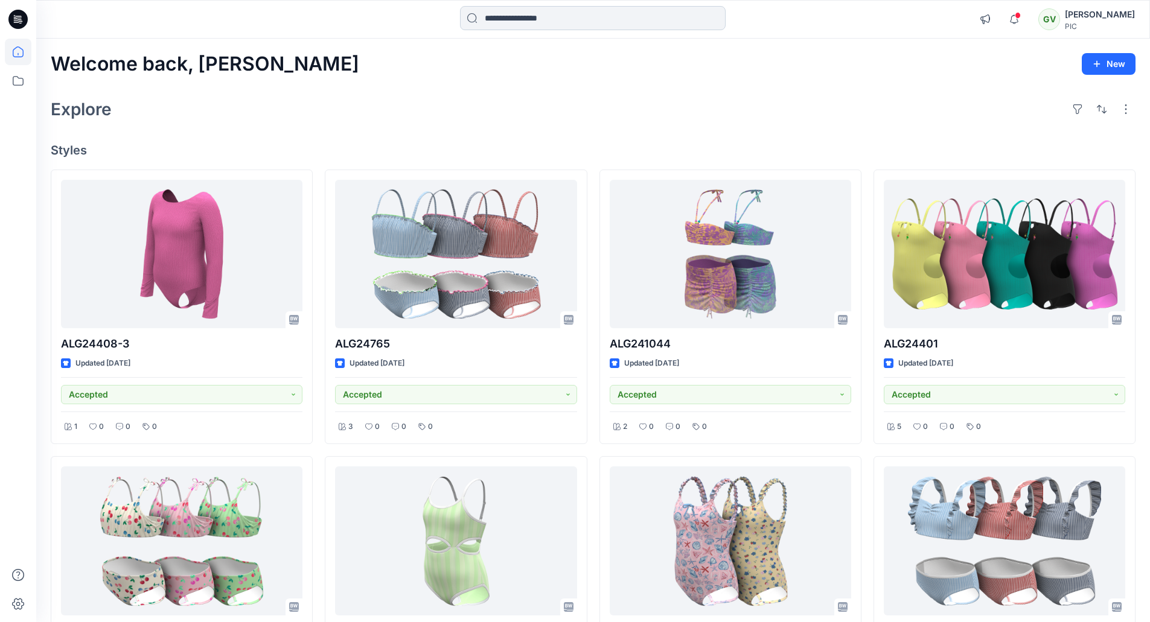
click at [516, 26] on input at bounding box center [593, 18] width 266 height 24
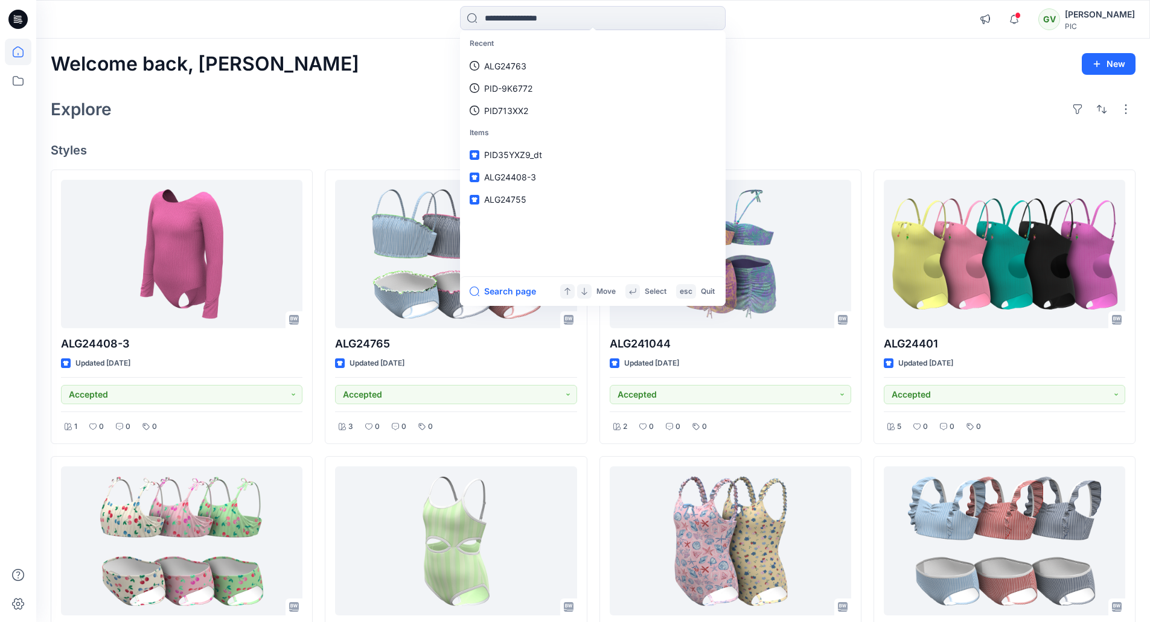
click at [770, 31] on div "Recent ALG24763 PID-9K6772 PID713XX2 Items PID35YXZ9_dt ALG24408-3 ALG24755 Sea…" at bounding box center [592, 19] width 556 height 27
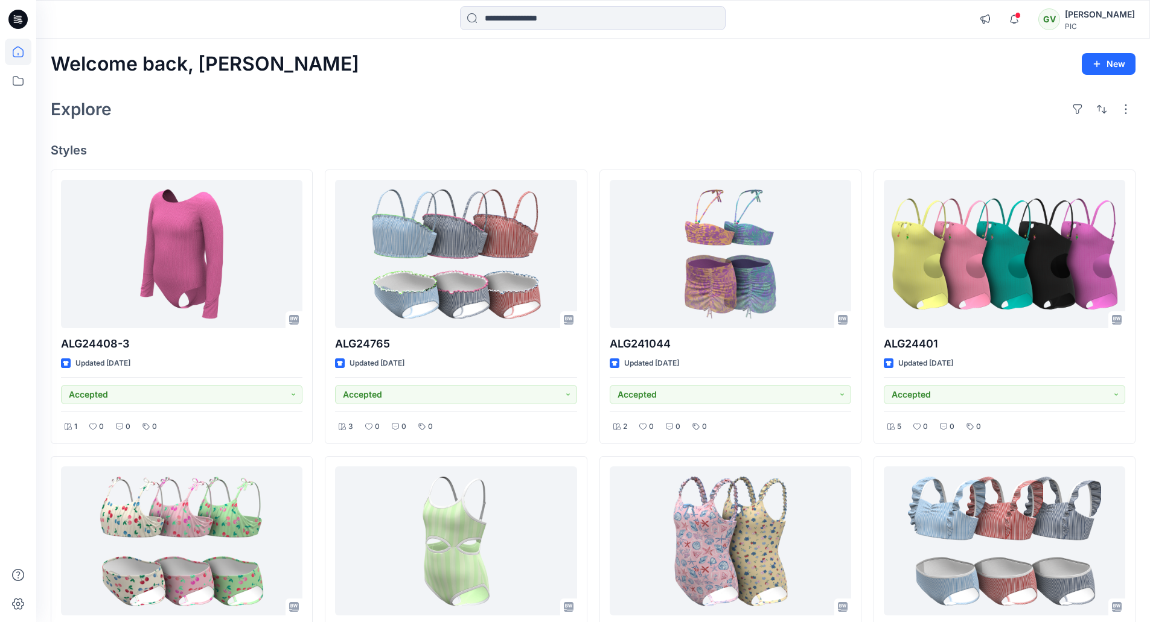
click at [306, 118] on div "Explore" at bounding box center [593, 109] width 1084 height 29
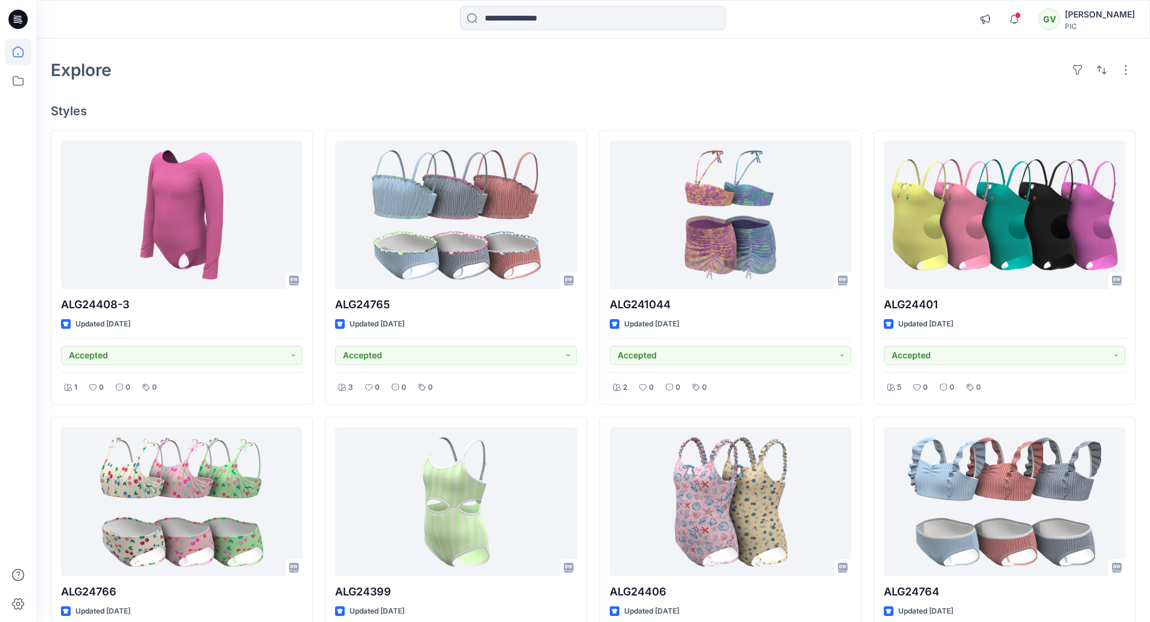
scroll to position [60, 0]
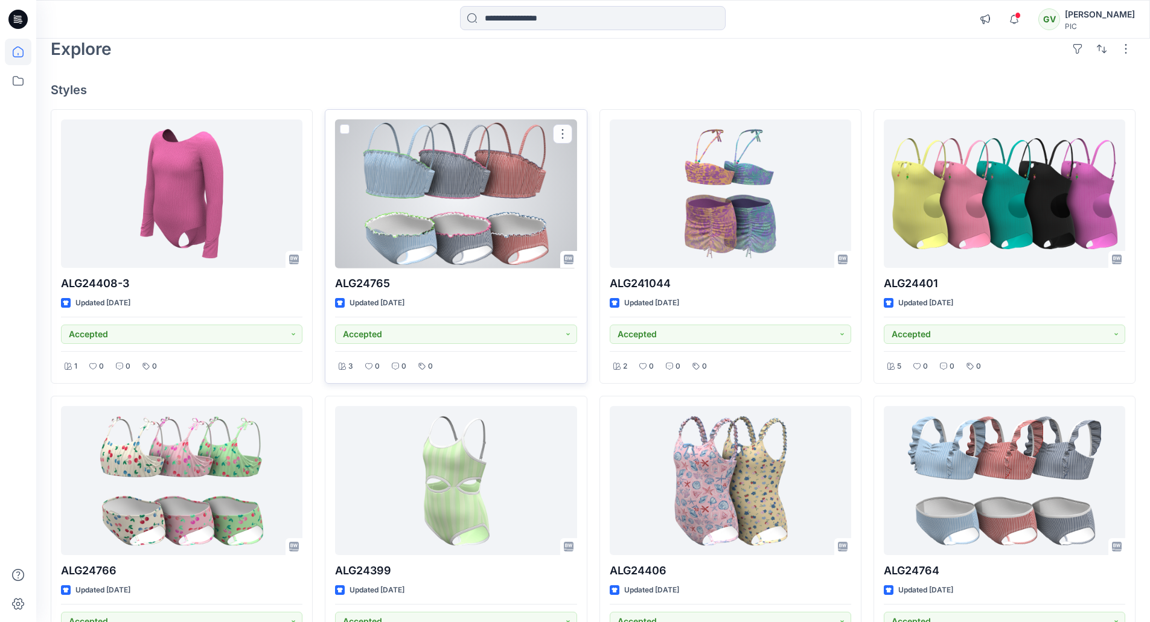
click at [468, 215] on div at bounding box center [455, 193] width 241 height 149
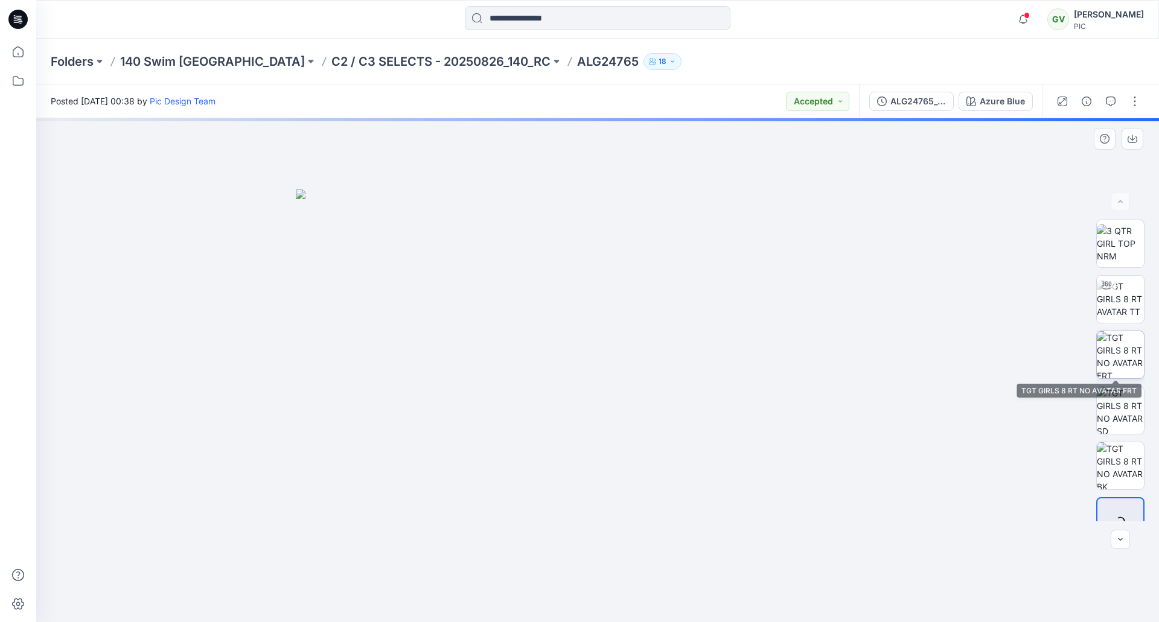
click at [1121, 354] on img at bounding box center [1120, 354] width 47 height 47
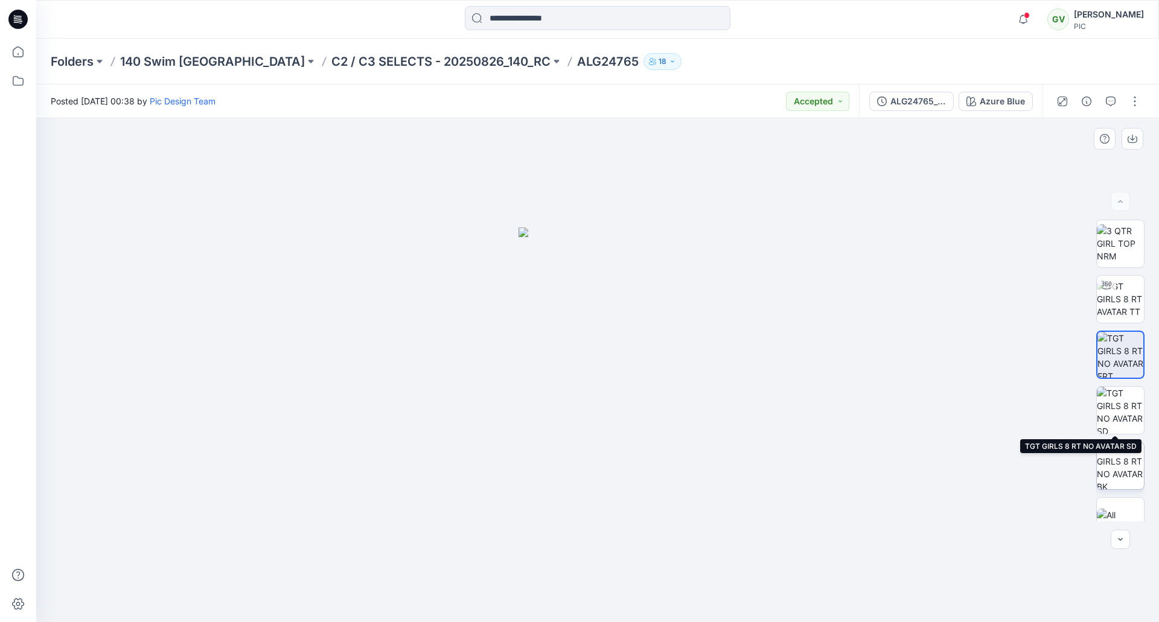
click at [1117, 459] on img at bounding box center [1120, 465] width 47 height 47
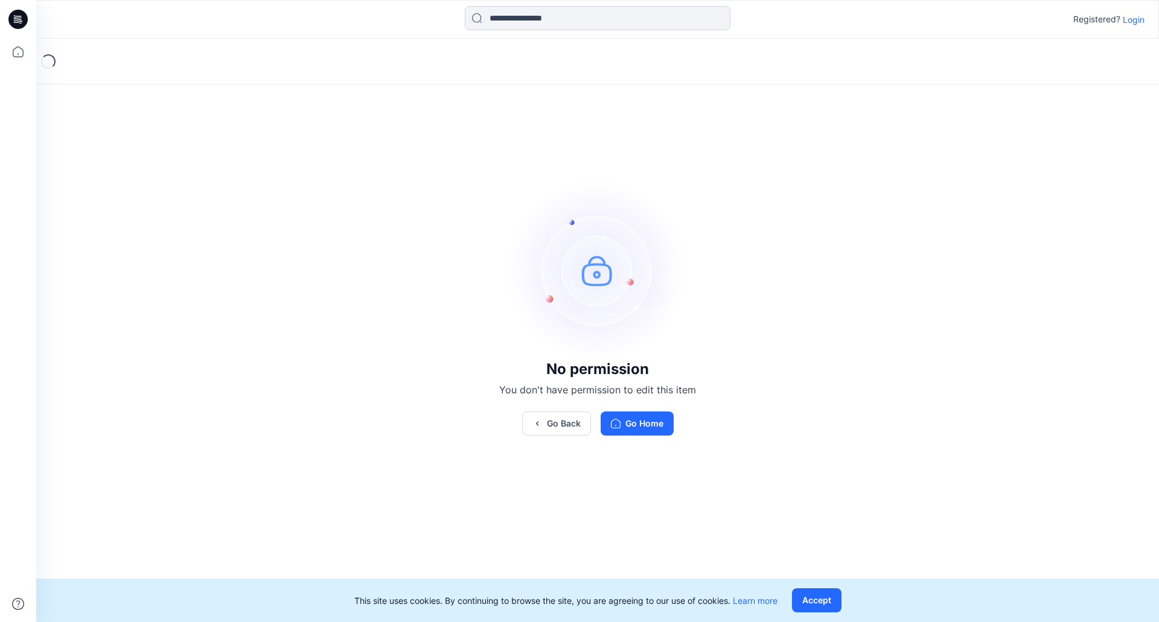
click at [514, 20] on input at bounding box center [598, 18] width 266 height 24
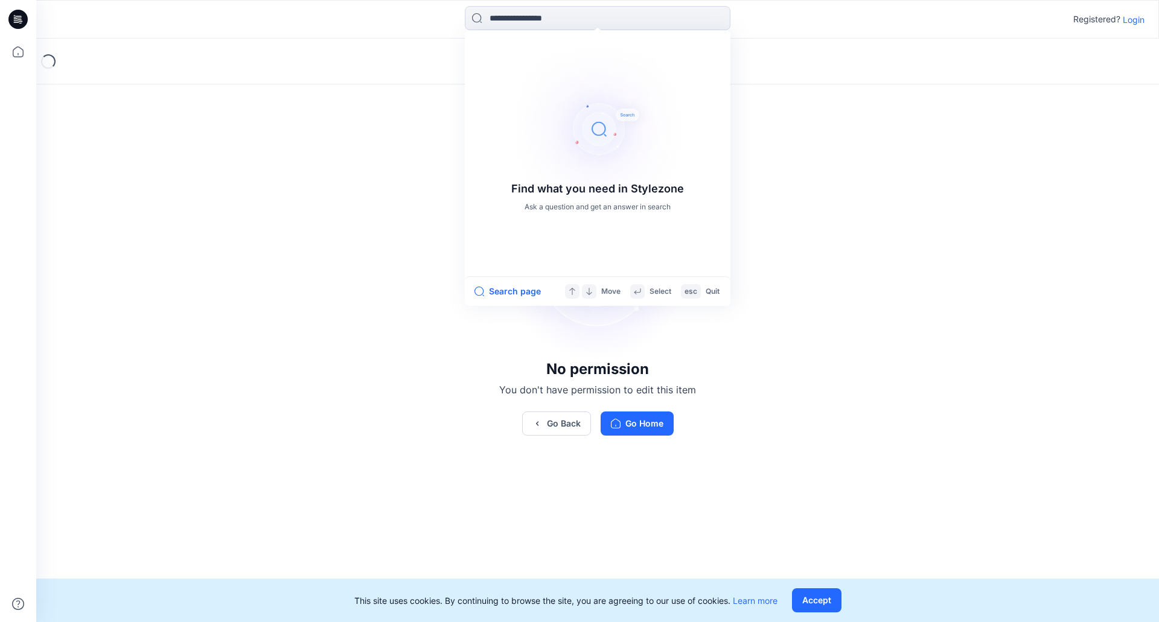
click at [1136, 18] on p "Login" at bounding box center [1134, 19] width 22 height 13
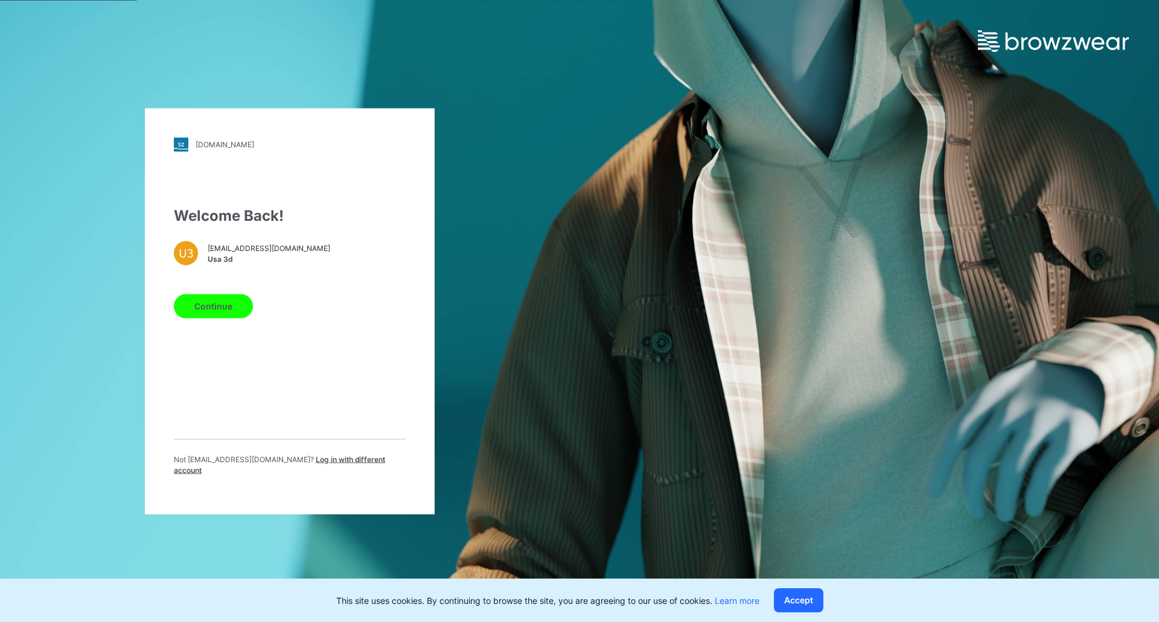
click at [229, 313] on button "Continue" at bounding box center [213, 306] width 79 height 24
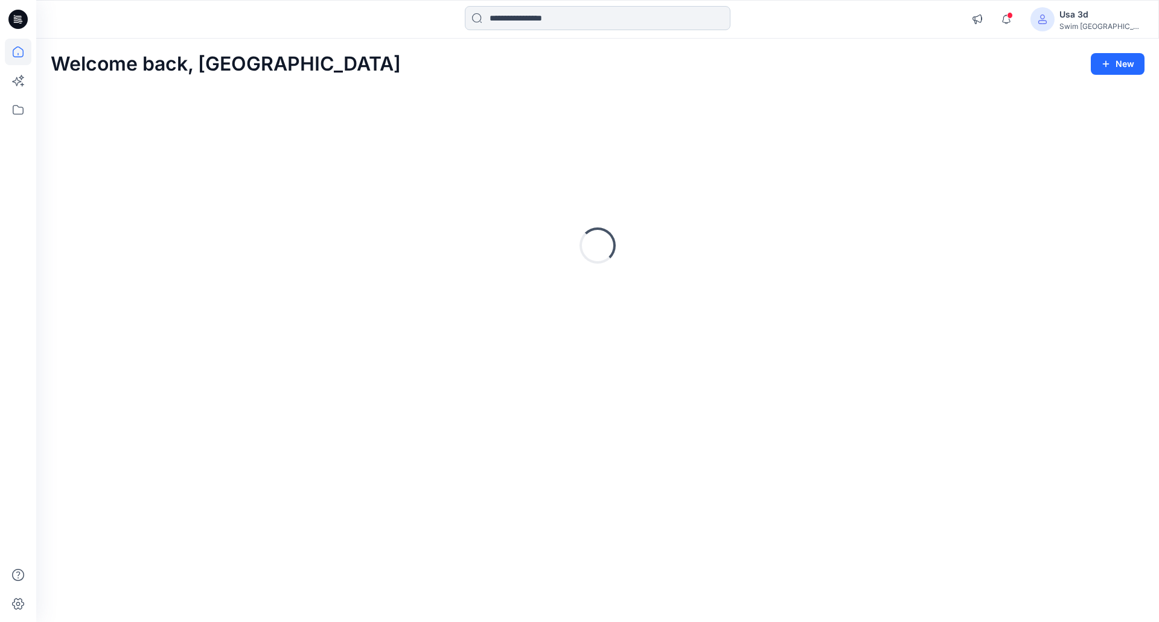
click at [677, 24] on input at bounding box center [598, 18] width 266 height 24
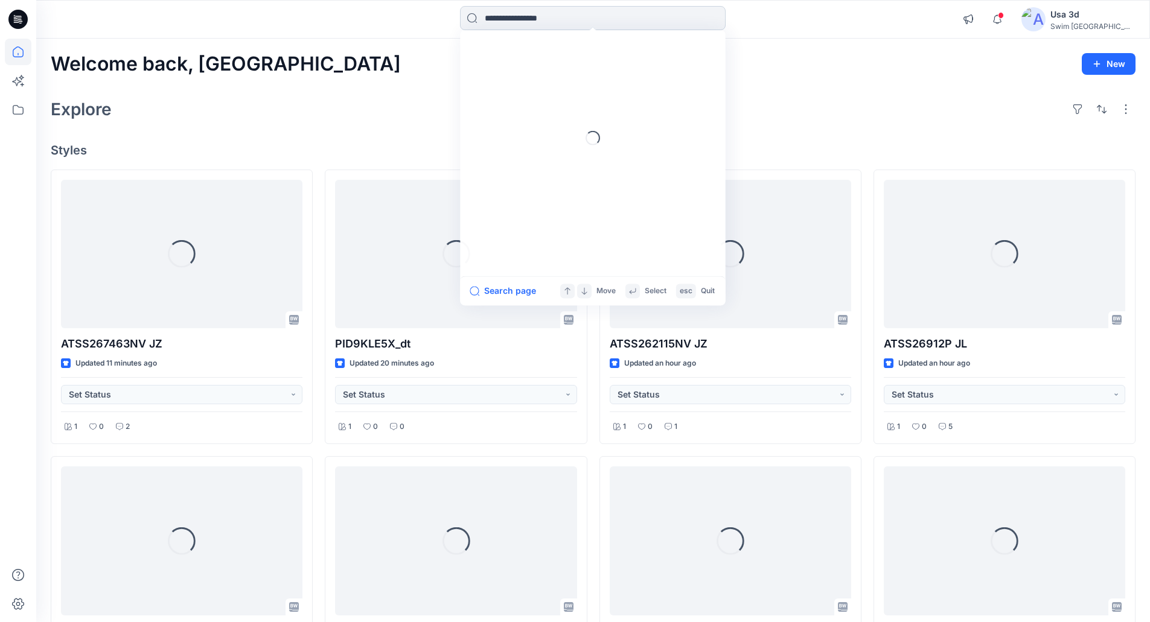
paste input "******"
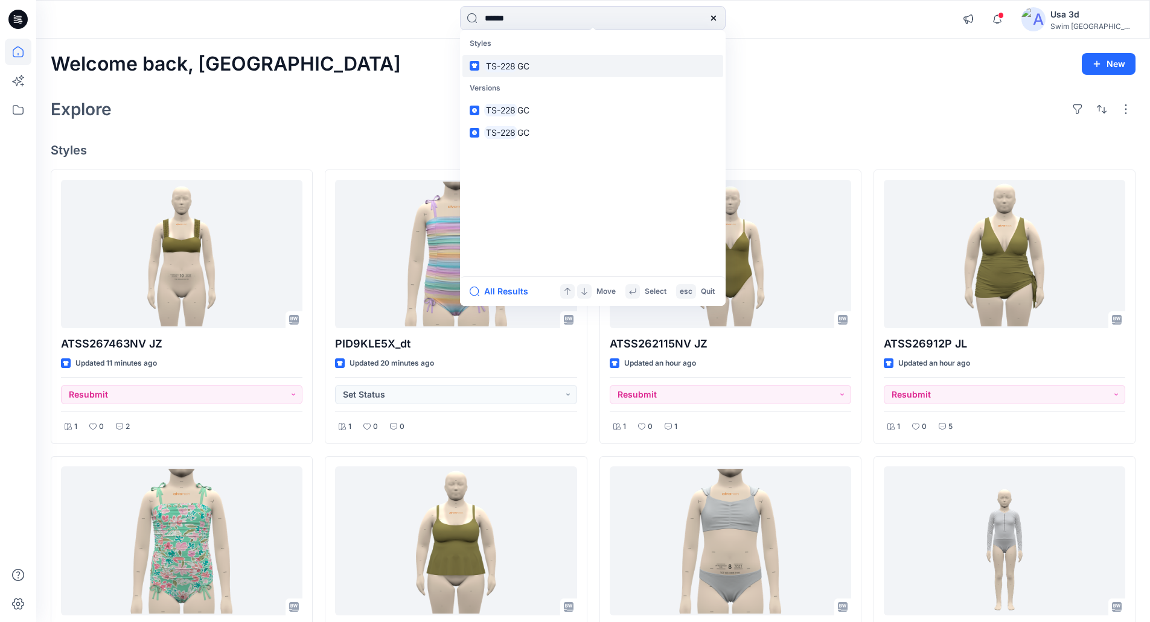
type input "******"
click at [509, 69] on mark "TS-228" at bounding box center [500, 66] width 33 height 14
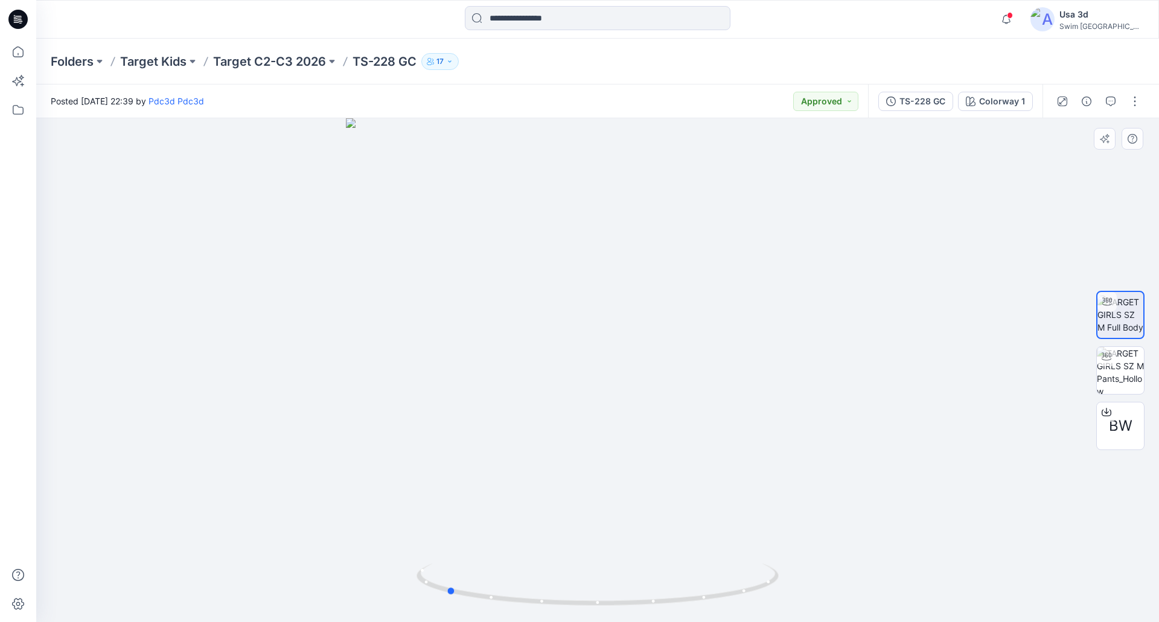
drag, startPoint x: 635, startPoint y: 281, endPoint x: 483, endPoint y: 273, distance: 152.3
click at [483, 273] on div at bounding box center [597, 370] width 1123 height 504
drag, startPoint x: 483, startPoint y: 273, endPoint x: 616, endPoint y: 277, distance: 133.4
click at [616, 277] on div at bounding box center [597, 370] width 1123 height 504
click at [1119, 415] on span "BW" at bounding box center [1121, 426] width 24 height 22
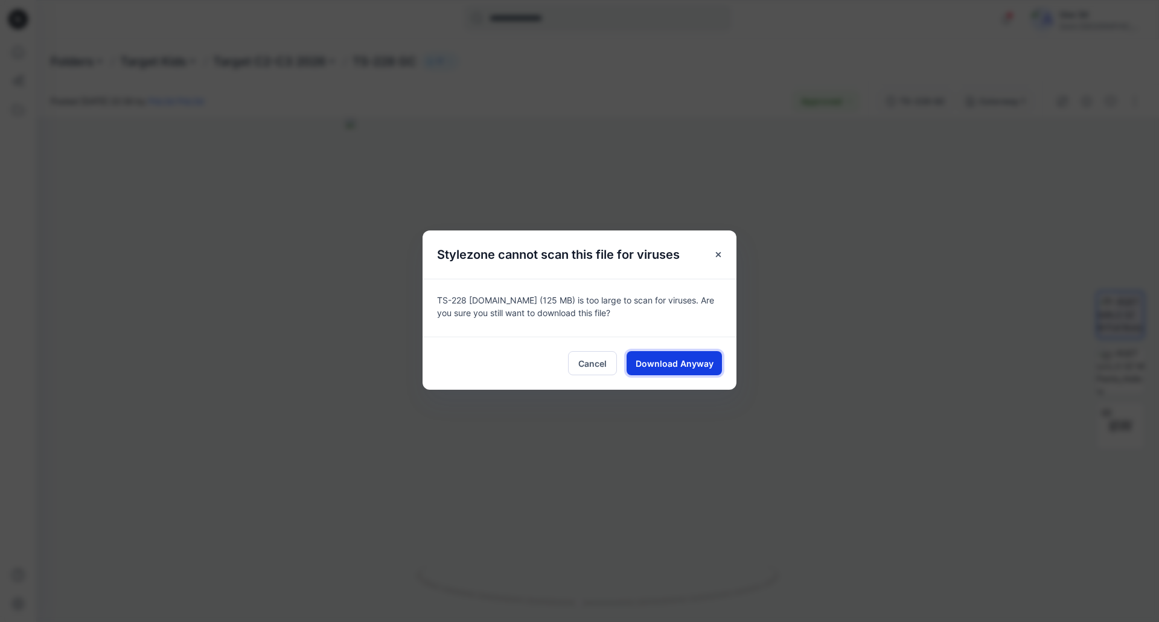
click at [672, 359] on span "Download Anyway" at bounding box center [674, 363] width 78 height 13
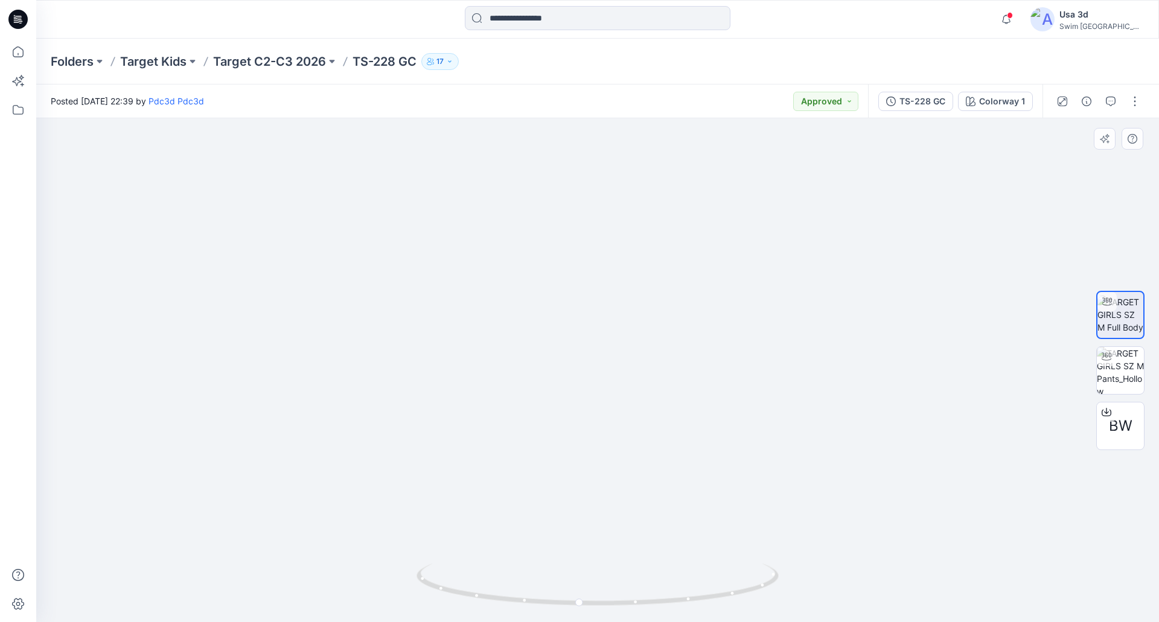
drag, startPoint x: 570, startPoint y: 161, endPoint x: 567, endPoint y: 267, distance: 105.6
click at [567, 267] on img at bounding box center [597, 313] width 943 height 618
drag, startPoint x: 592, startPoint y: 192, endPoint x: 593, endPoint y: 269, distance: 77.3
click at [593, 269] on img at bounding box center [599, 322] width 1177 height 602
drag, startPoint x: 645, startPoint y: 266, endPoint x: 648, endPoint y: 276, distance: 10.9
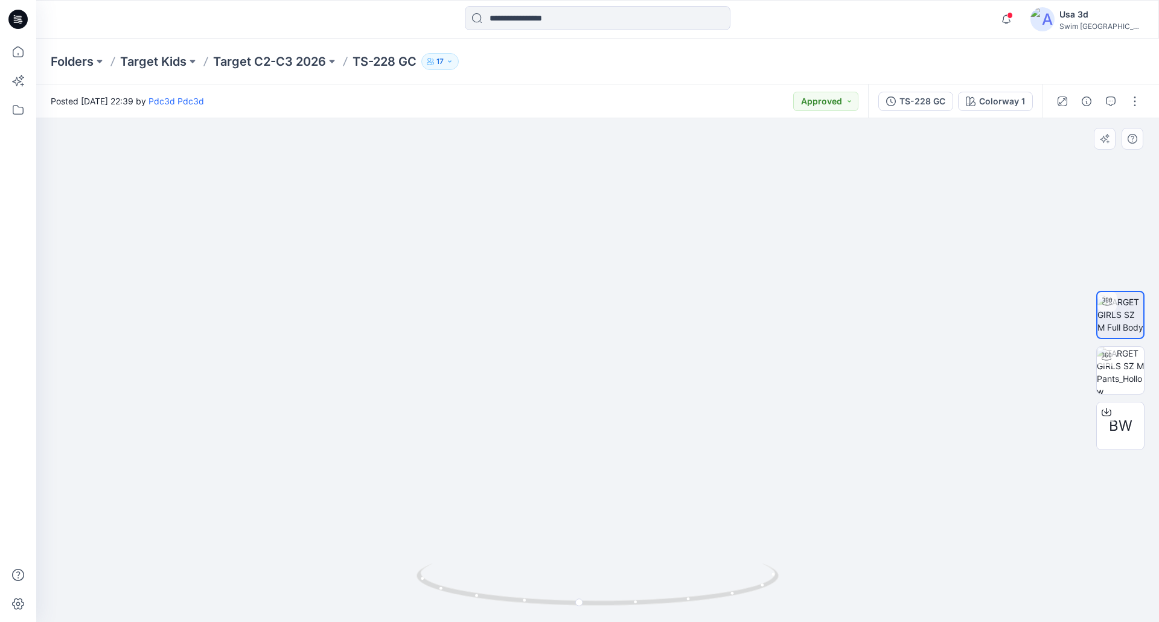
click at [648, 276] on img at bounding box center [611, 363] width 1177 height 520
drag, startPoint x: 22, startPoint y: 24, endPoint x: 53, endPoint y: 14, distance: 32.7
click at [22, 24] on icon at bounding box center [17, 19] width 19 height 19
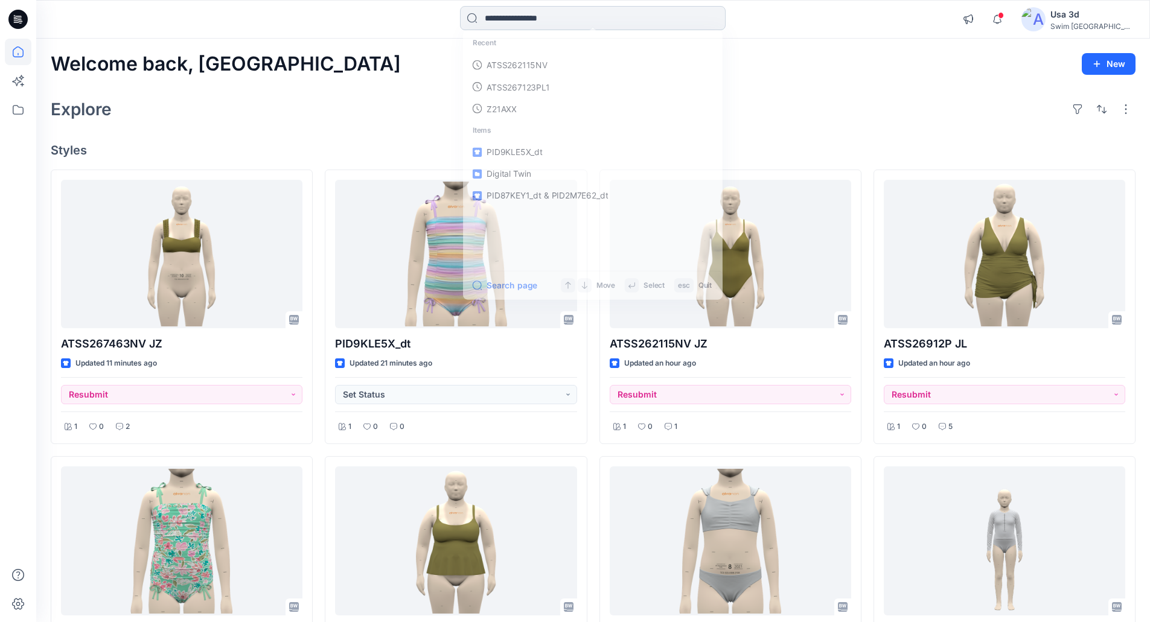
click at [564, 14] on input at bounding box center [593, 18] width 266 height 24
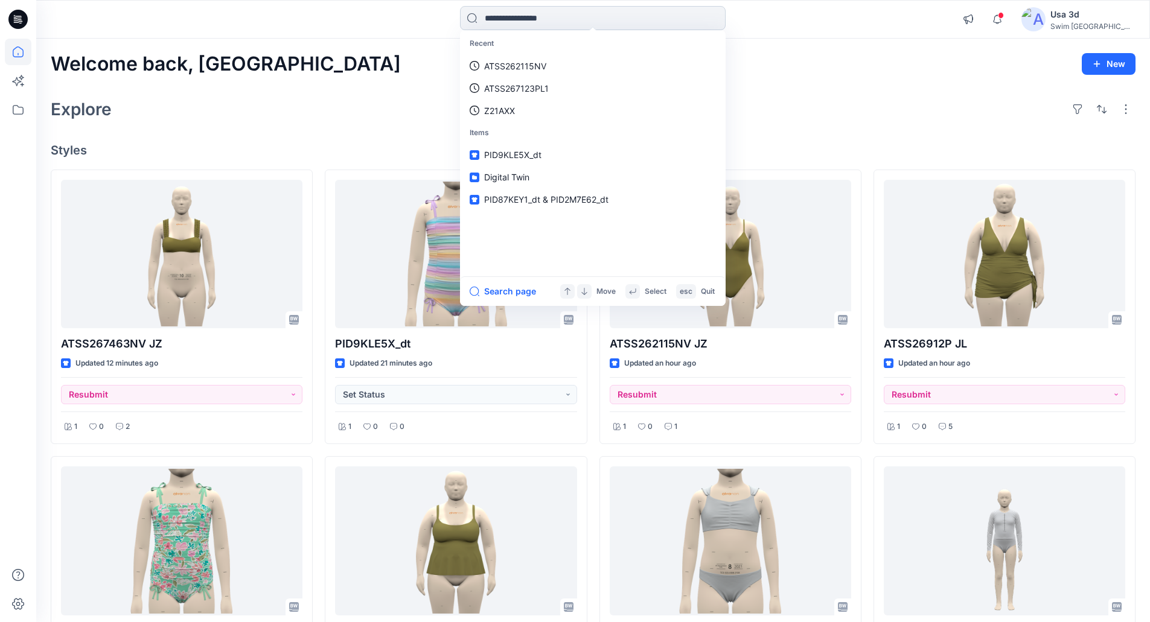
paste input "******"
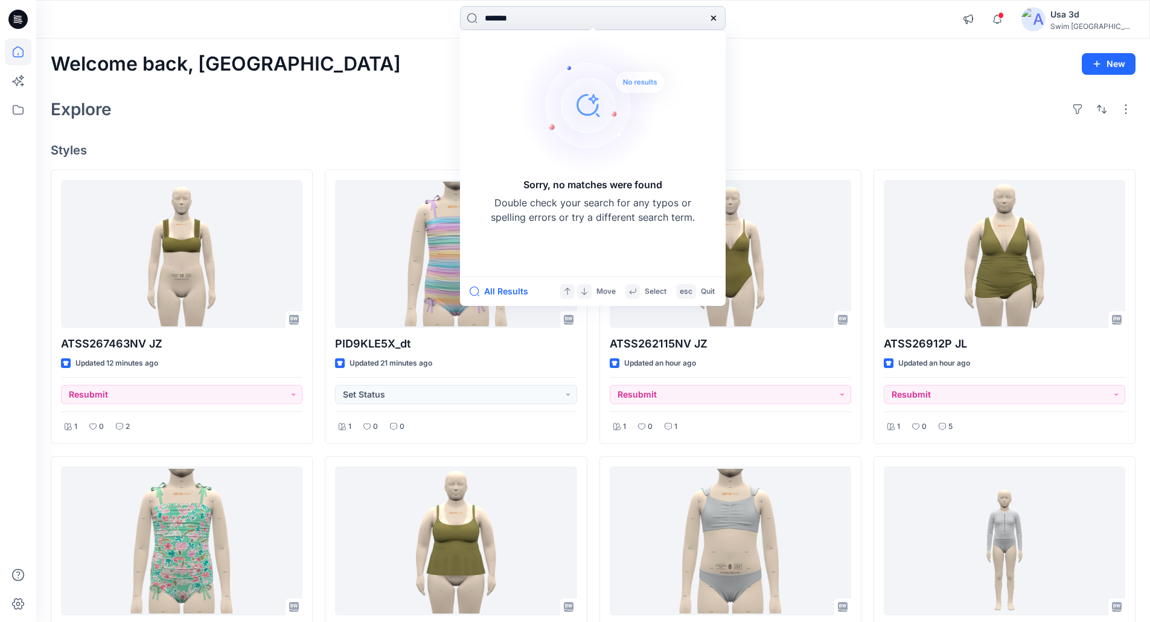
click at [518, 18] on input "******" at bounding box center [593, 18] width 266 height 24
type input "******"
click at [371, 79] on div "Welcome back, Usa New Explore Styles ATSS267463NV JZ Updated 12 minutes ago Res…" at bounding box center [592, 558] width 1113 height 1038
drag, startPoint x: 535, startPoint y: 16, endPoint x: 456, endPoint y: 16, distance: 79.1
click at [456, 16] on div "****** Sorry, no matches were found Double check your search for any typos or s…" at bounding box center [592, 19] width 556 height 27
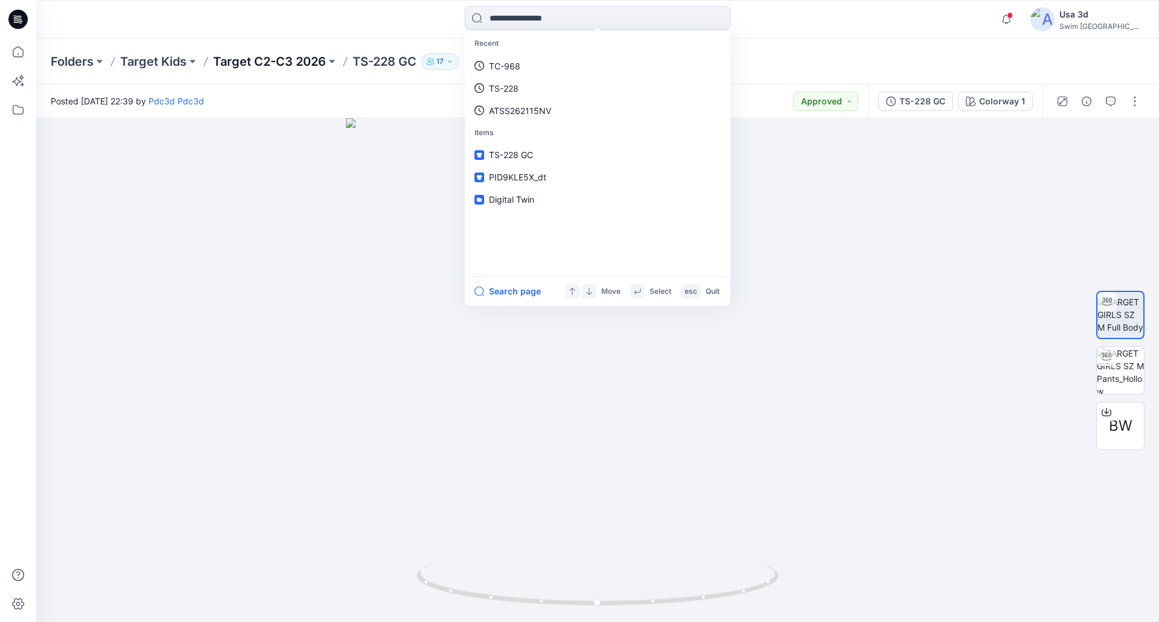
click at [285, 55] on p "Target C2-C3 2026" at bounding box center [269, 61] width 113 height 17
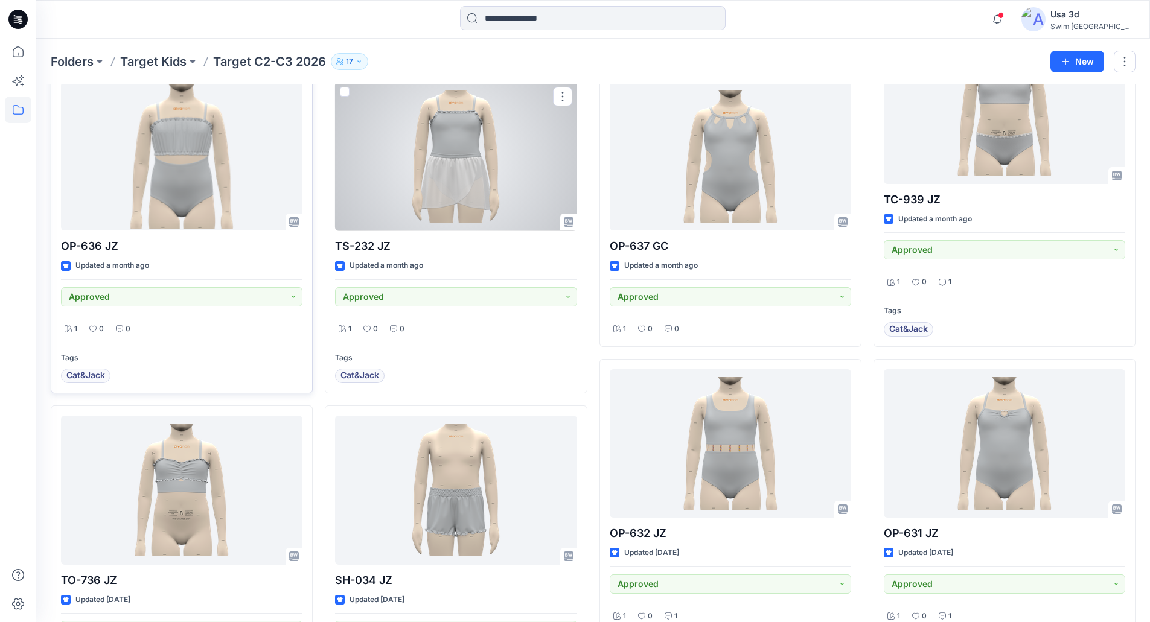
scroll to position [4049, 0]
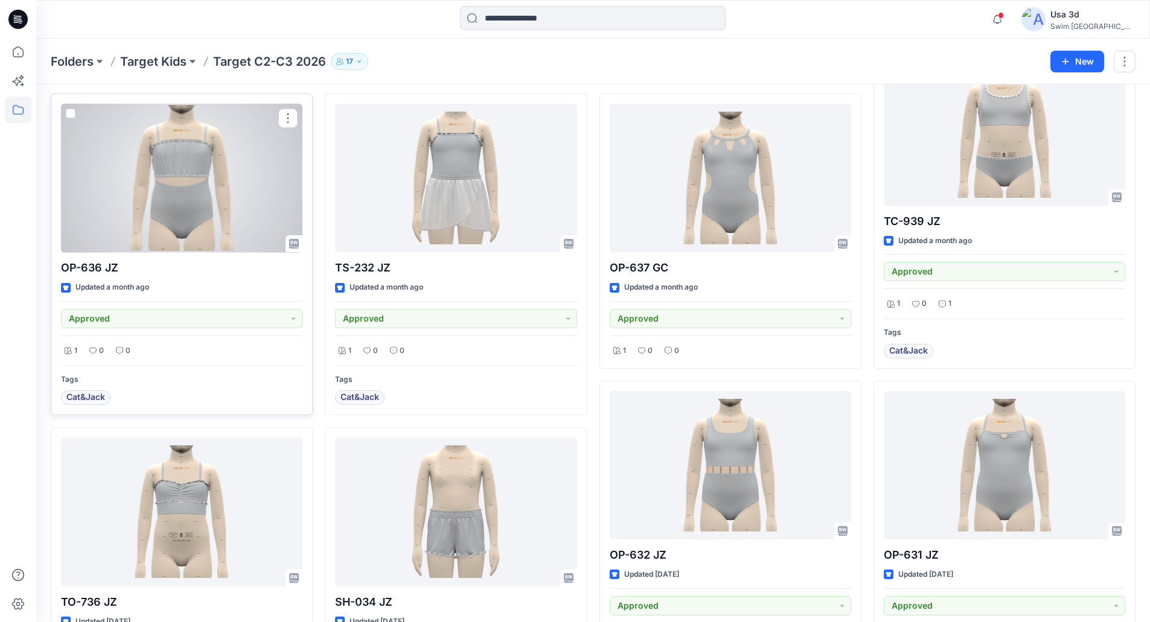
click at [234, 208] on div at bounding box center [181, 178] width 241 height 149
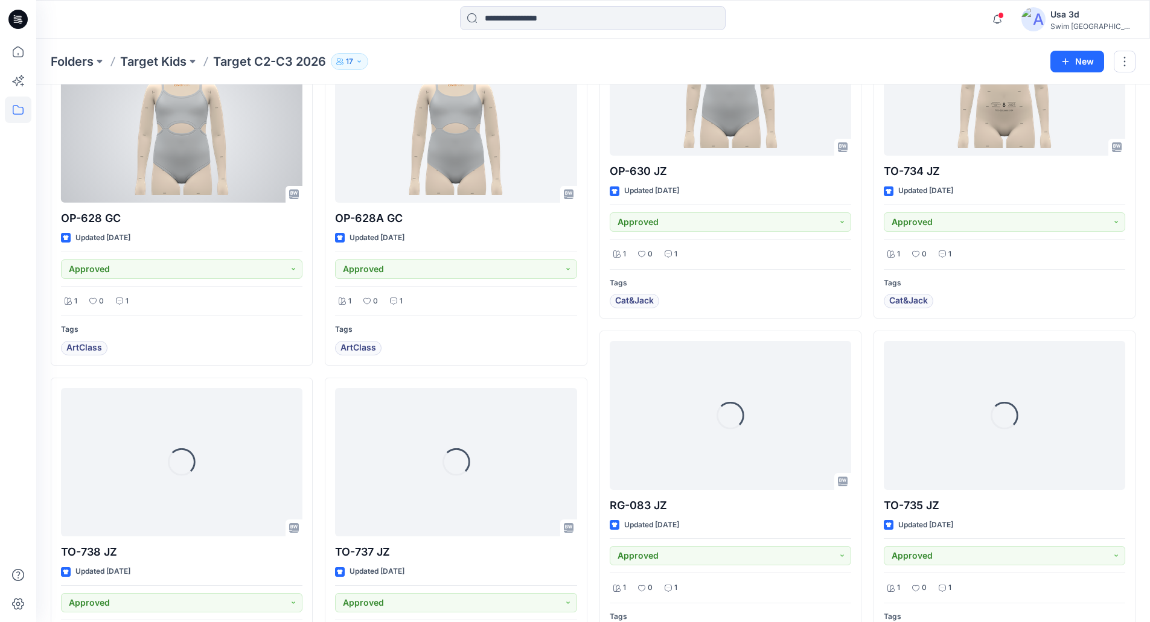
scroll to position [4809, 0]
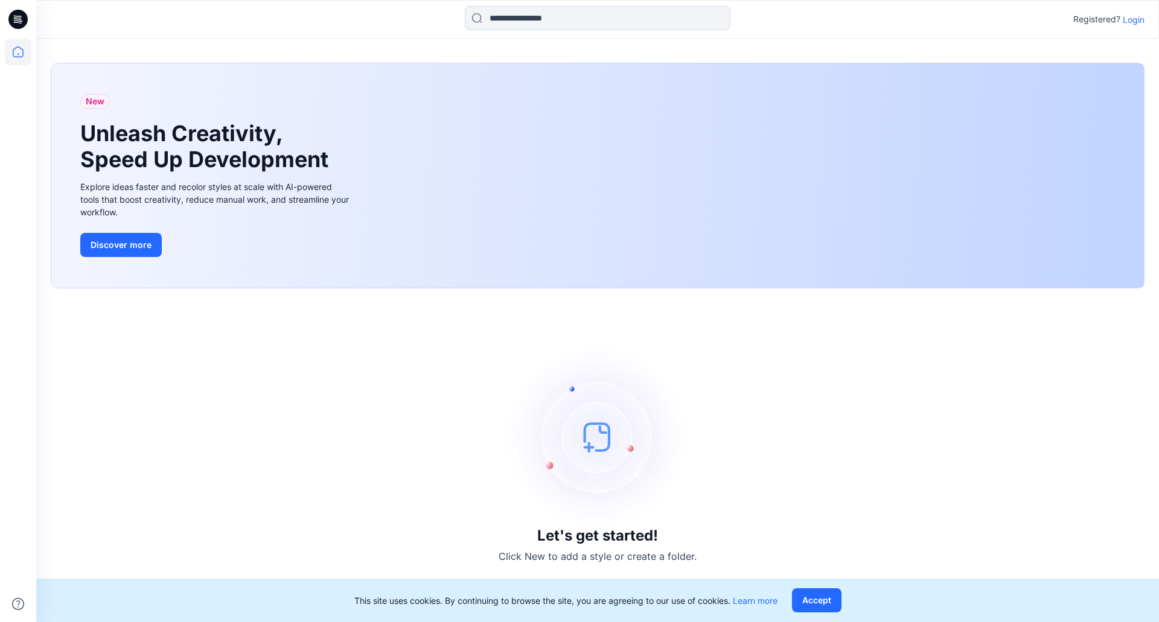
click at [1133, 20] on p "Login" at bounding box center [1134, 19] width 22 height 13
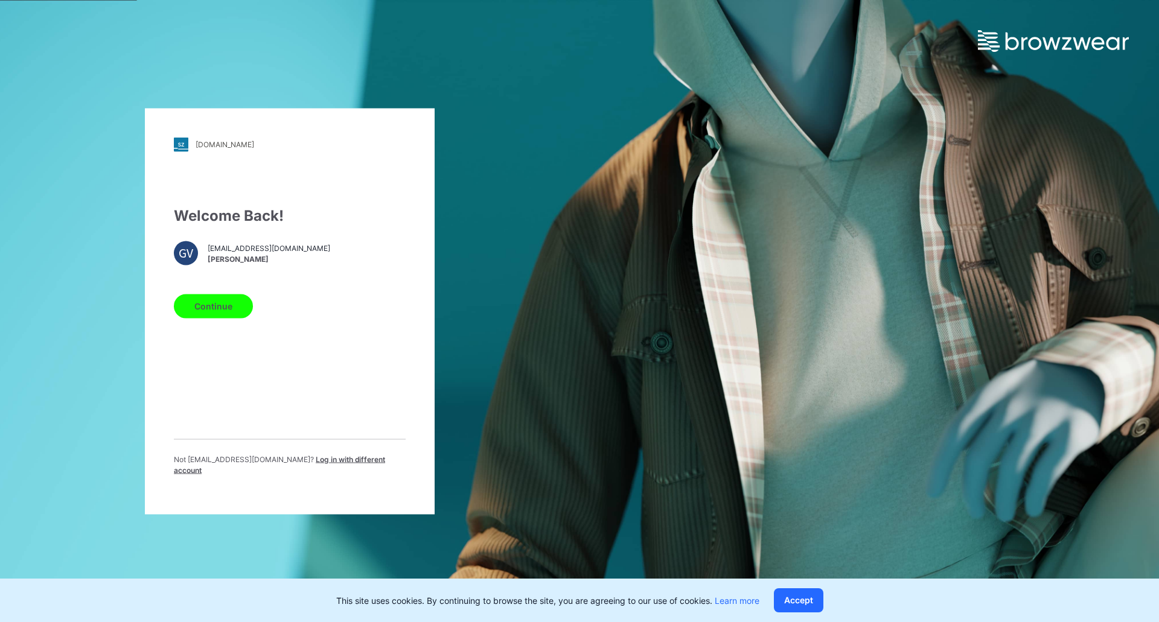
click at [197, 311] on button "Continue" at bounding box center [213, 306] width 79 height 24
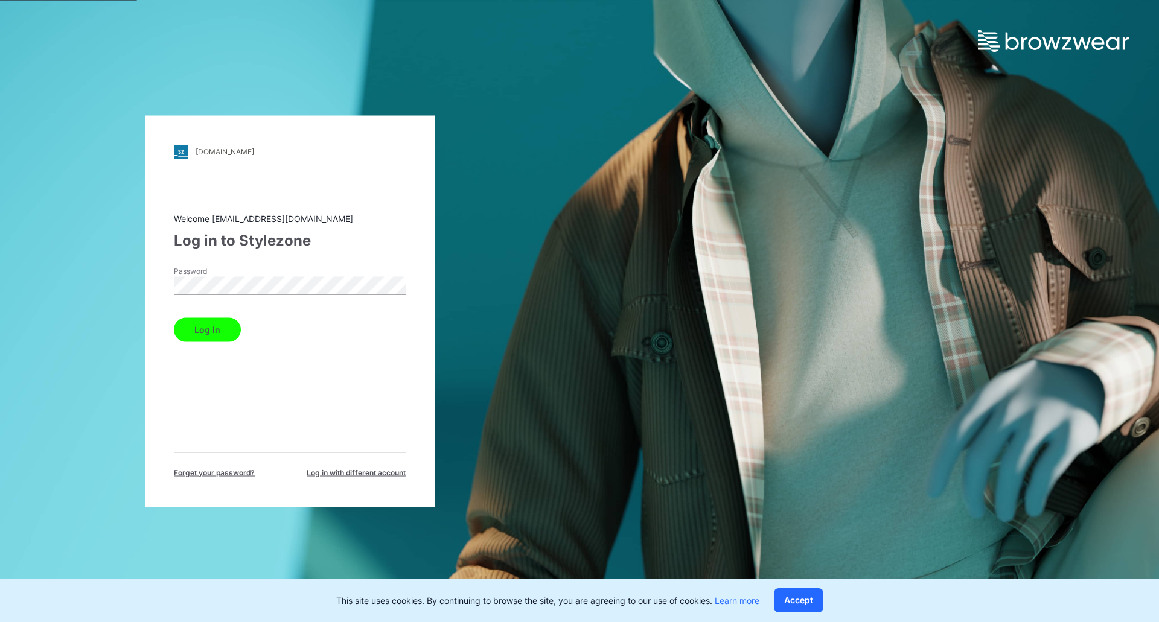
click at [161, 292] on div "[DOMAIN_NAME] Loading... Welcome [EMAIL_ADDRESS][DOMAIN_NAME] Log in to Stylezo…" at bounding box center [290, 311] width 290 height 392
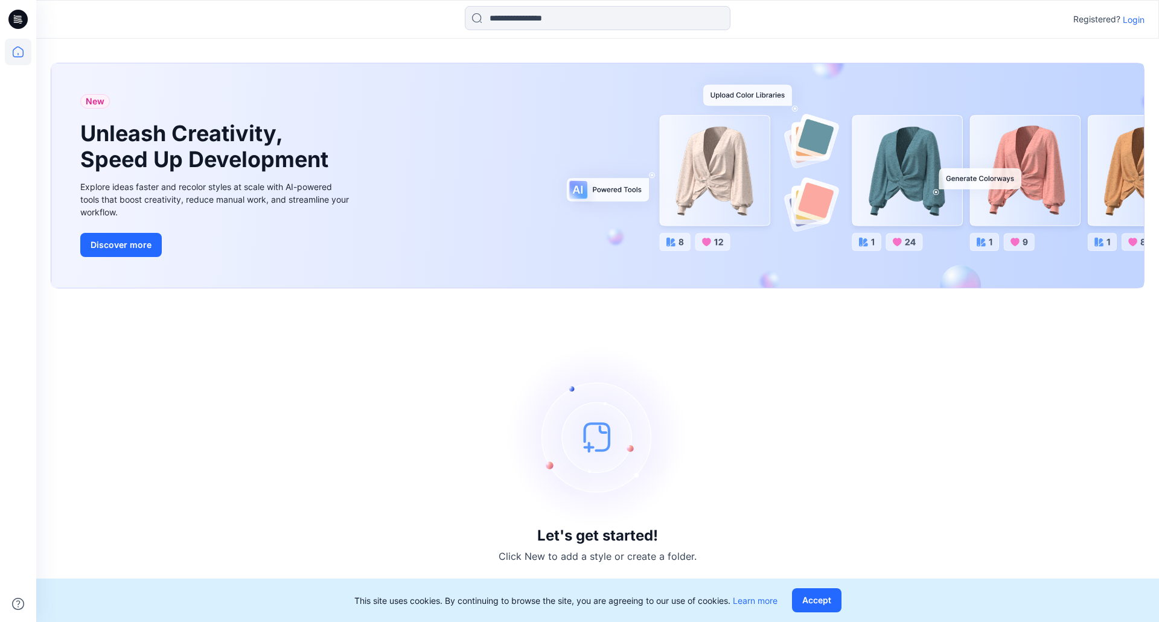
click at [1137, 19] on p "Login" at bounding box center [1134, 19] width 22 height 13
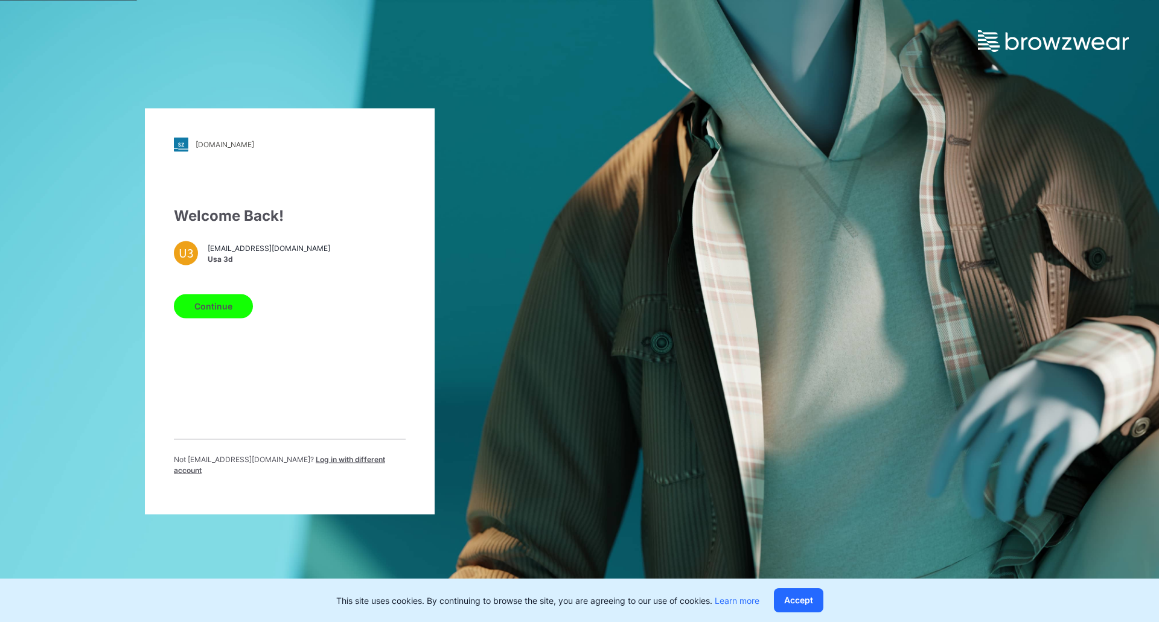
click at [232, 318] on button "Continue" at bounding box center [213, 306] width 79 height 24
click at [213, 326] on div "Welcome Back! U3 usa3d@swimusa.com Usa 3d Continue Not usa3d@swimusa.com ? Log …" at bounding box center [290, 345] width 232 height 281
click at [214, 316] on button "Continue" at bounding box center [213, 306] width 79 height 24
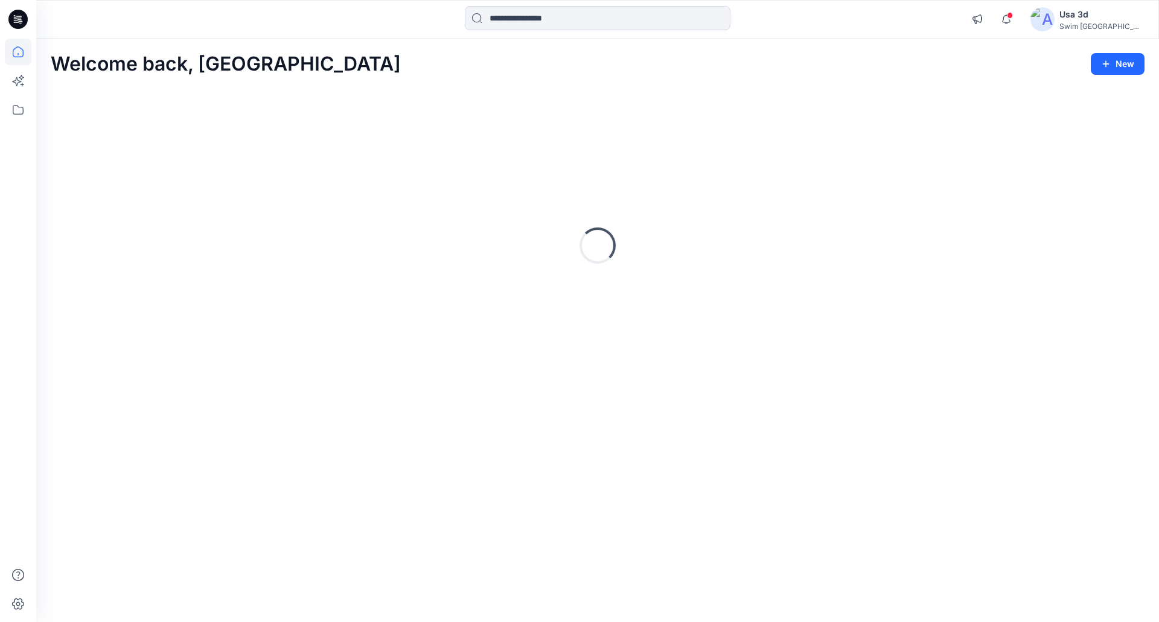
click at [1018, 16] on icon "button" at bounding box center [1006, 19] width 23 height 24
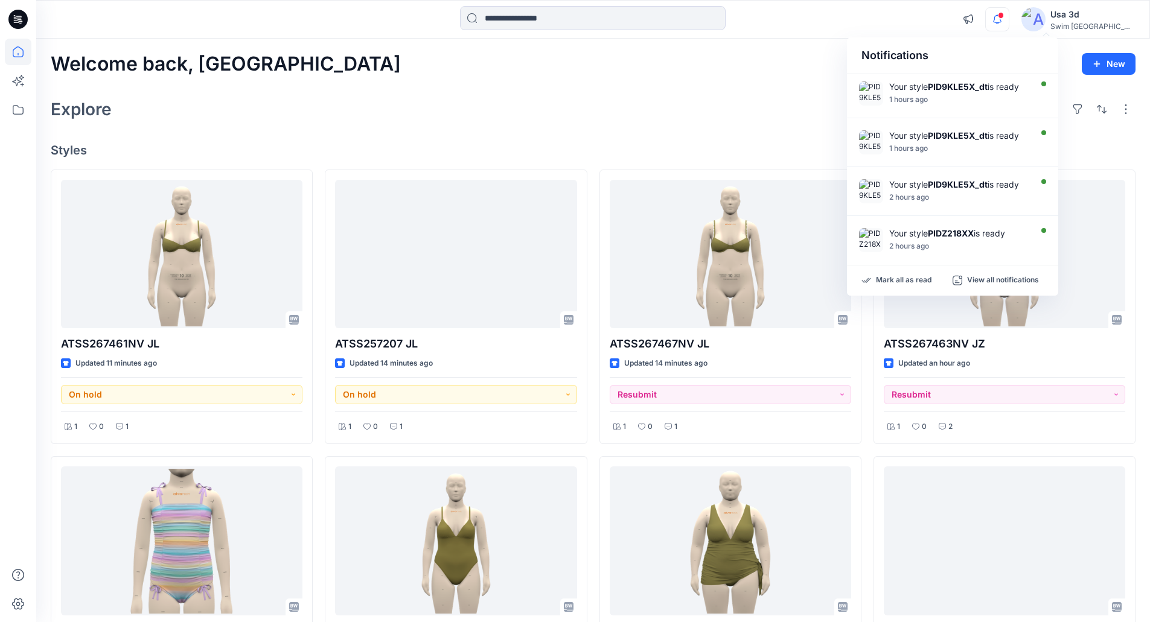
click at [1008, 12] on icon "button" at bounding box center [997, 19] width 23 height 24
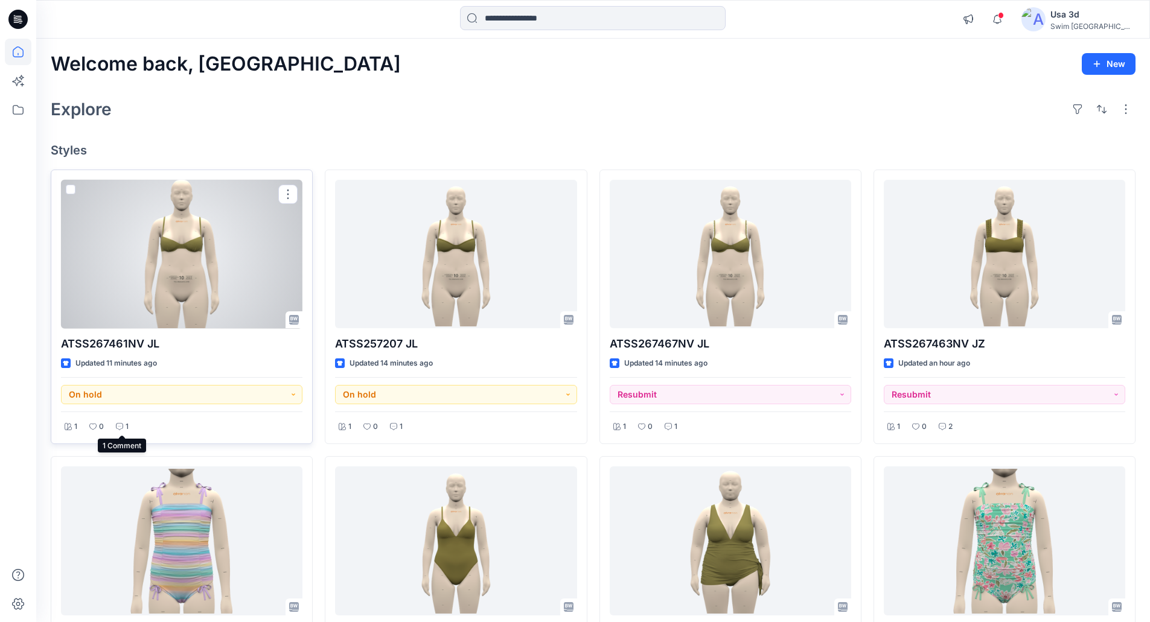
click at [120, 424] on icon at bounding box center [119, 426] width 7 height 7
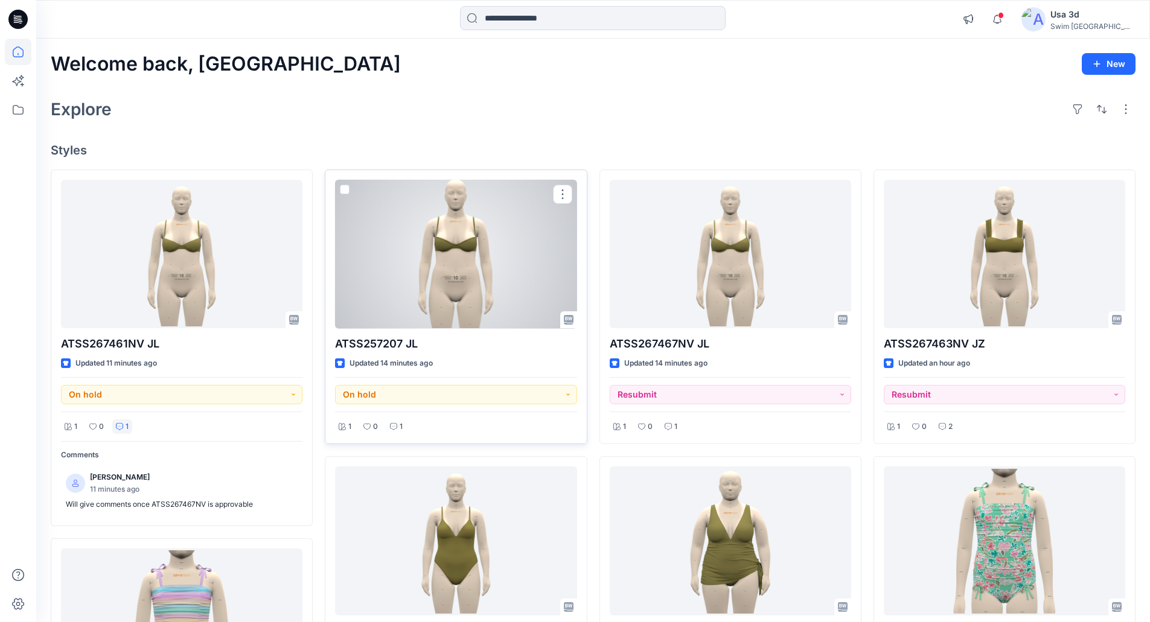
click at [400, 424] on p "1" at bounding box center [401, 427] width 3 height 13
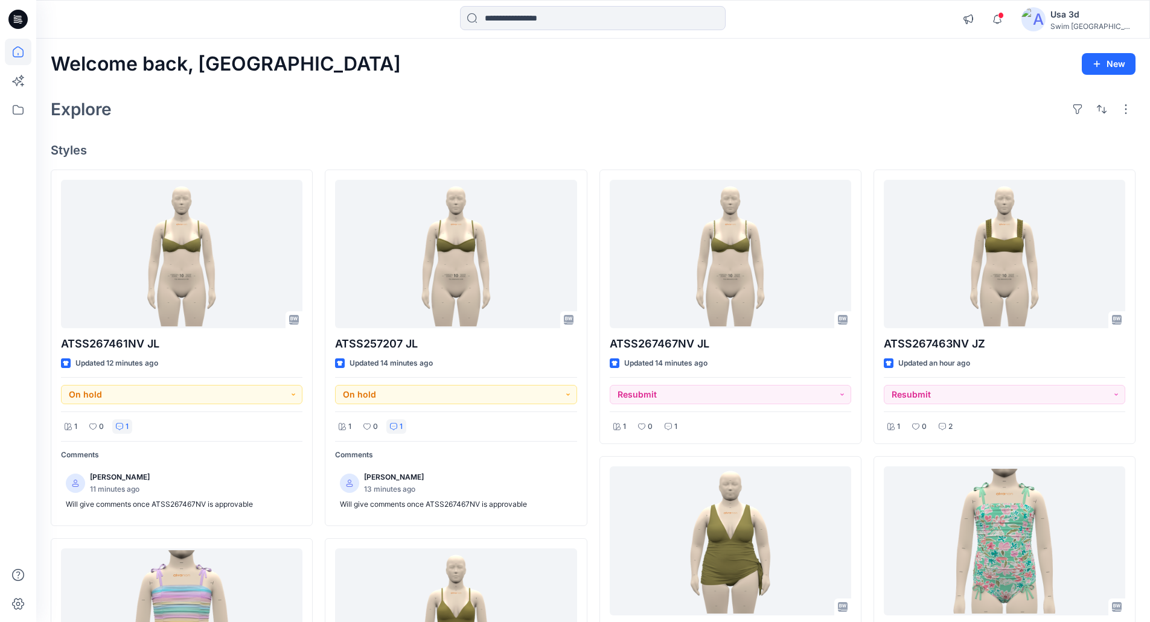
click at [950, 61] on div "Welcome back, Usa New" at bounding box center [593, 64] width 1084 height 22
click at [780, 100] on div "Explore" at bounding box center [593, 109] width 1084 height 29
click at [997, 109] on div "Explore" at bounding box center [593, 109] width 1084 height 29
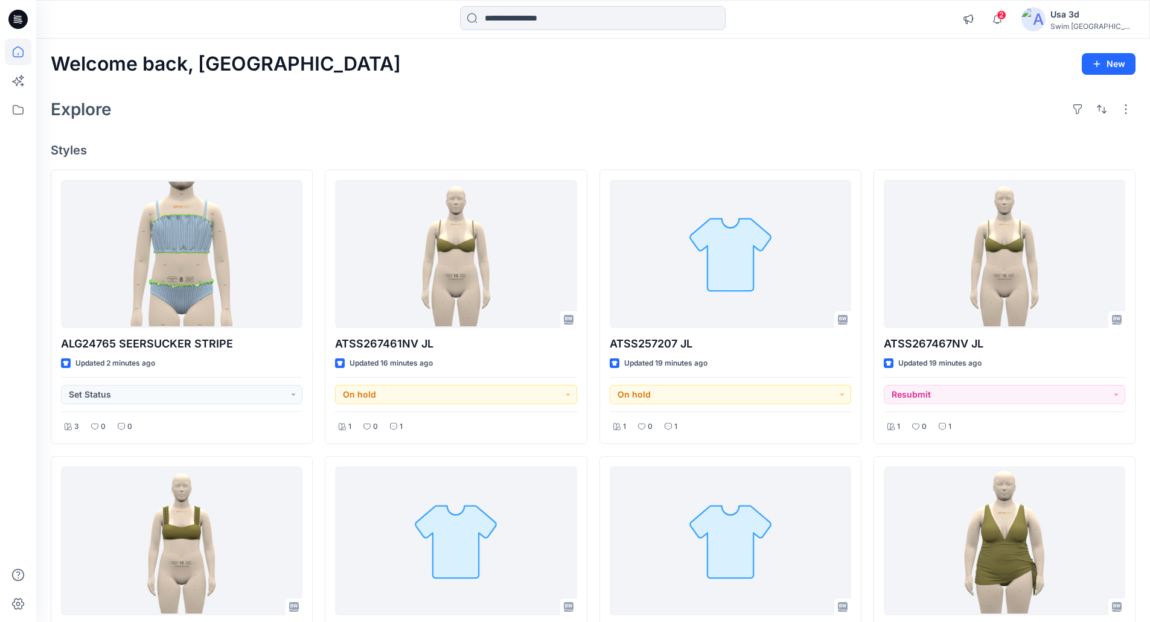
click at [900, 72] on div "Welcome back, Usa New" at bounding box center [593, 64] width 1084 height 22
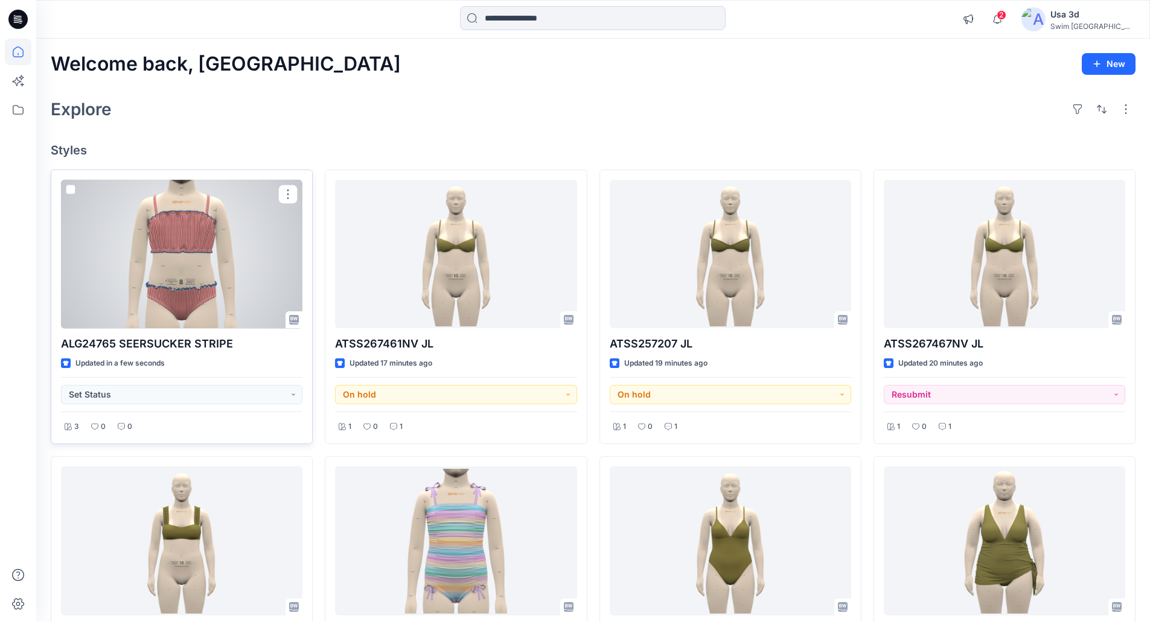
click at [187, 279] on div at bounding box center [181, 254] width 241 height 149
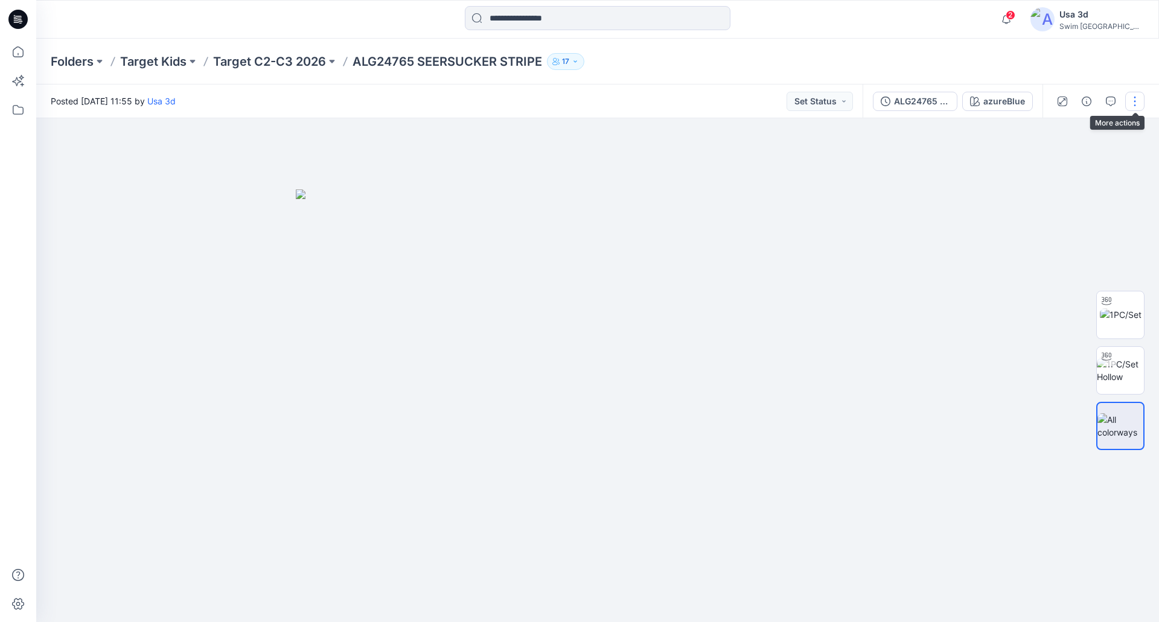
click at [1137, 104] on button "button" at bounding box center [1134, 101] width 19 height 19
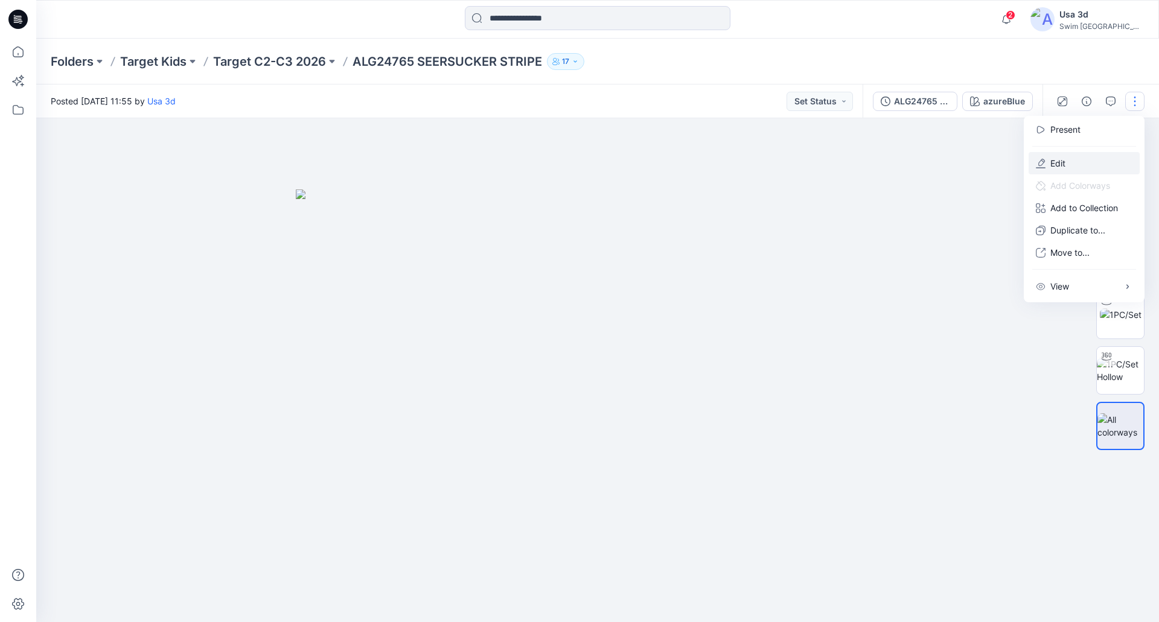
click at [1050, 158] on p "Edit" at bounding box center [1057, 163] width 15 height 13
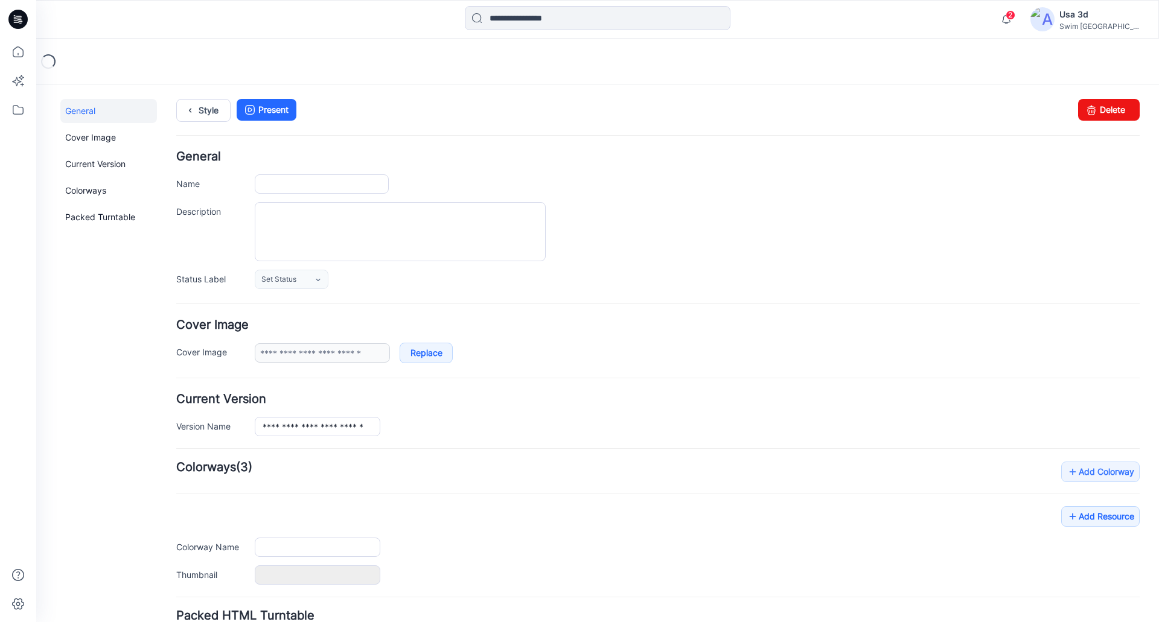
type input "**********"
type input "*********"
type input "*******"
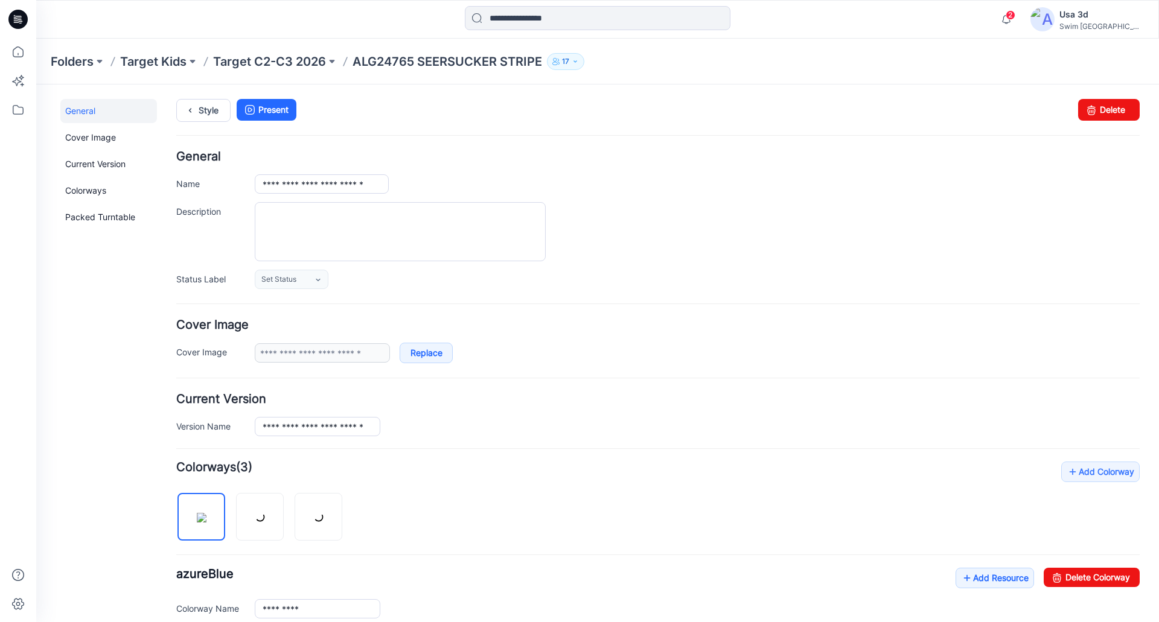
scroll to position [264, 0]
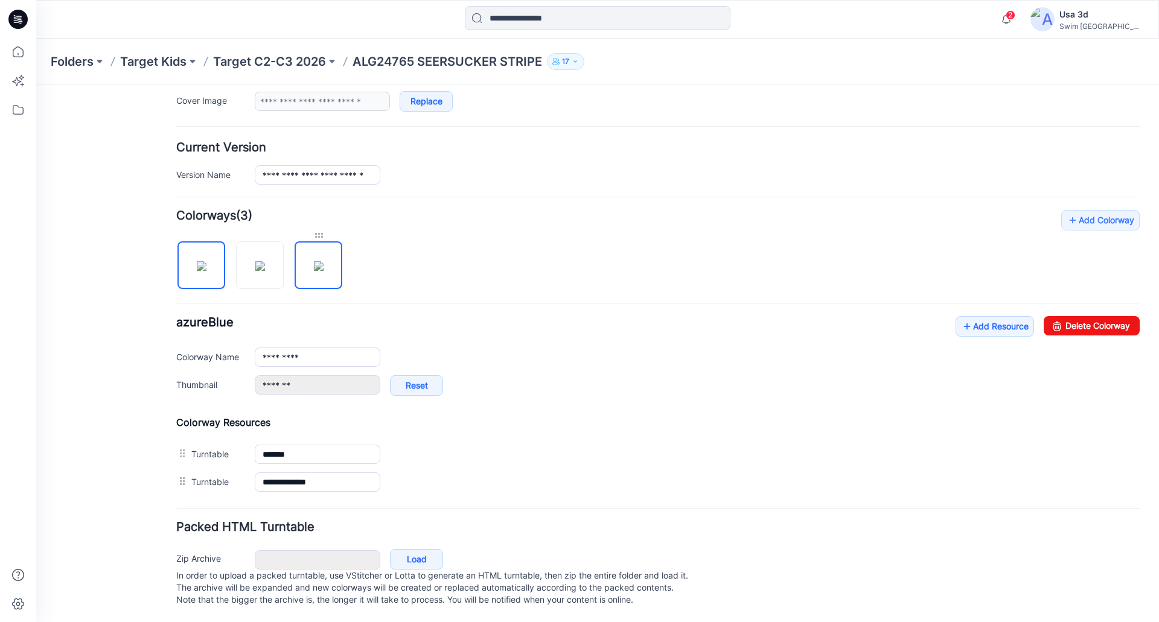
click at [316, 229] on div at bounding box center [319, 235] width 48 height 12
drag, startPoint x: 316, startPoint y: 224, endPoint x: 183, endPoint y: 229, distance: 133.5
click at [183, 229] on div at bounding box center [264, 259] width 176 height 62
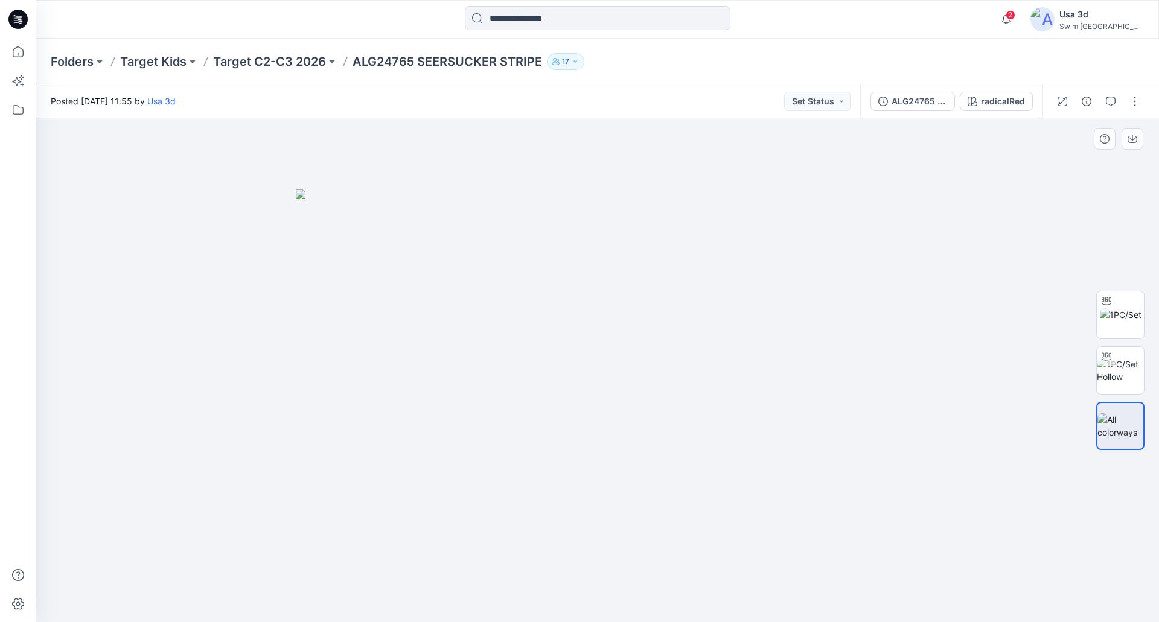
drag, startPoint x: 635, startPoint y: 373, endPoint x: 491, endPoint y: 354, distance: 145.4
click at [491, 354] on img at bounding box center [598, 405] width 604 height 433
click at [1126, 312] on img at bounding box center [1121, 314] width 42 height 13
drag, startPoint x: 631, startPoint y: 386, endPoint x: 660, endPoint y: 382, distance: 29.2
click at [660, 382] on div at bounding box center [597, 370] width 1123 height 504
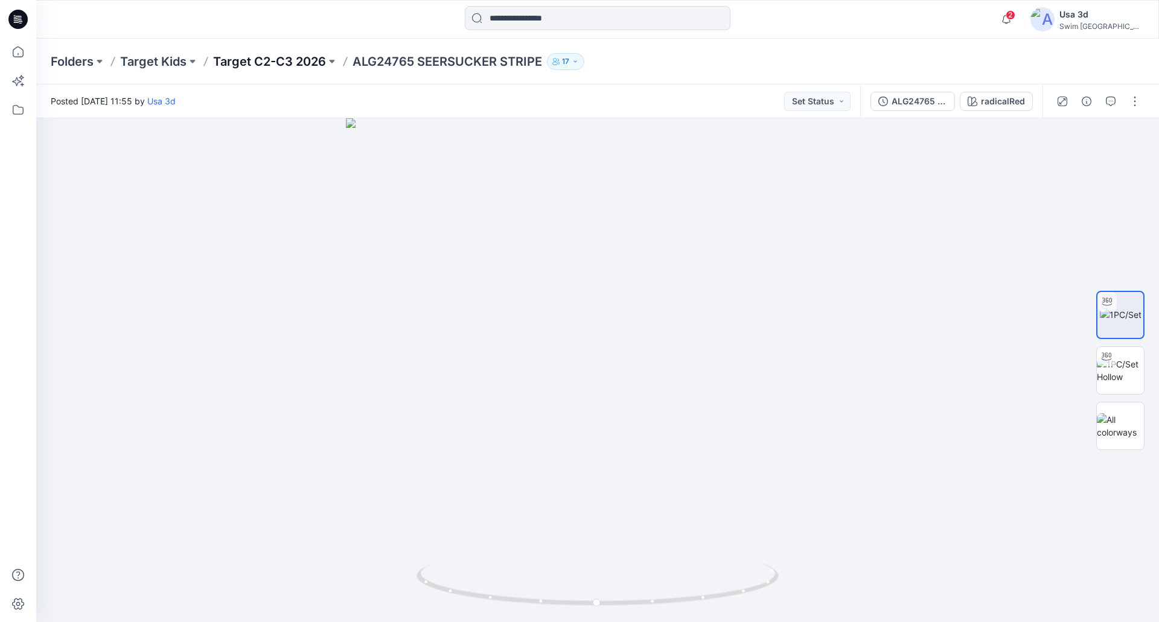
click at [263, 56] on p "Target C2-C3 2026" at bounding box center [269, 61] width 113 height 17
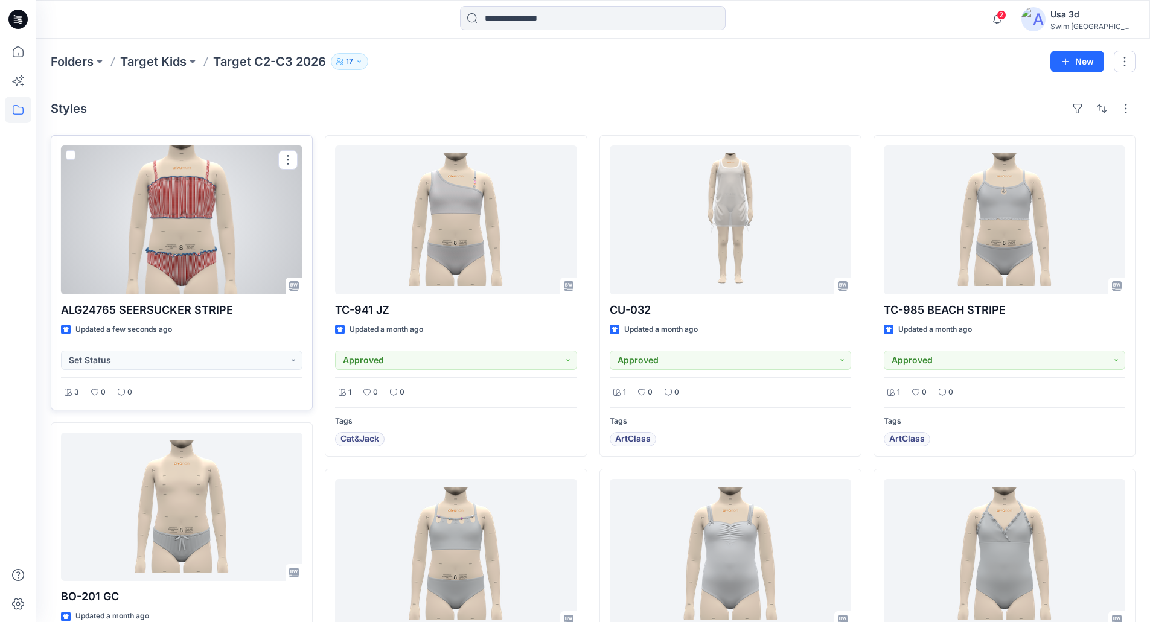
click at [272, 218] on div at bounding box center [181, 219] width 241 height 149
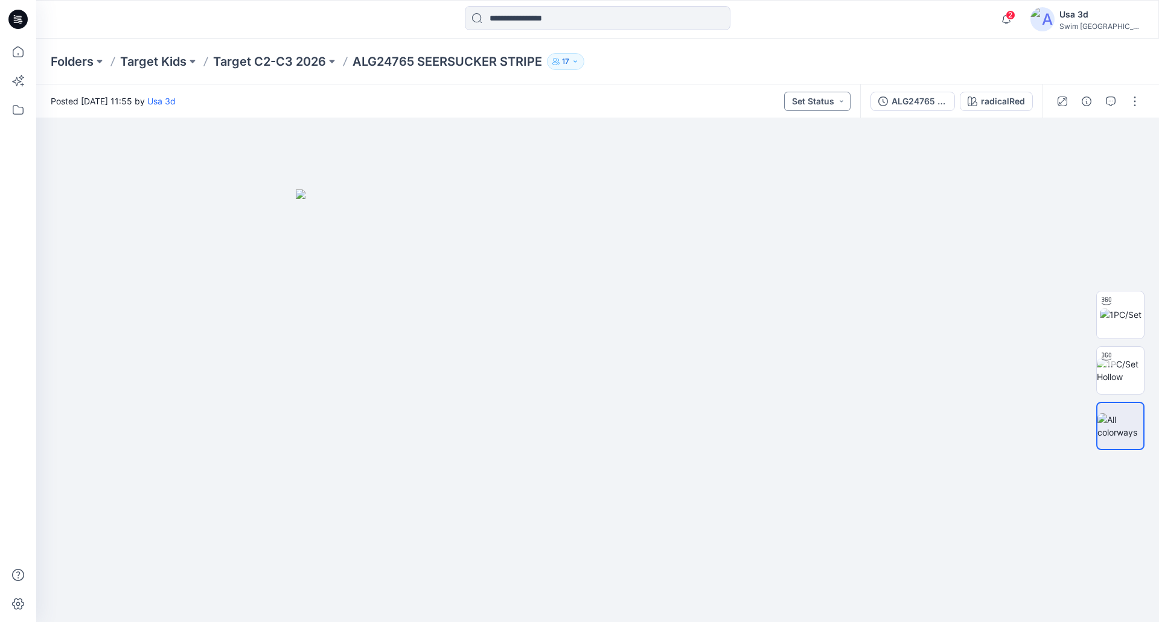
click at [798, 99] on button "Set Status" at bounding box center [817, 101] width 66 height 19
click at [798, 153] on p "For Review" at bounding box center [788, 158] width 43 height 16
click at [1135, 104] on button "button" at bounding box center [1134, 101] width 19 height 19
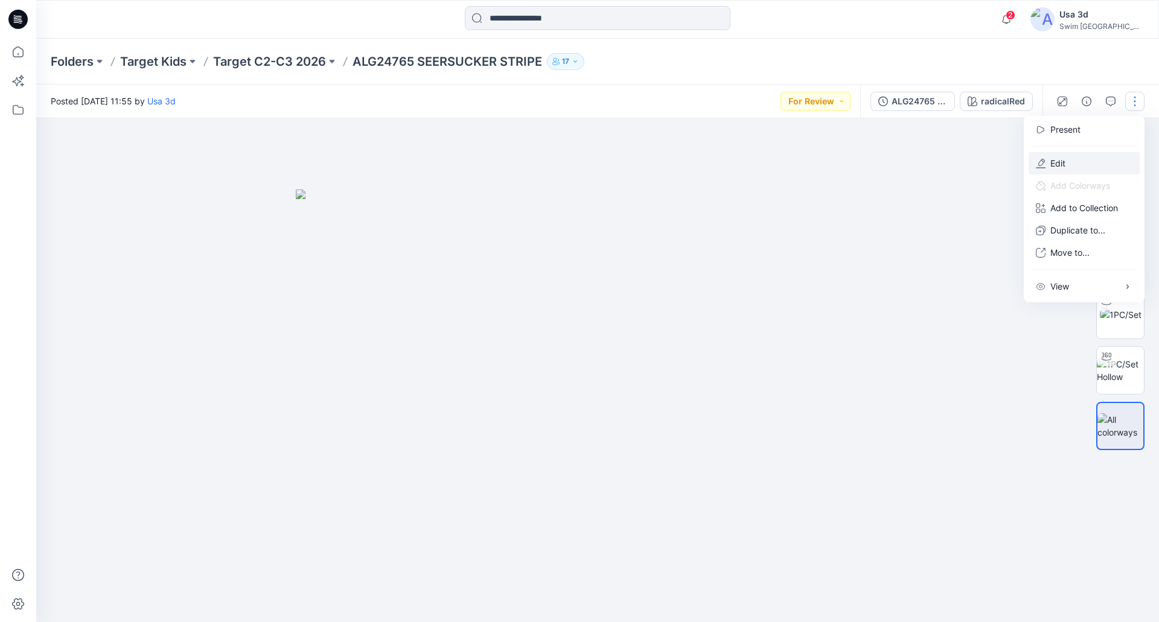
click at [1081, 166] on button "Edit" at bounding box center [1083, 163] width 111 height 22
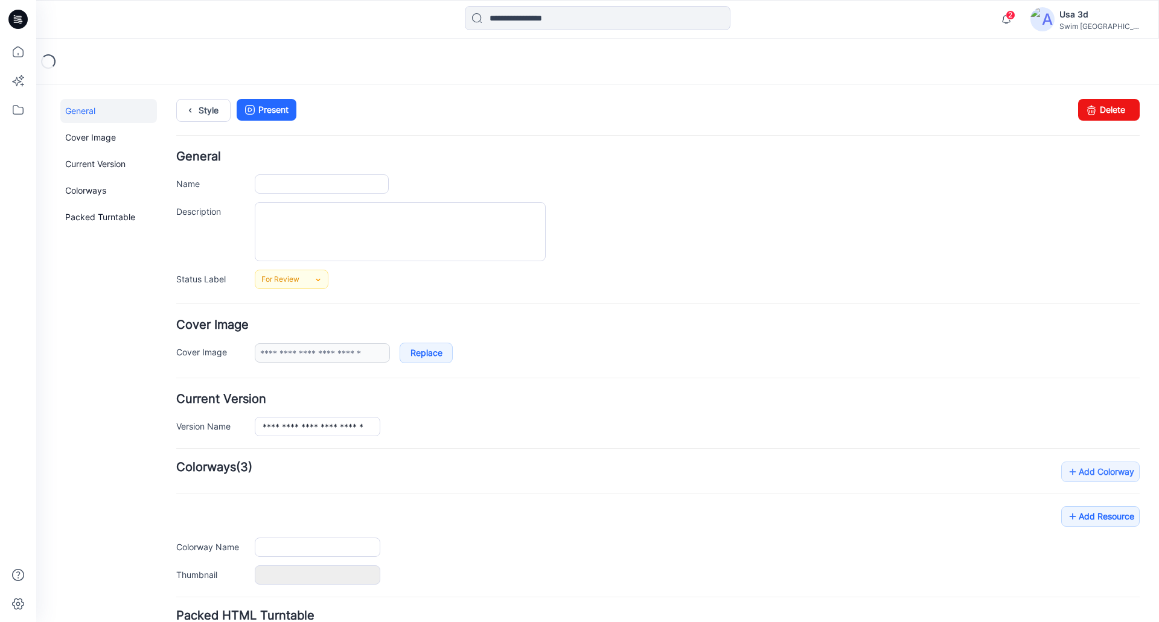
type input "**********"
type input "*******"
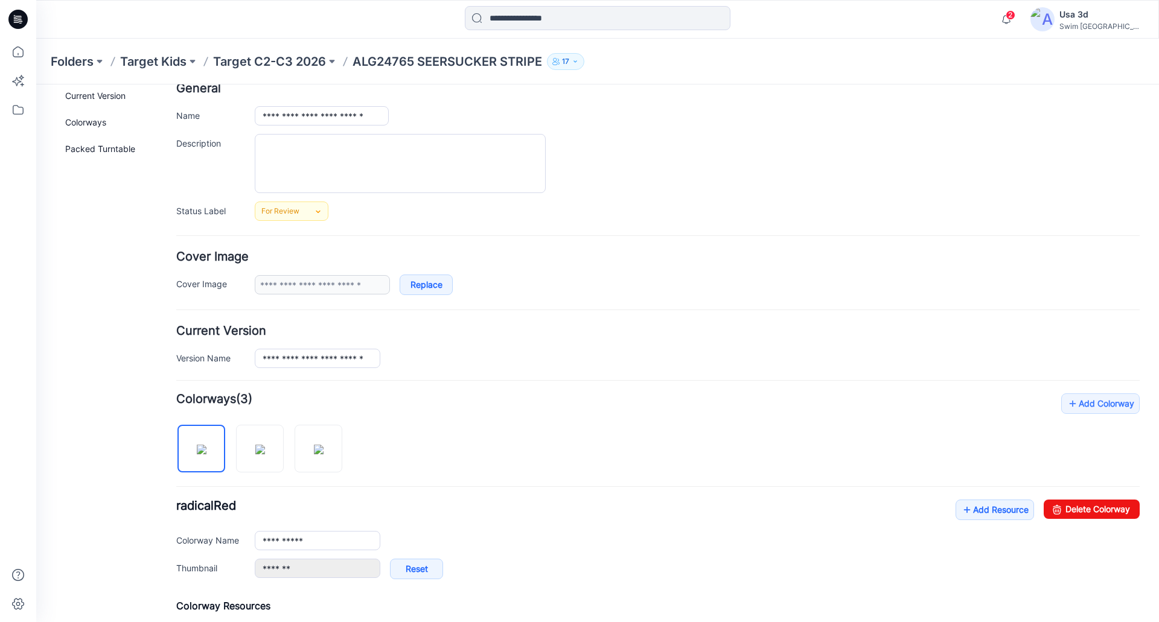
scroll to position [181, 0]
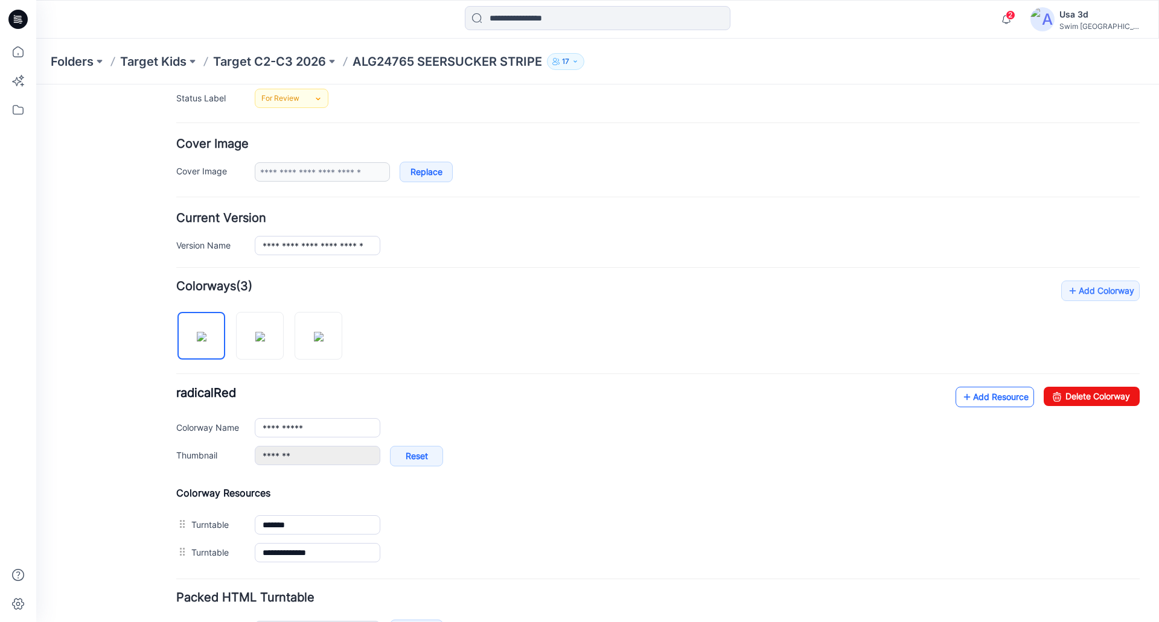
click at [994, 395] on link "Add Resource" at bounding box center [994, 397] width 78 height 21
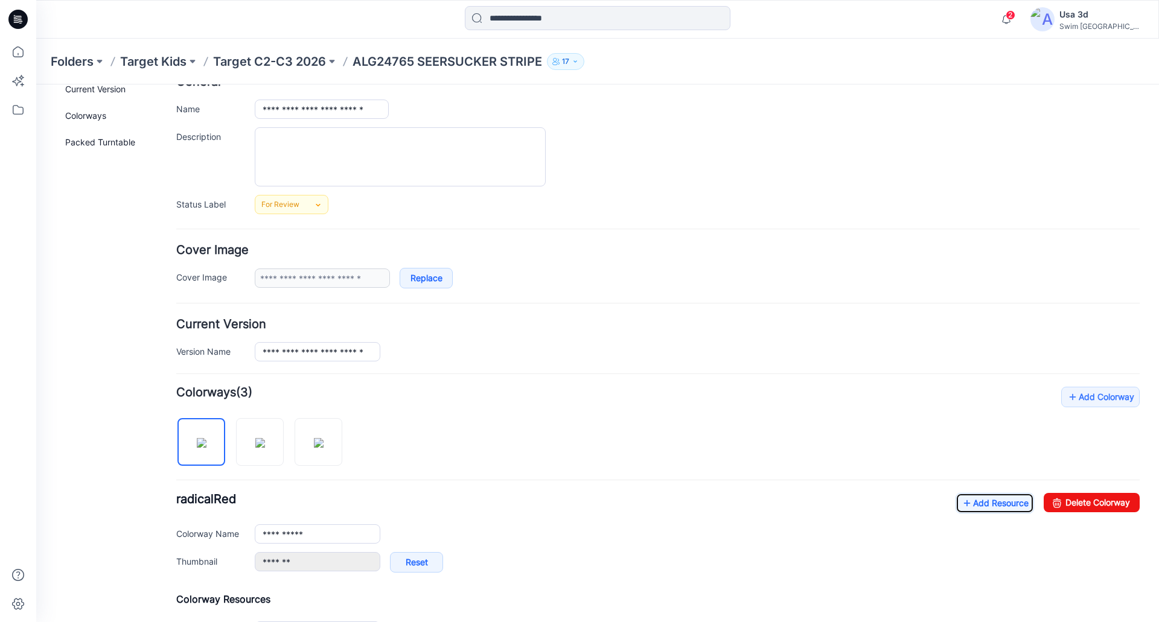
scroll to position [0, 0]
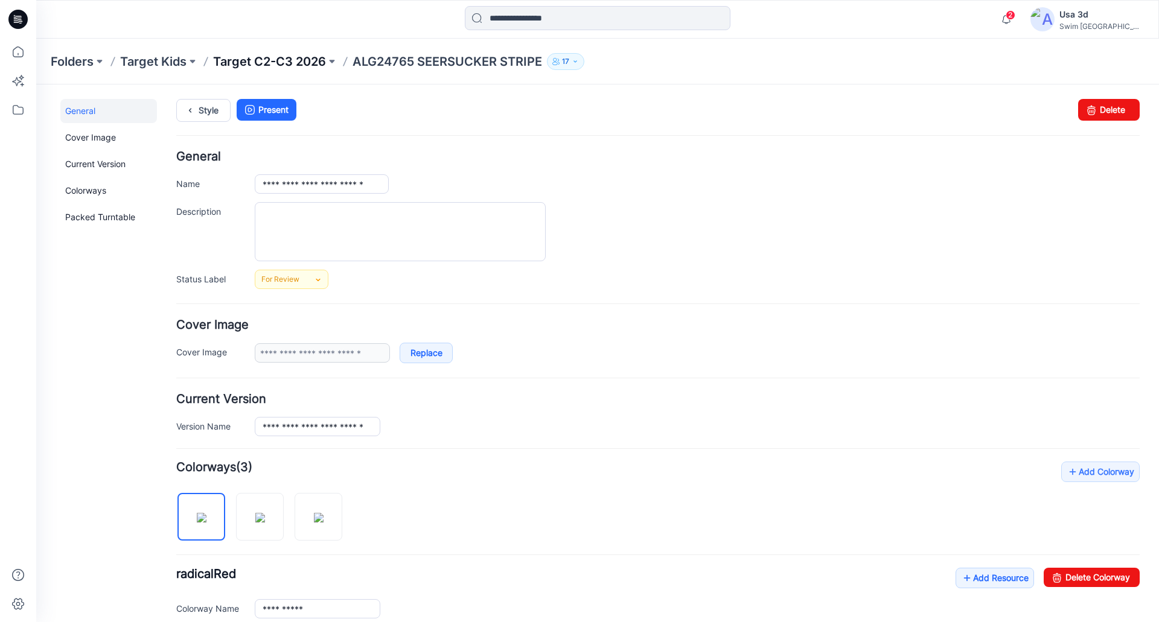
click at [267, 57] on p "Target C2-C3 2026" at bounding box center [269, 61] width 113 height 17
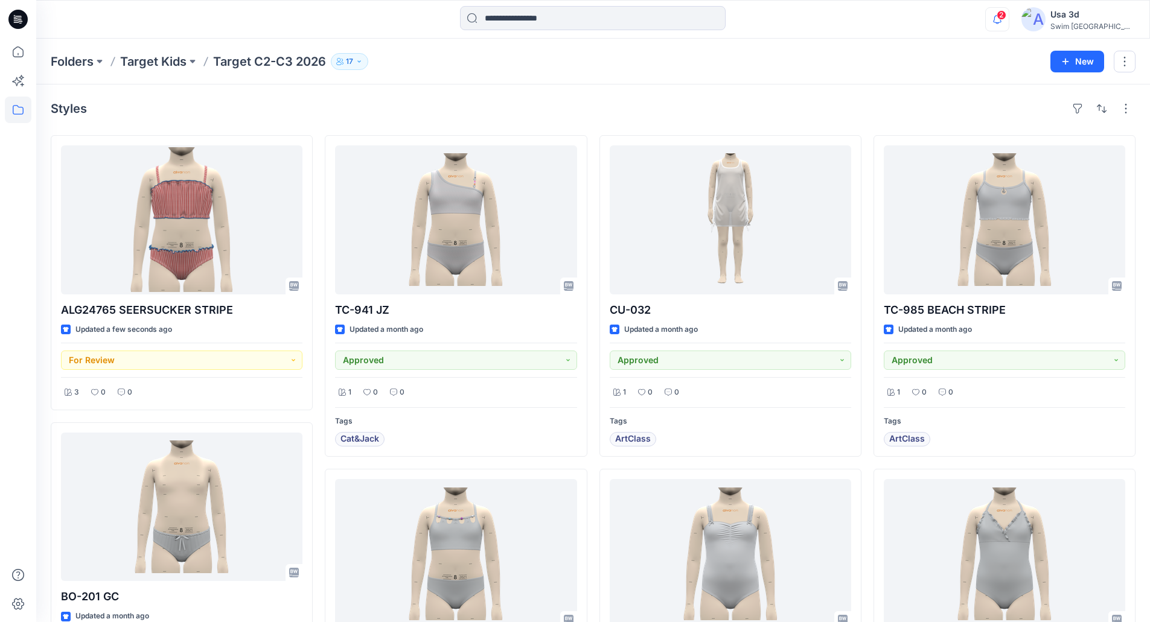
click at [1008, 12] on icon "button" at bounding box center [997, 19] width 23 height 24
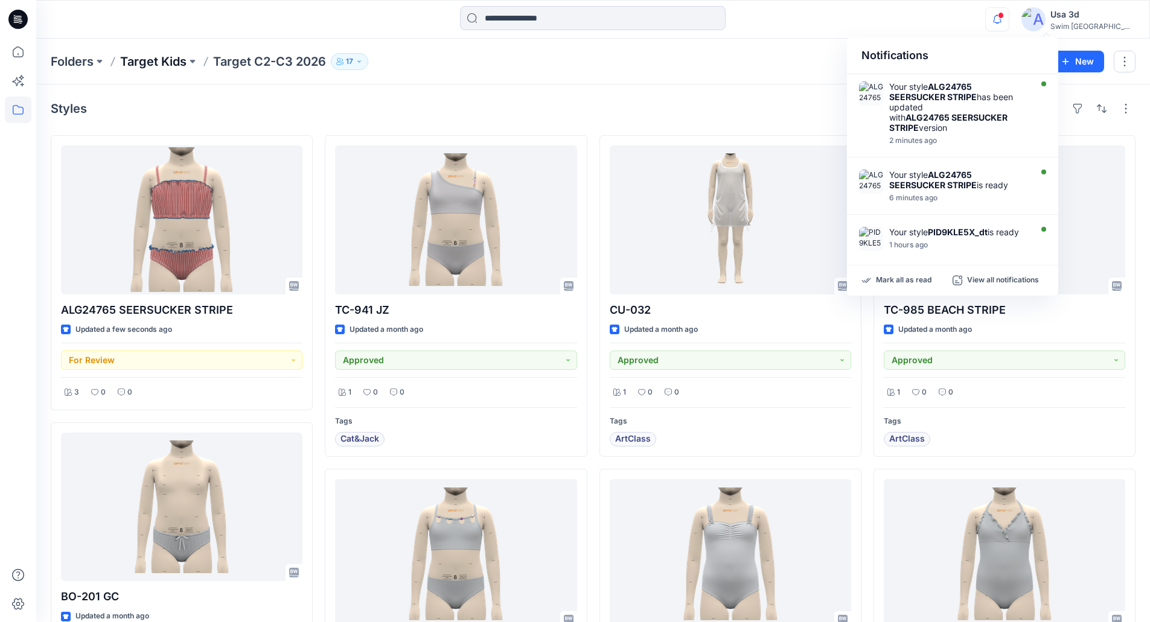
click at [168, 54] on p "Target Kids" at bounding box center [153, 61] width 66 height 17
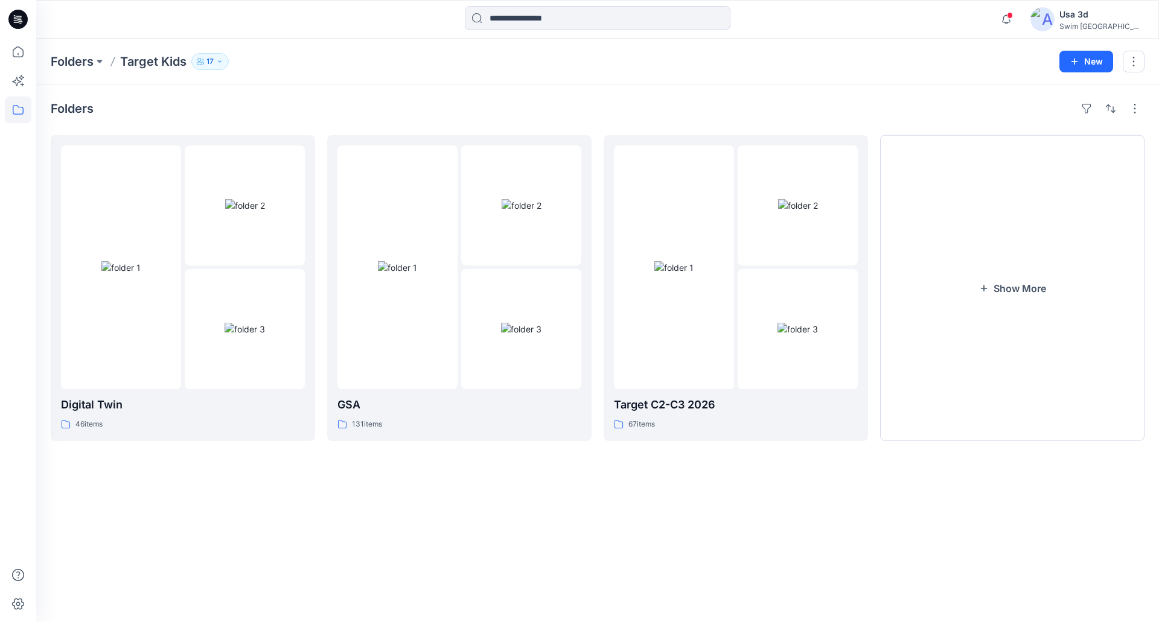
click at [13, 14] on icon at bounding box center [17, 19] width 19 height 19
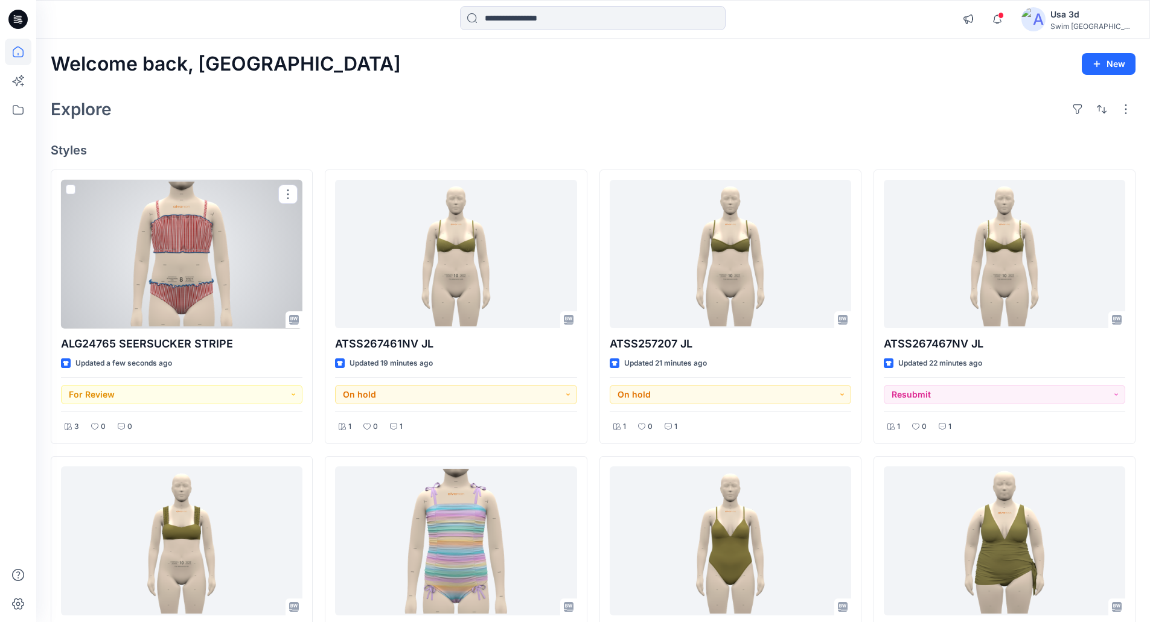
click at [249, 292] on div at bounding box center [181, 254] width 241 height 149
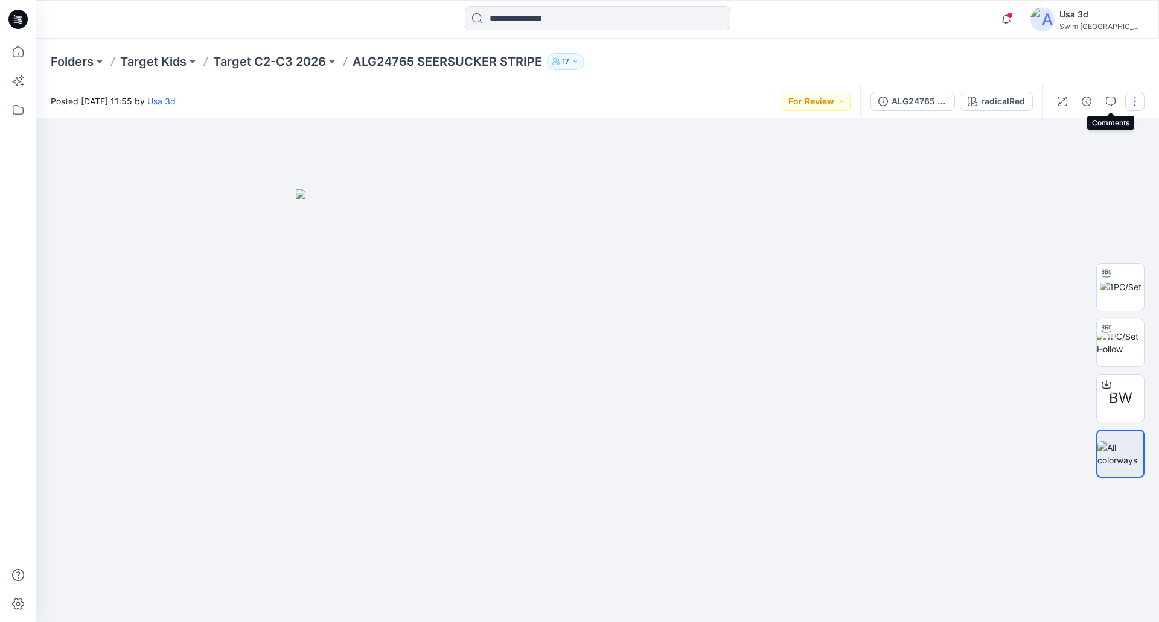
click at [1130, 101] on button "button" at bounding box center [1134, 101] width 19 height 19
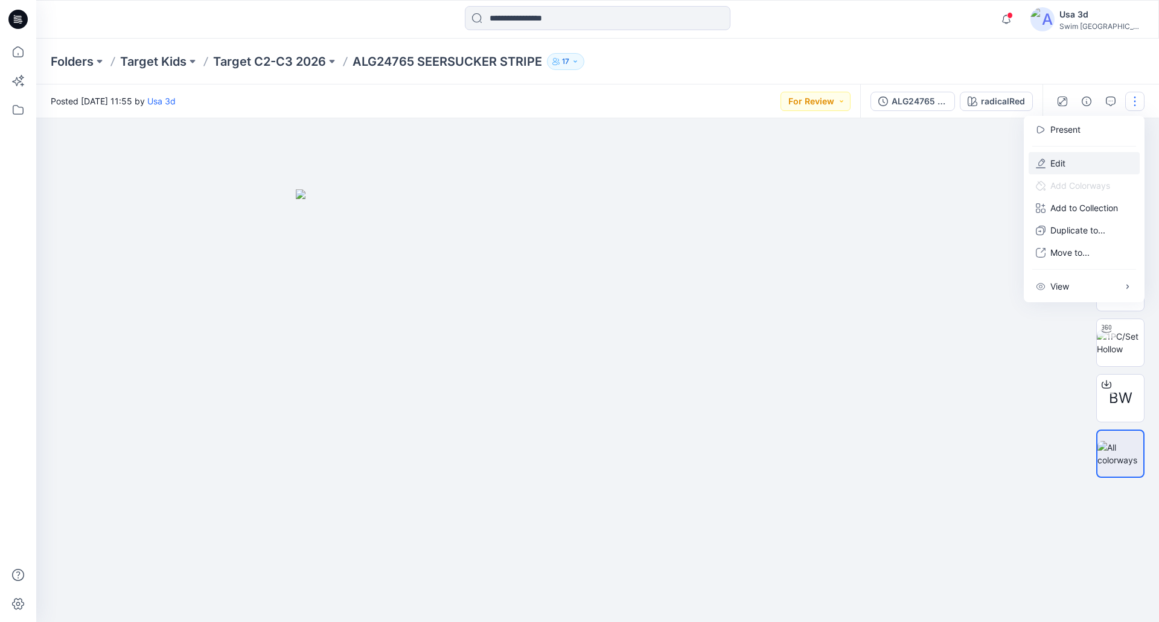
click at [1091, 171] on button "Edit" at bounding box center [1083, 163] width 111 height 22
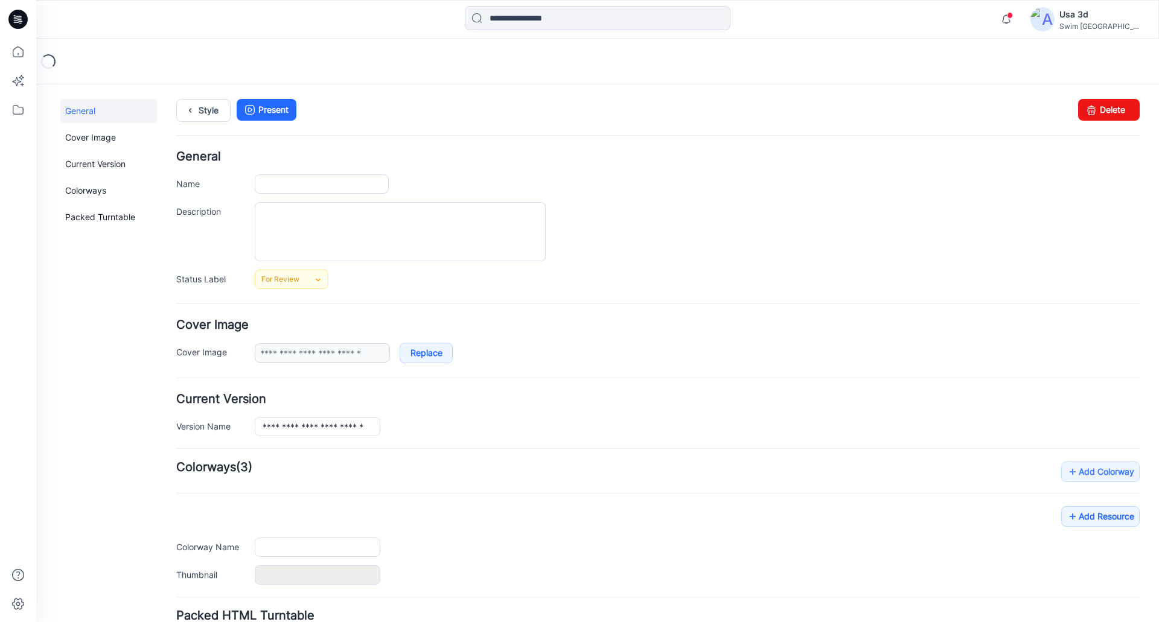
type input "**********"
type input "*******"
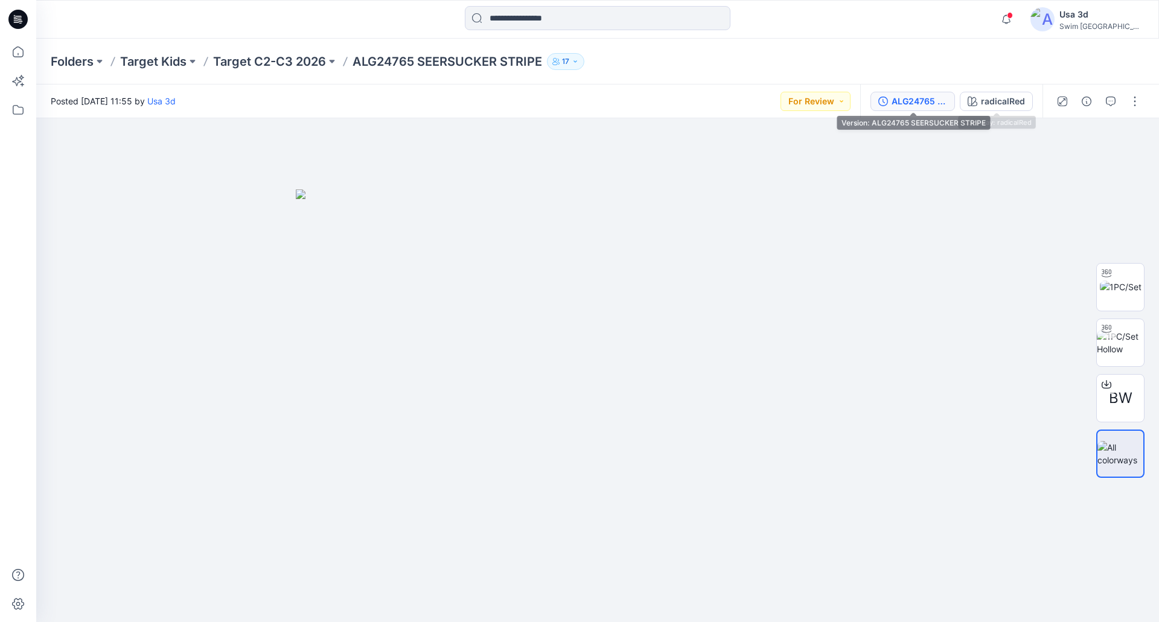
click at [929, 102] on div "ALG24765 SEERSUCKER STRIPE" at bounding box center [919, 101] width 56 height 13
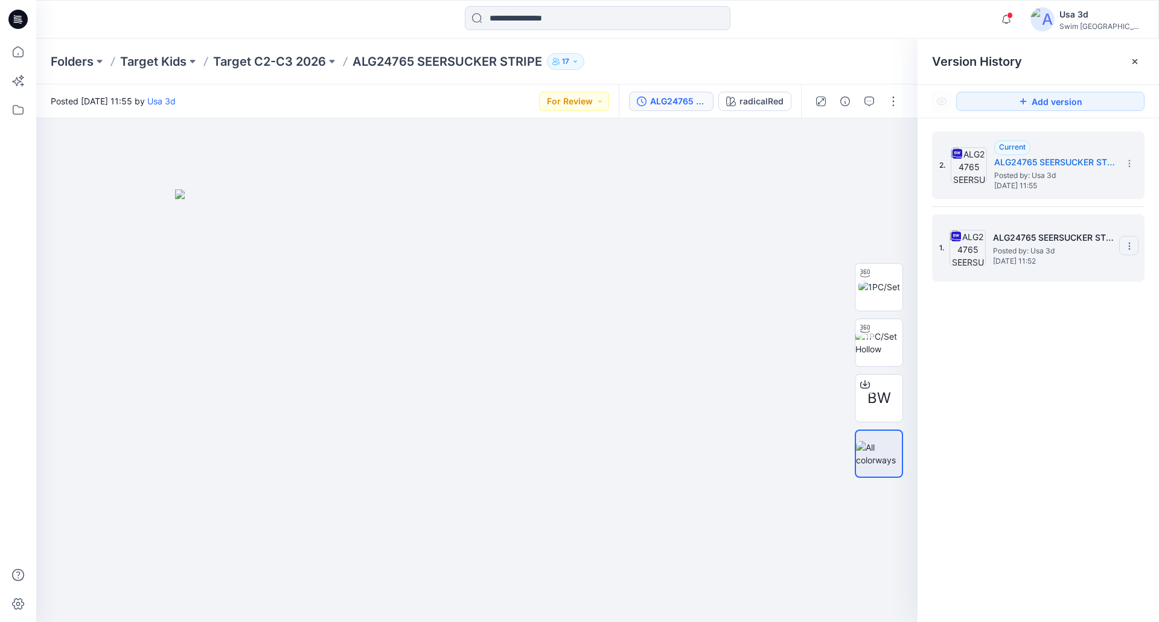
click at [1135, 244] on section at bounding box center [1128, 245] width 19 height 19
click at [1068, 374] on span "Delete Version" at bounding box center [1046, 372] width 56 height 14
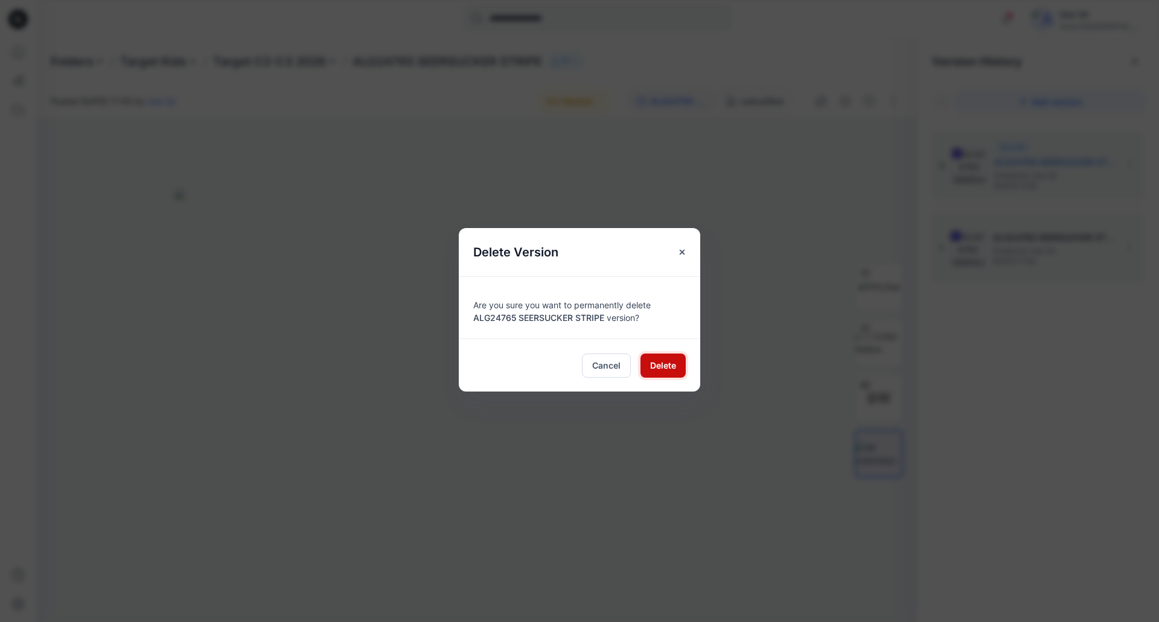
click at [657, 365] on span "Delete" at bounding box center [663, 365] width 26 height 13
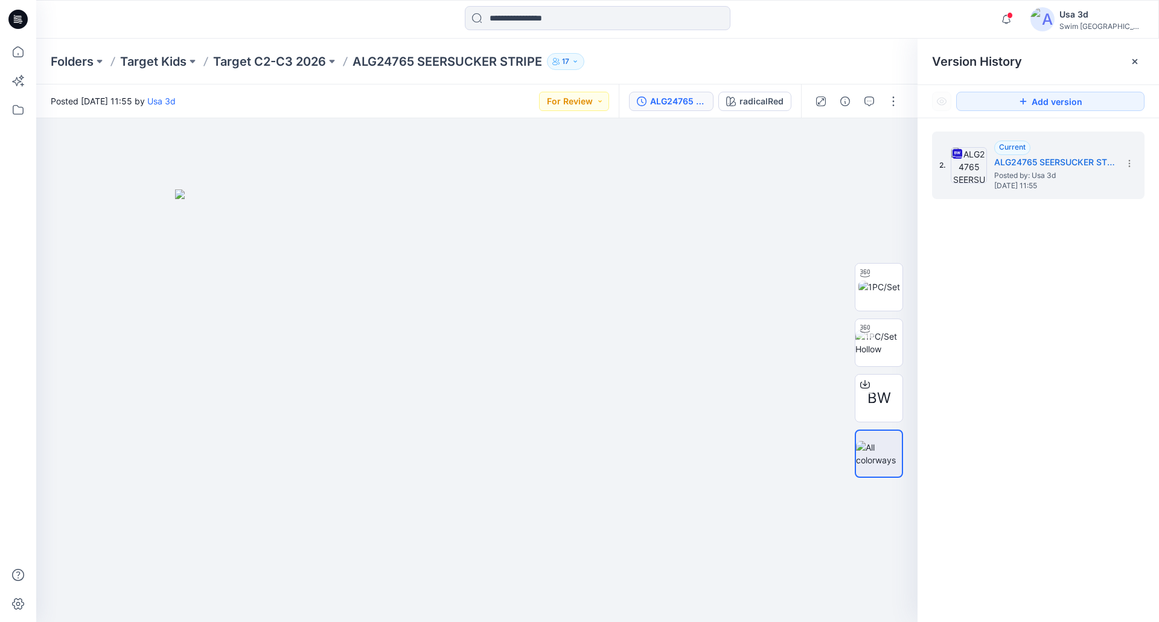
click at [15, 21] on icon at bounding box center [16, 20] width 4 height 1
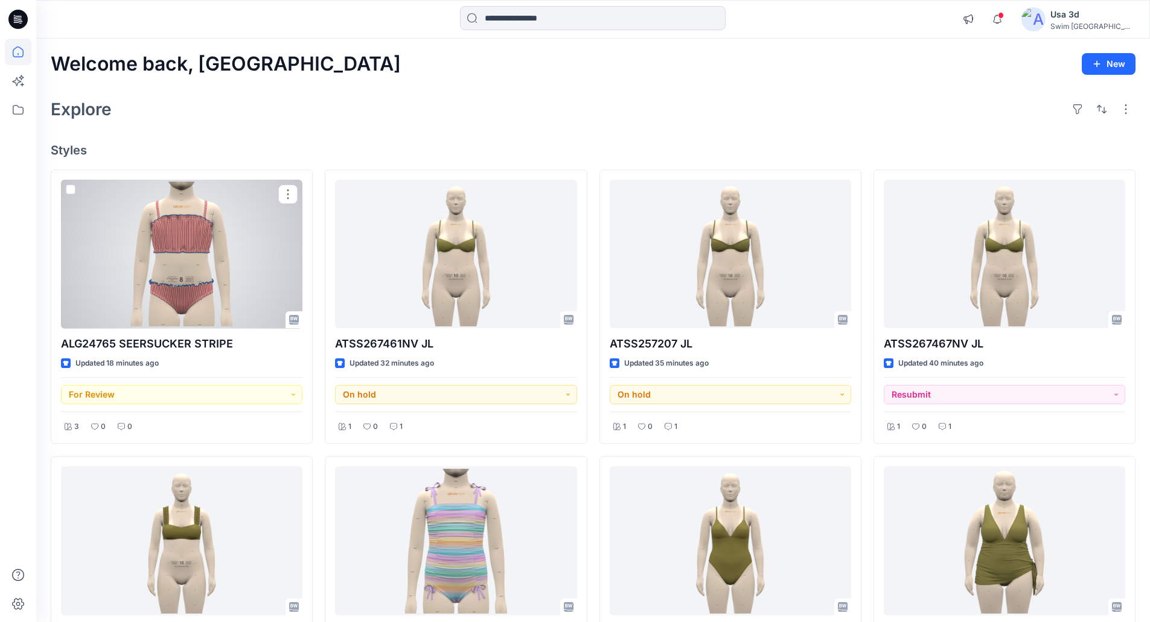
drag, startPoint x: 168, startPoint y: 264, endPoint x: 217, endPoint y: 160, distance: 115.3
click at [168, 264] on div at bounding box center [181, 254] width 241 height 149
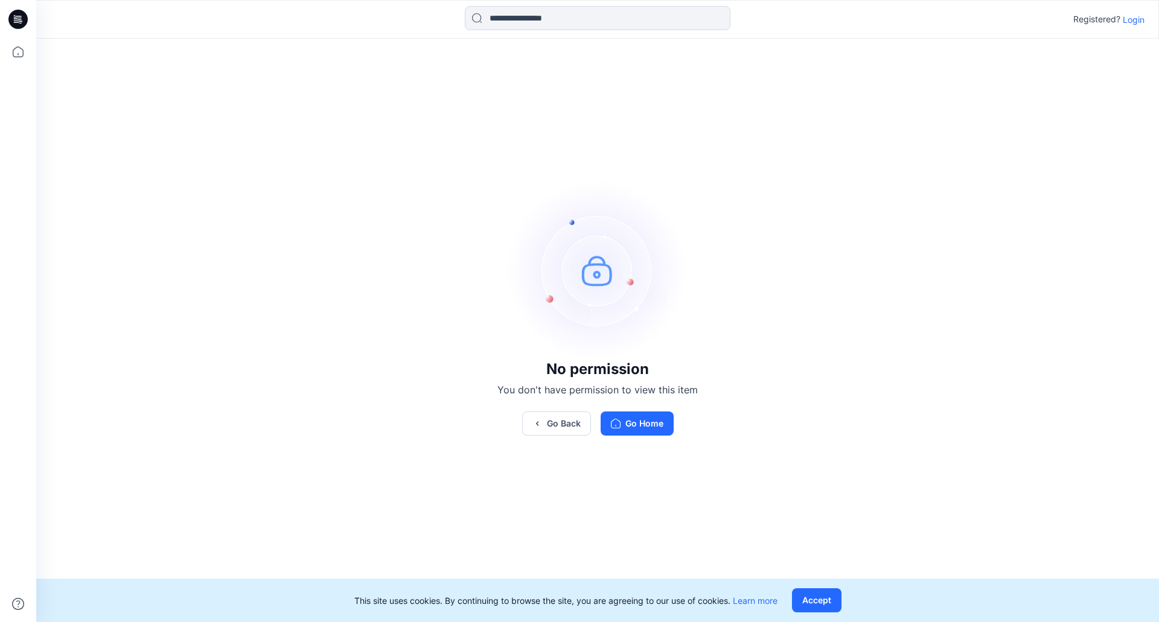
click at [1138, 25] on p "Login" at bounding box center [1134, 19] width 22 height 13
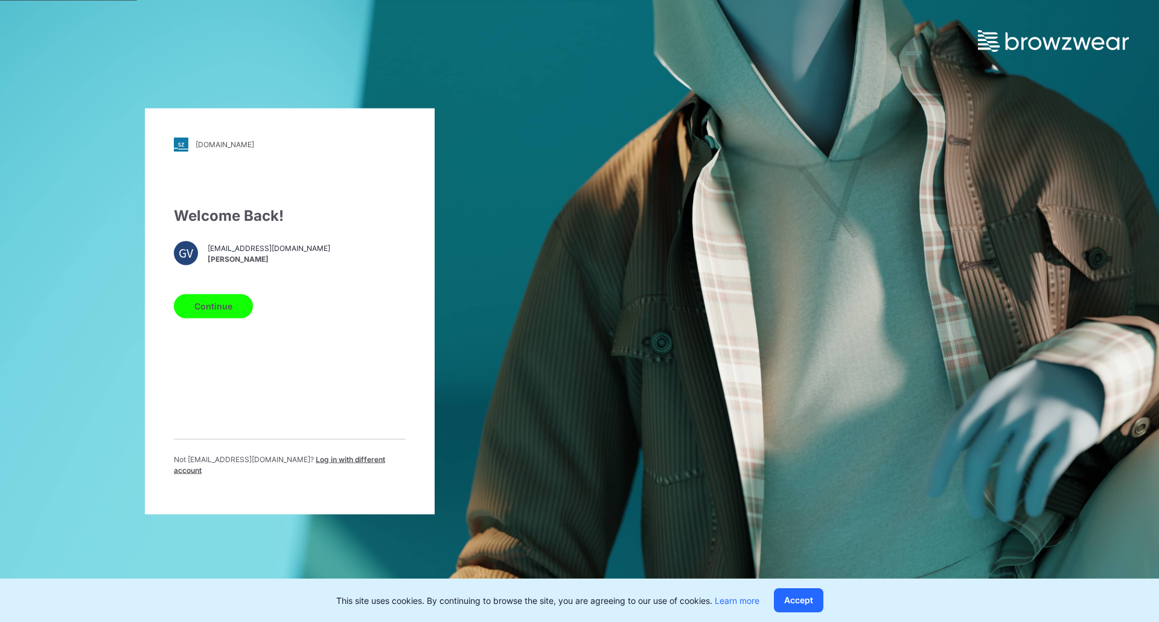
click at [229, 314] on button "Continue" at bounding box center [213, 306] width 79 height 24
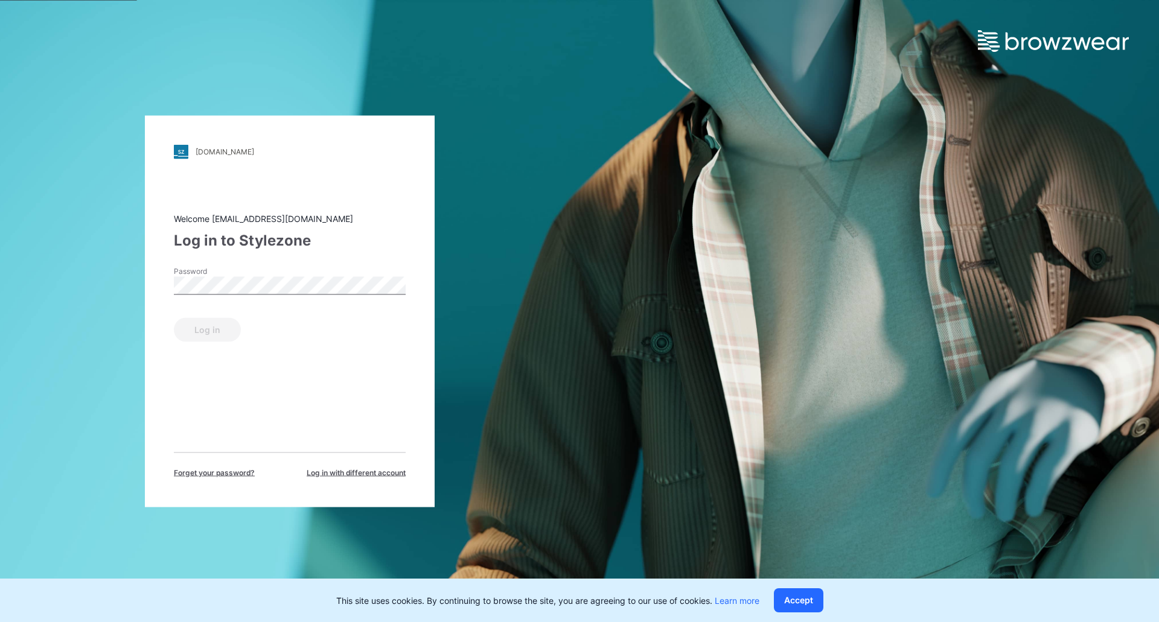
click at [229, 295] on div "Password" at bounding box center [290, 284] width 232 height 36
click at [301, 275] on div "Password Password is required" at bounding box center [290, 284] width 232 height 36
click at [206, 336] on button "Log in" at bounding box center [207, 329] width 67 height 24
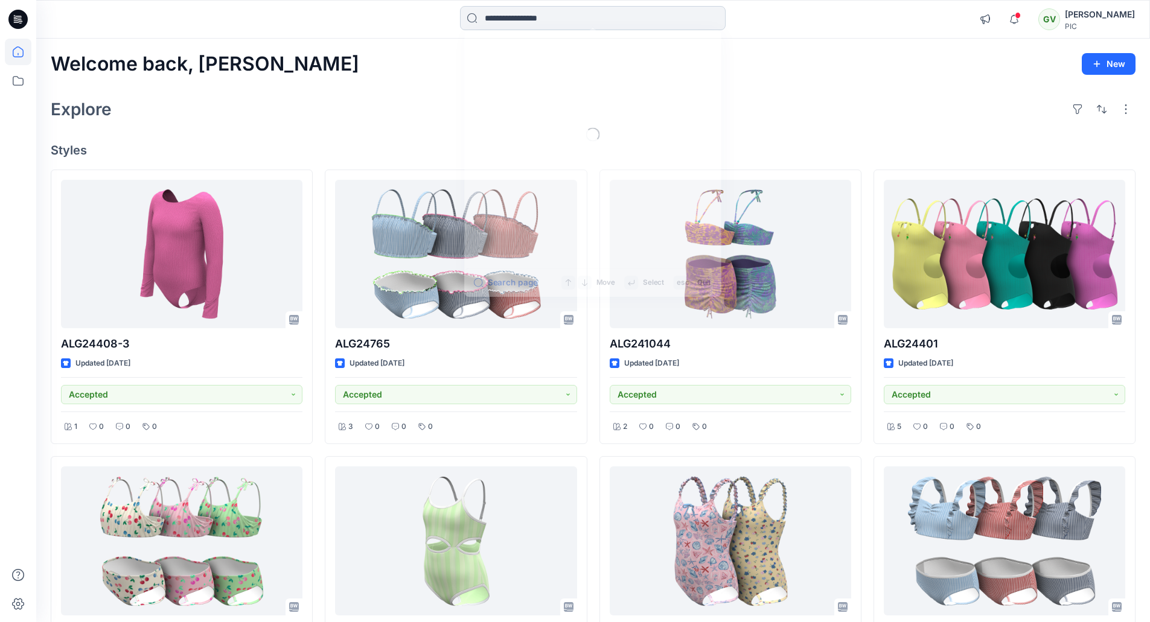
click at [597, 21] on input at bounding box center [593, 18] width 266 height 24
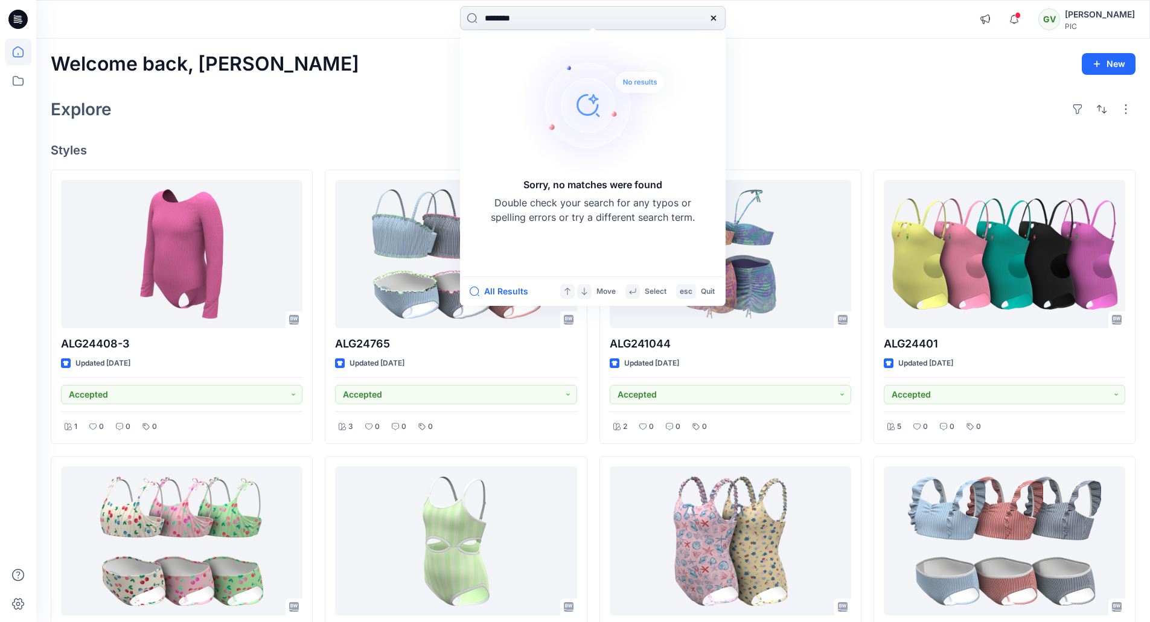
drag, startPoint x: 545, startPoint y: 24, endPoint x: 523, endPoint y: 19, distance: 22.1
click at [543, 24] on input "********" at bounding box center [593, 18] width 266 height 24
type input "********"
click at [423, 13] on div "******** Sorry, no matches were found Double check your search for any typos or…" at bounding box center [592, 19] width 556 height 27
drag, startPoint x: 497, startPoint y: 18, endPoint x: 467, endPoint y: 16, distance: 30.8
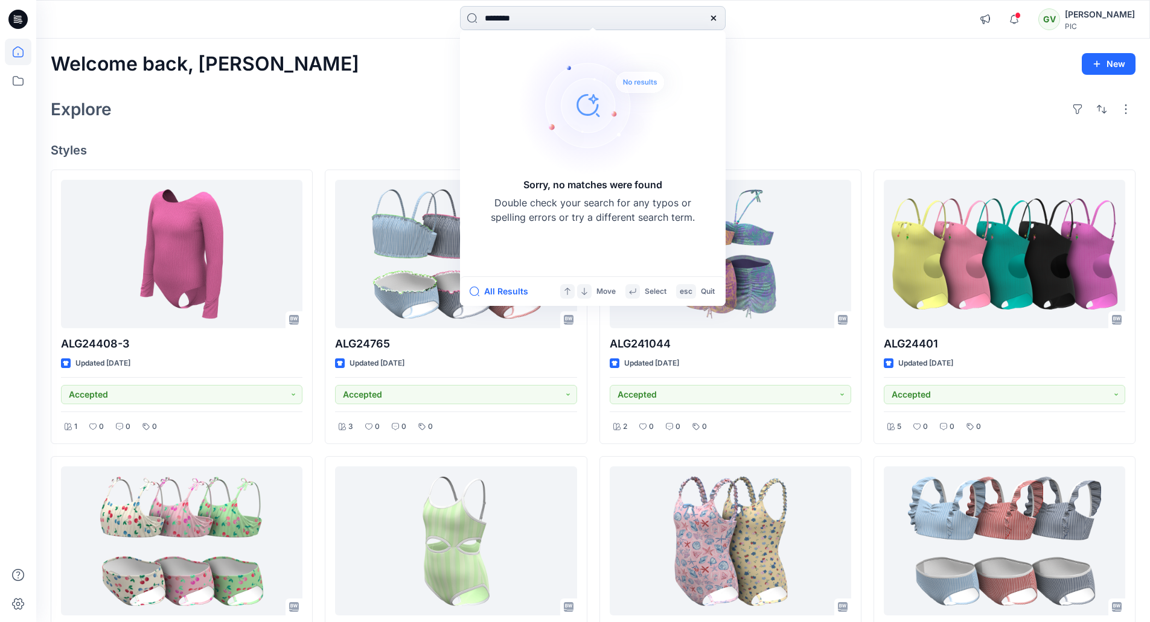
click at [467, 16] on input "********" at bounding box center [593, 18] width 266 height 24
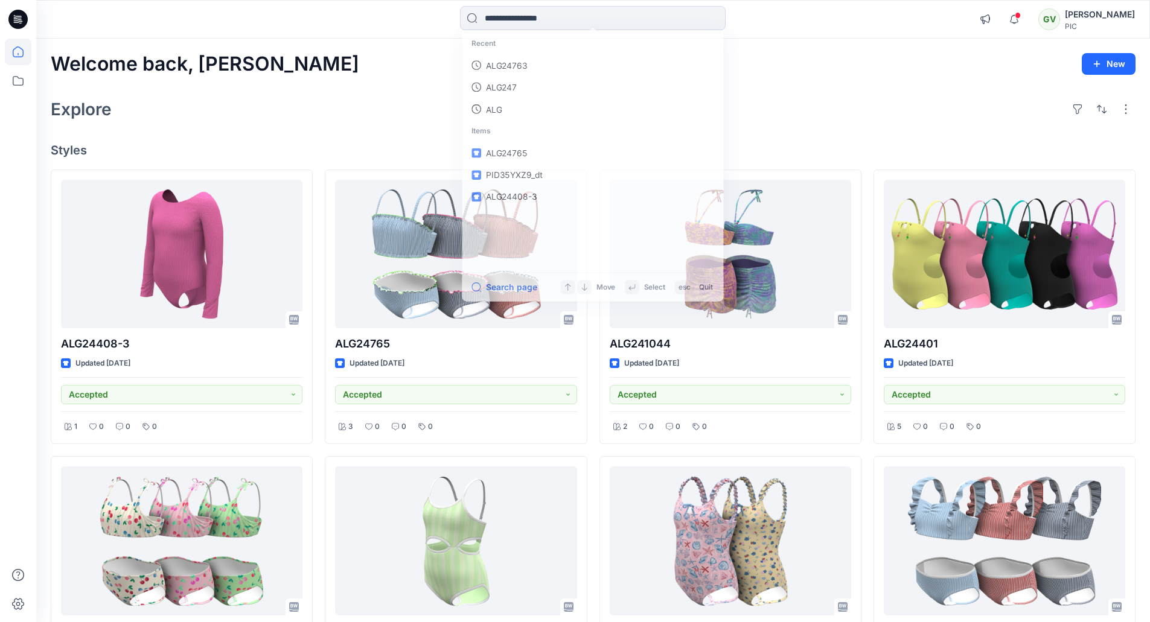
click at [778, 68] on div "Welcome back, George New" at bounding box center [593, 64] width 1084 height 22
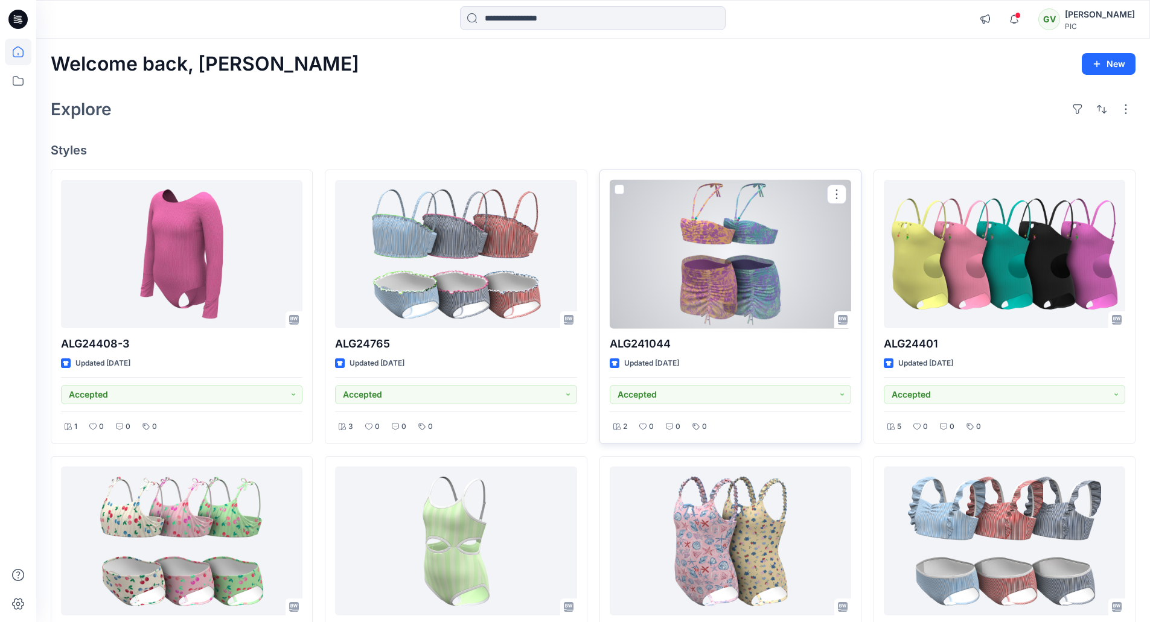
click at [749, 238] on div at bounding box center [730, 254] width 241 height 149
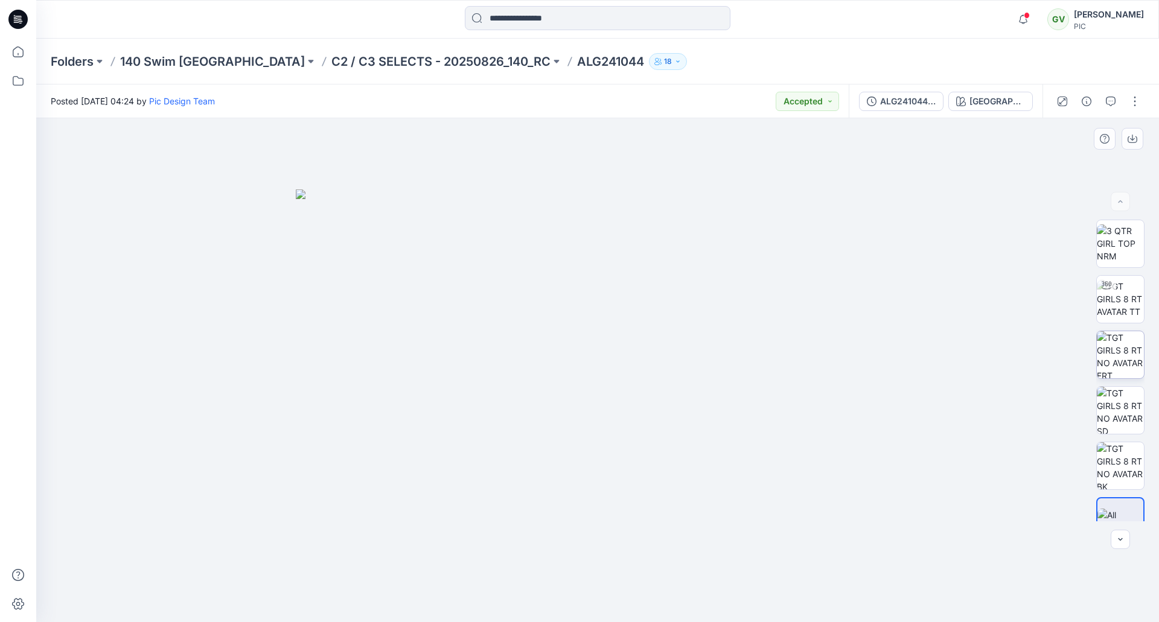
click at [1115, 339] on img at bounding box center [1120, 354] width 47 height 47
drag, startPoint x: 31, startPoint y: 22, endPoint x: 323, endPoint y: 37, distance: 291.9
click at [30, 22] on div at bounding box center [18, 19] width 39 height 39
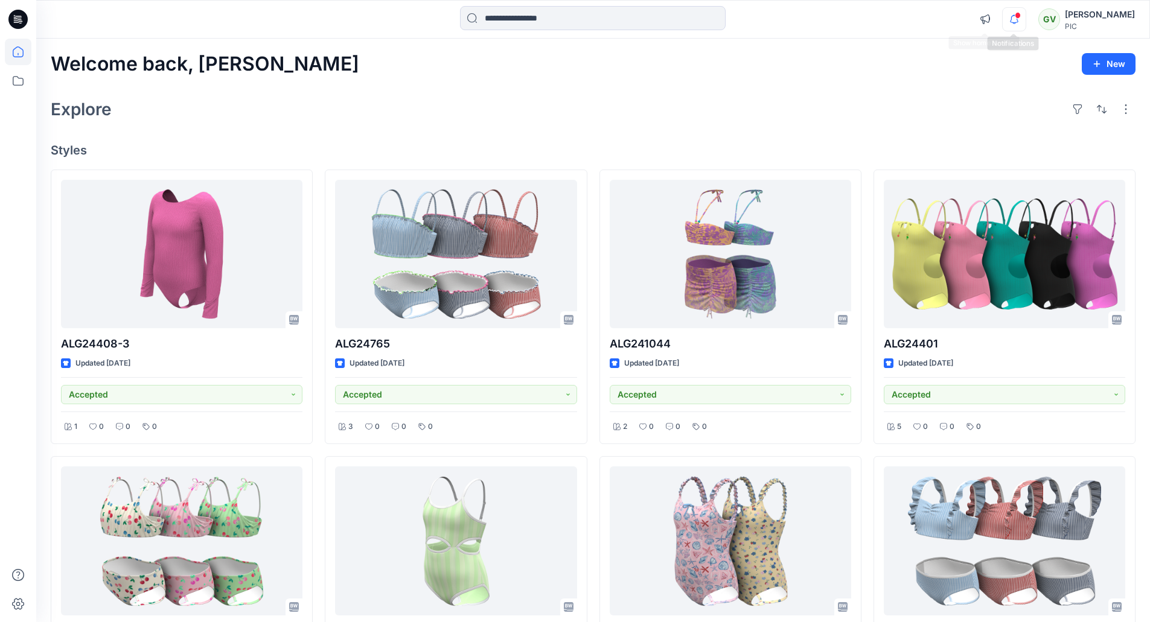
click at [1008, 22] on icon "button" at bounding box center [1013, 19] width 23 height 24
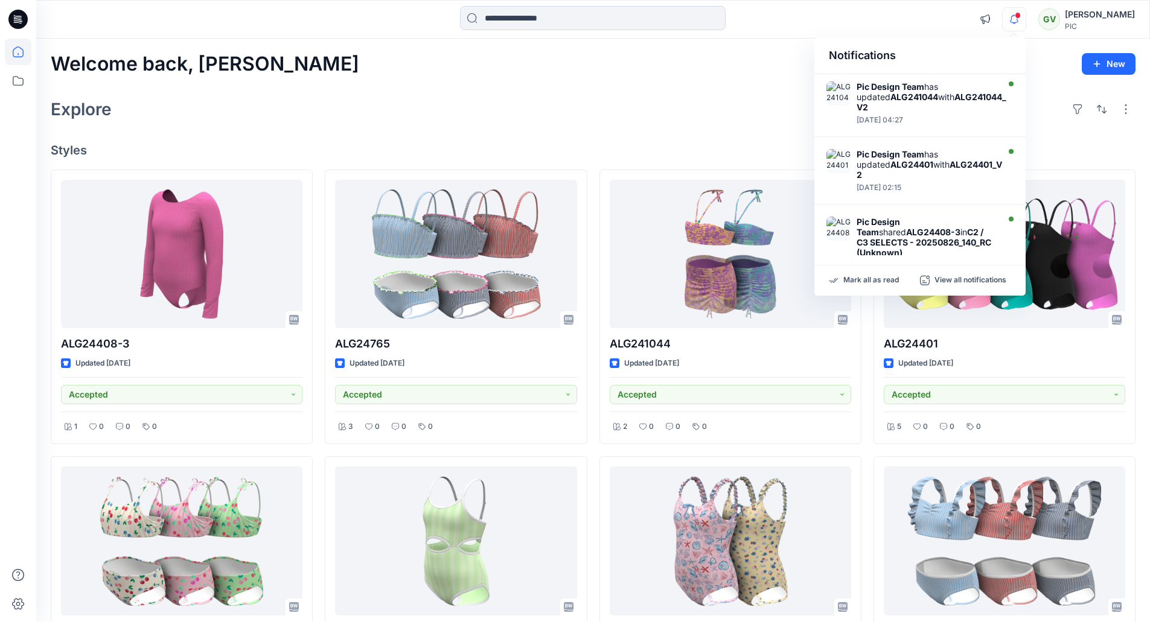
click at [1008, 19] on icon "button" at bounding box center [1013, 19] width 23 height 24
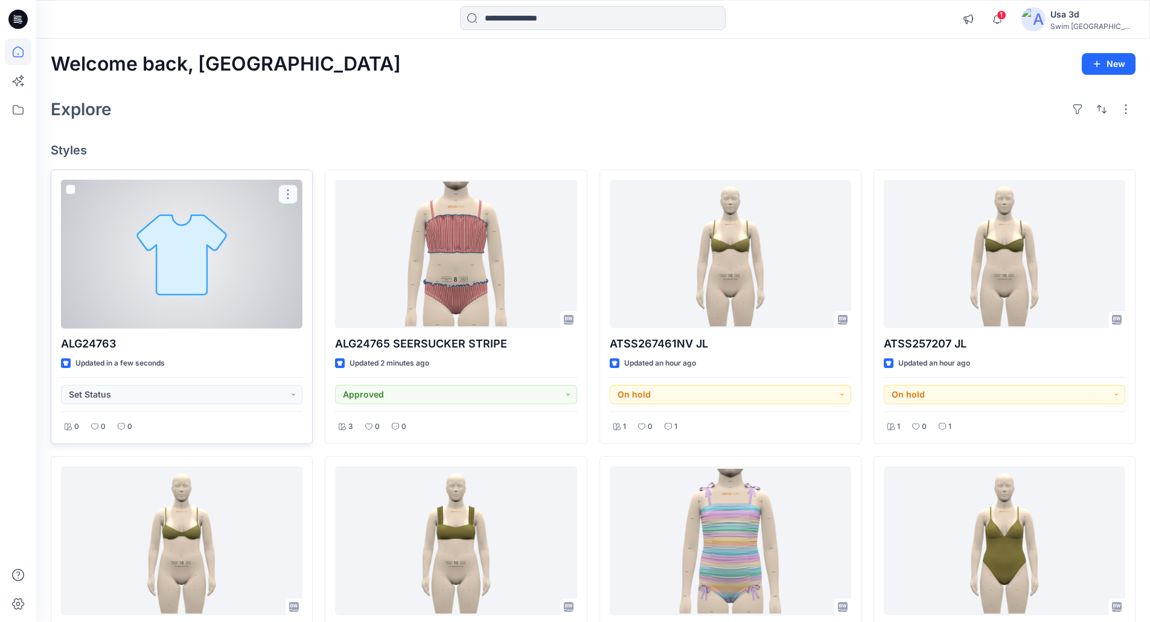
click at [283, 195] on button "button" at bounding box center [287, 194] width 19 height 19
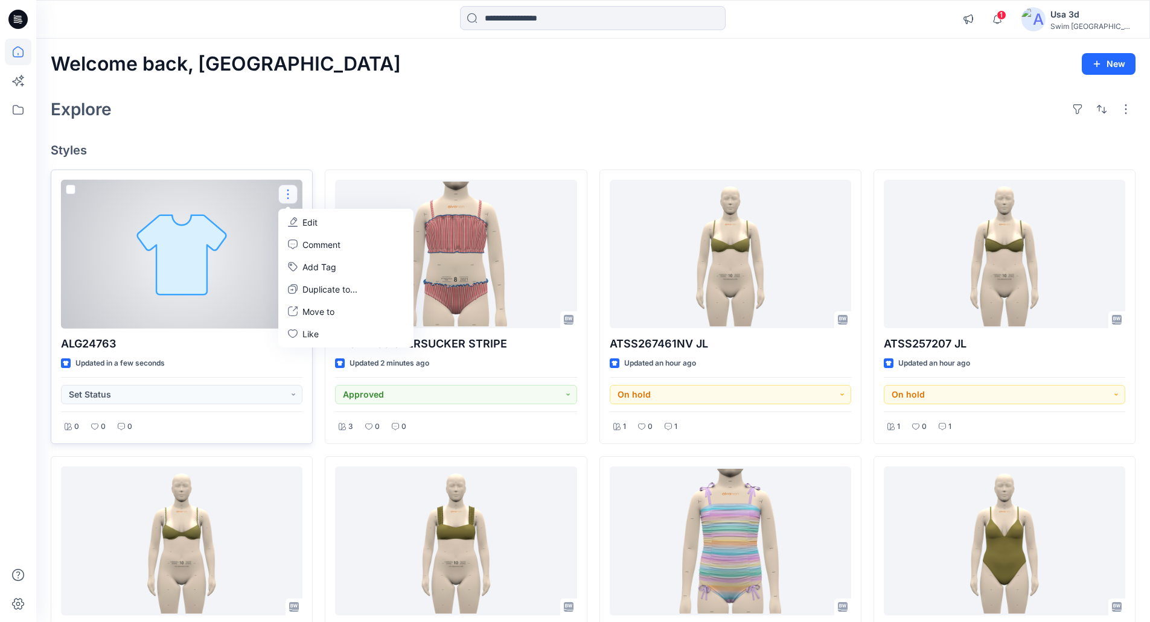
click at [208, 361] on div "Updated in a few seconds" at bounding box center [181, 363] width 241 height 13
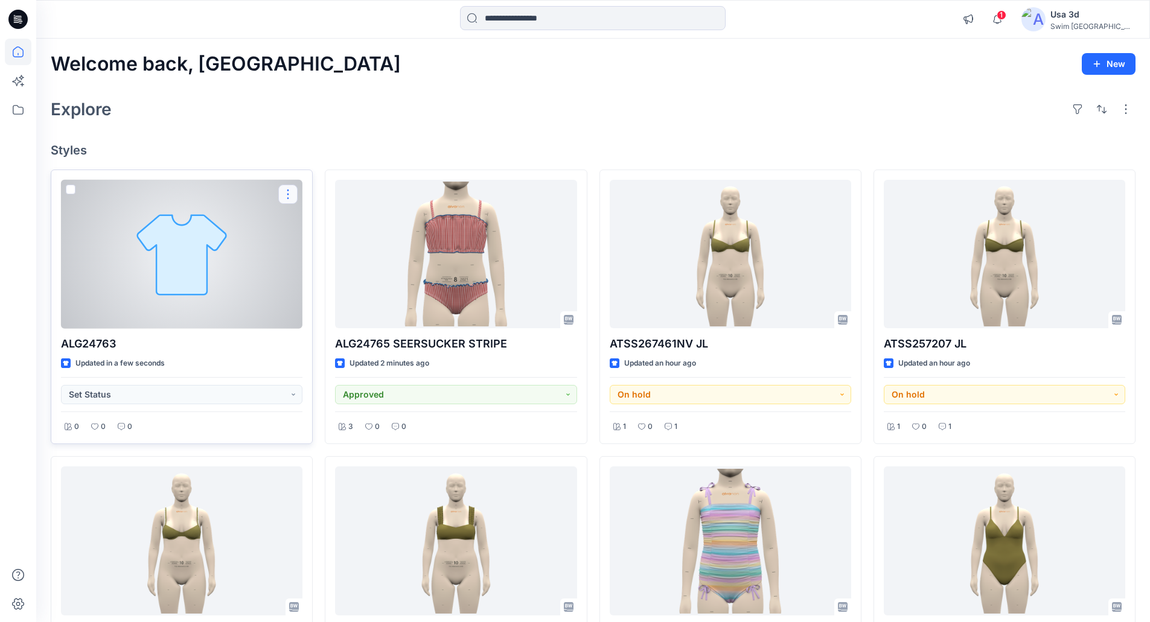
click at [287, 198] on button "button" at bounding box center [287, 194] width 19 height 19
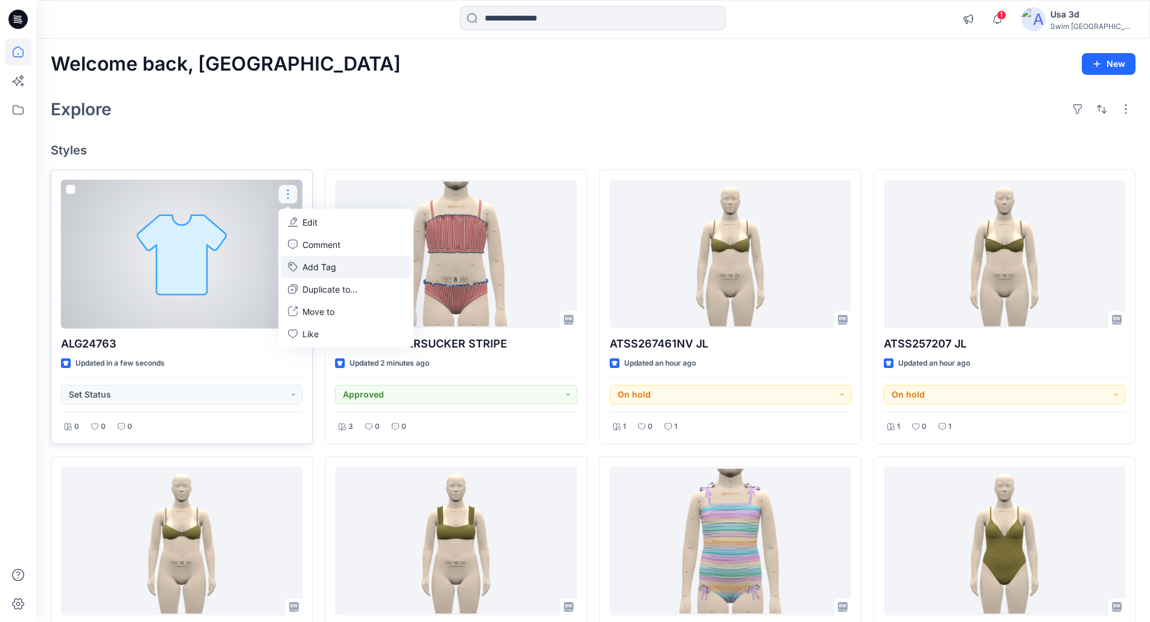
click at [319, 273] on button "Add Tag" at bounding box center [346, 267] width 130 height 22
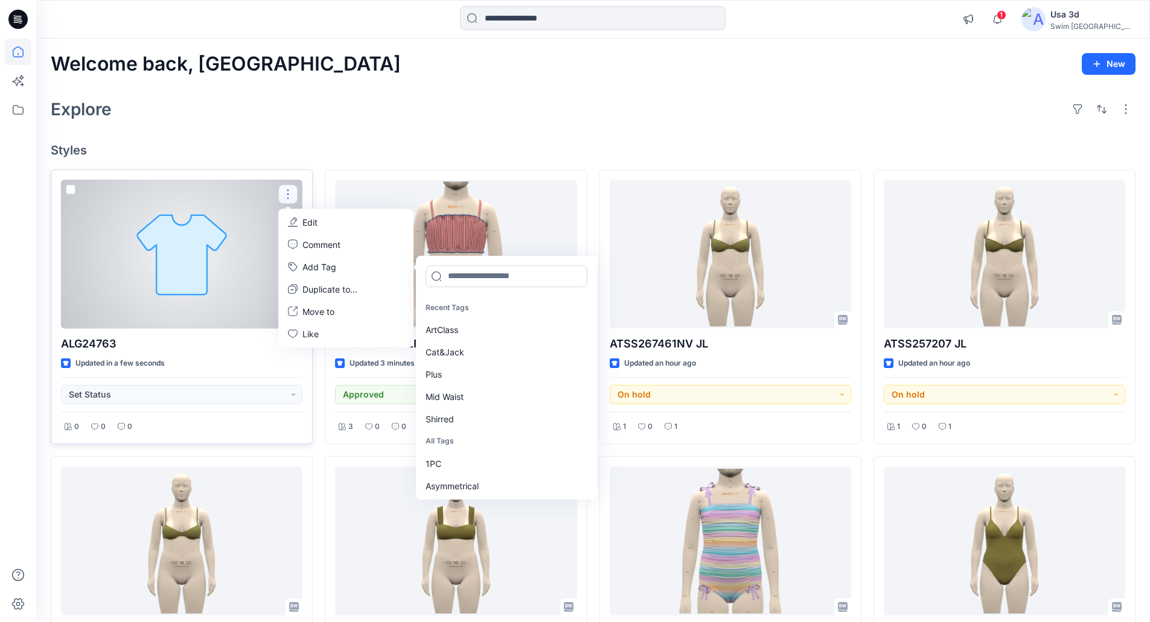
click at [239, 361] on div "Updated in a few seconds" at bounding box center [181, 363] width 241 height 13
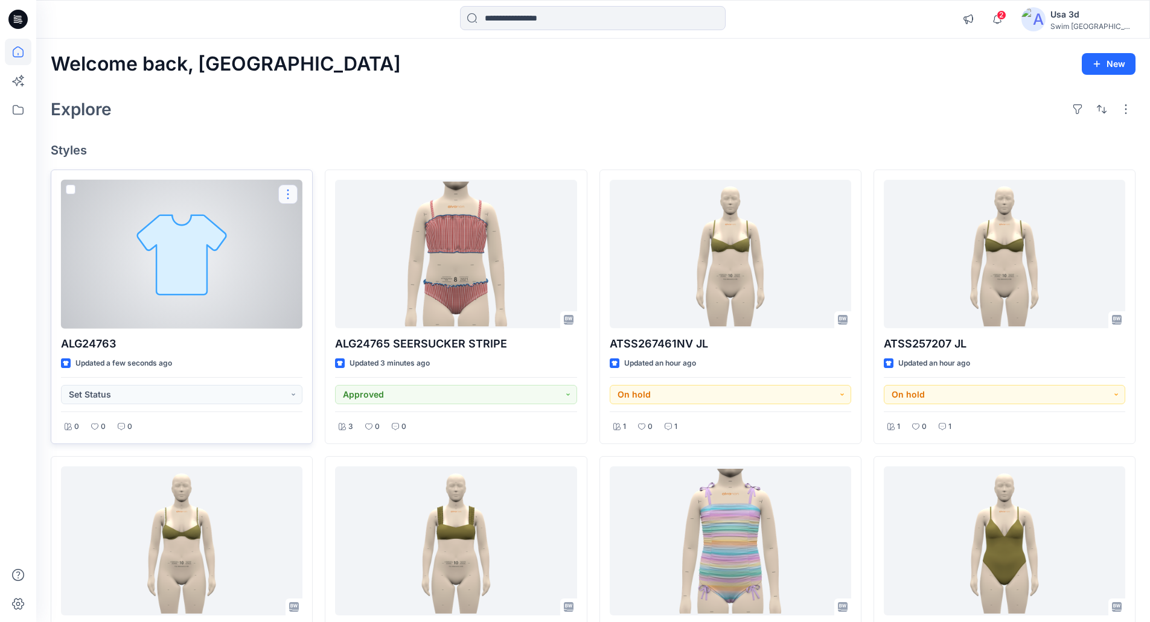
click at [285, 200] on button "button" at bounding box center [287, 194] width 19 height 19
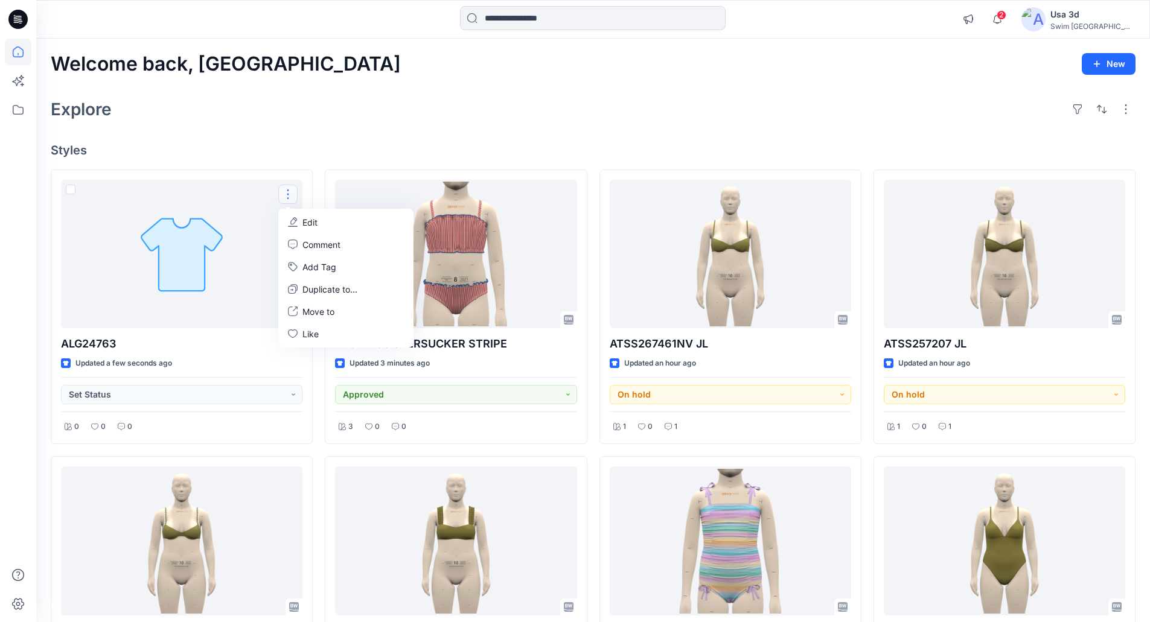
drag, startPoint x: 323, startPoint y: 270, endPoint x: 338, endPoint y: 129, distance: 141.4
click at [338, 129] on div "Welcome back, [GEOGRAPHIC_DATA] New Explore Styles ALG24763 Updated a few secon…" at bounding box center [592, 558] width 1113 height 1038
click at [339, 129] on div "Welcome back, [GEOGRAPHIC_DATA] New Explore Styles ALG24763 Updated a few secon…" at bounding box center [592, 558] width 1113 height 1038
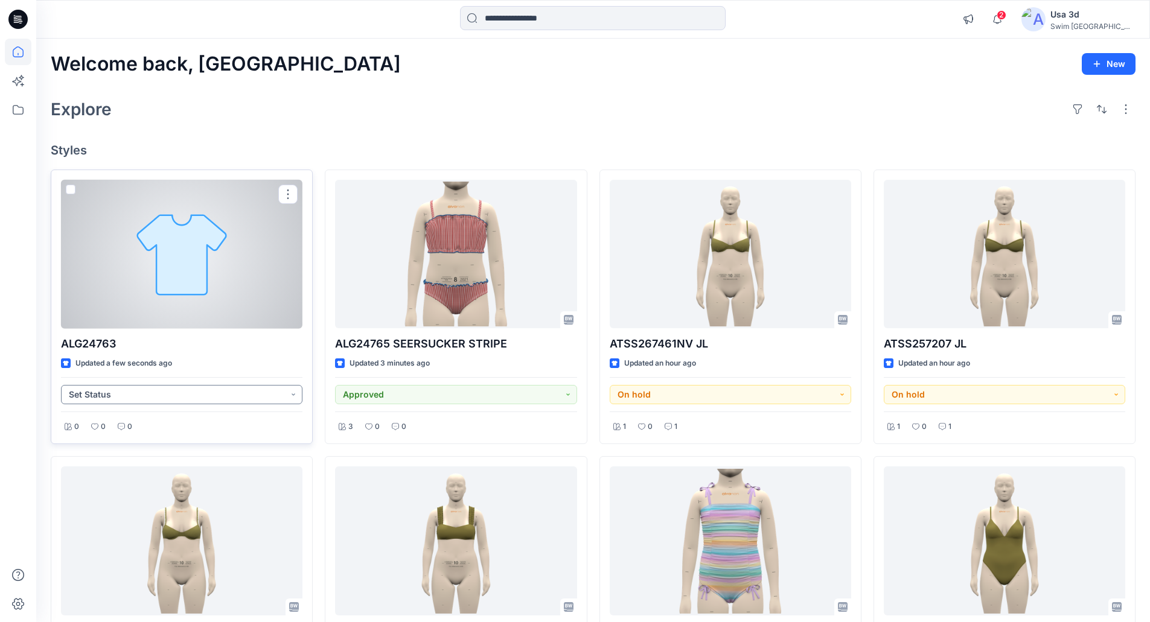
click at [179, 395] on button "Set Status" at bounding box center [181, 394] width 241 height 19
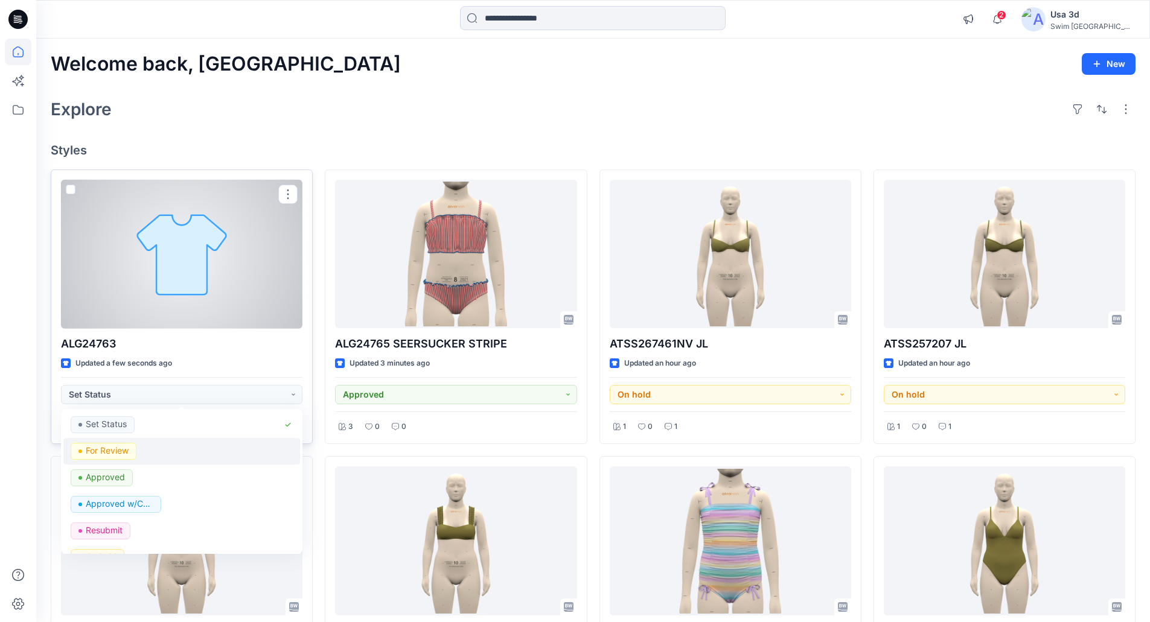
click at [106, 451] on p "For Review" at bounding box center [107, 451] width 43 height 16
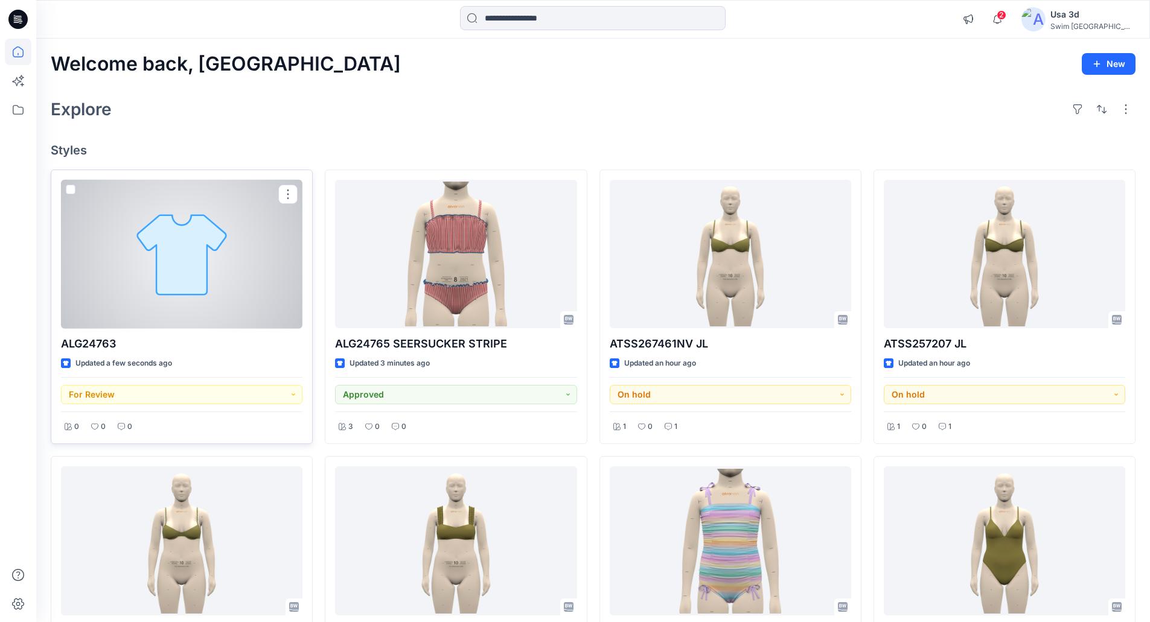
click at [219, 238] on div at bounding box center [181, 254] width 241 height 149
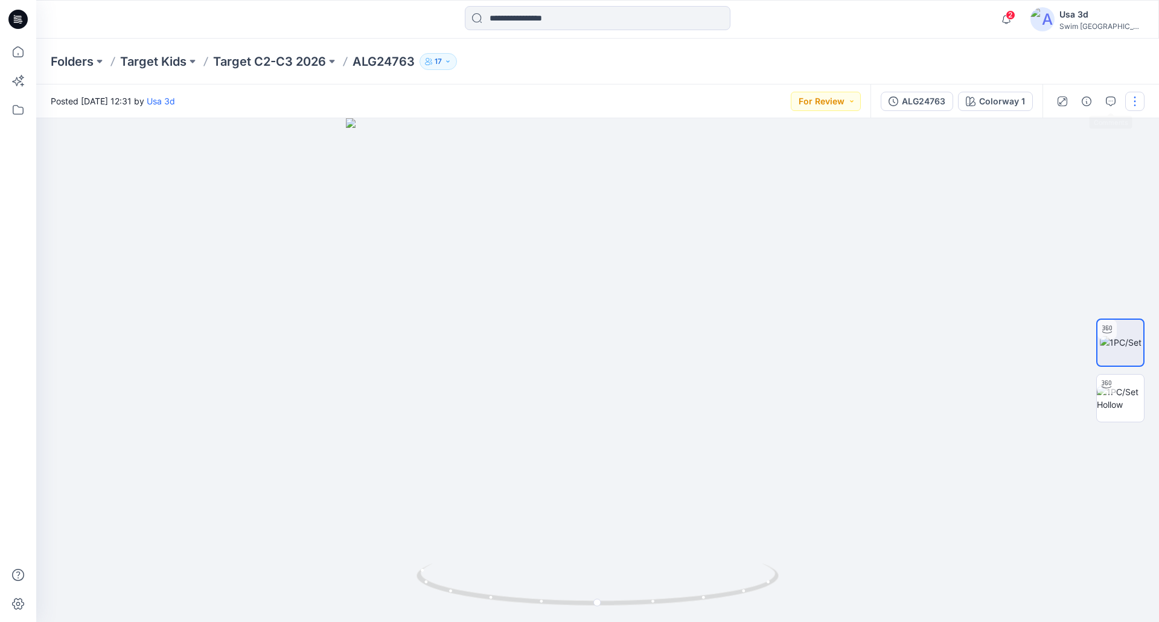
click at [1132, 103] on button "button" at bounding box center [1134, 101] width 19 height 19
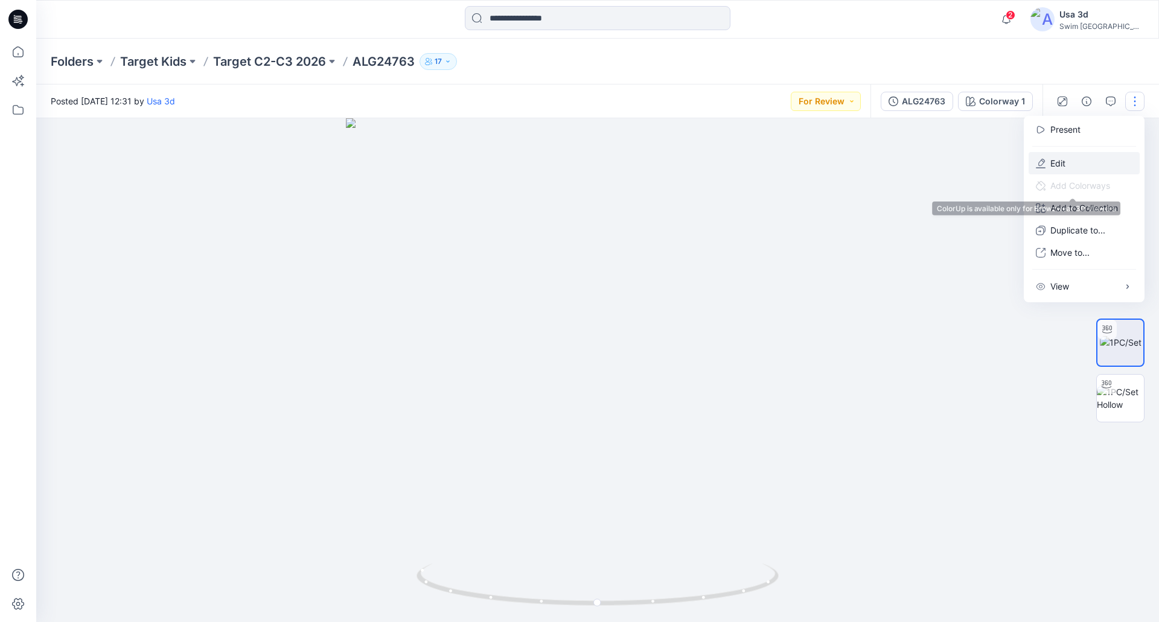
click at [1057, 166] on p "Edit" at bounding box center [1057, 163] width 15 height 13
